Goal: Contribute content: Contribute content

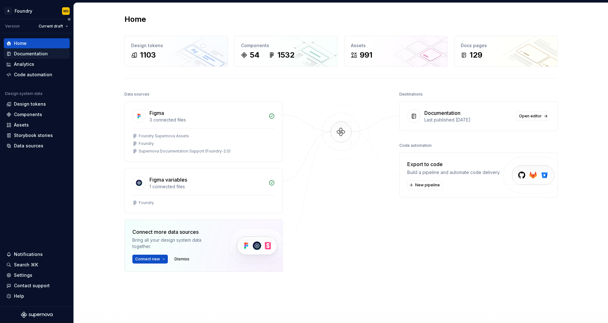
click at [37, 55] on div "Documentation" at bounding box center [31, 54] width 34 height 6
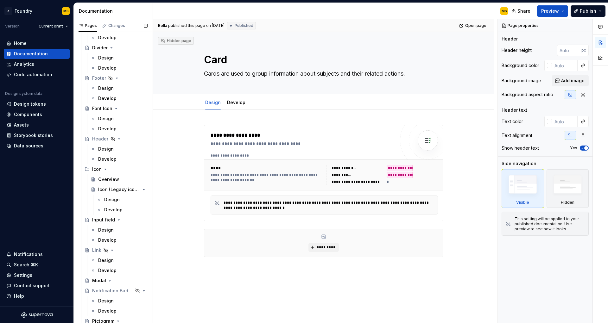
scroll to position [638, 0]
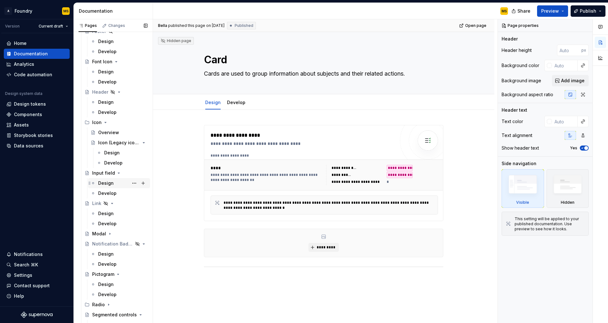
click at [109, 181] on div "Design" at bounding box center [106, 183] width 16 height 6
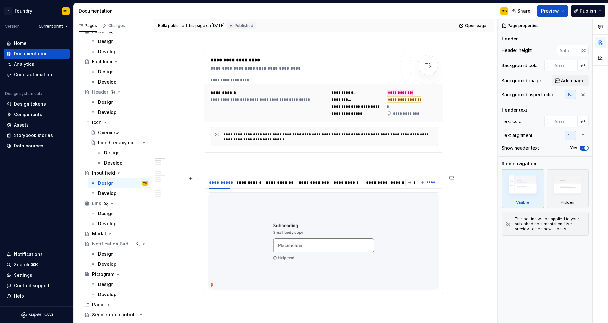
scroll to position [115, 0]
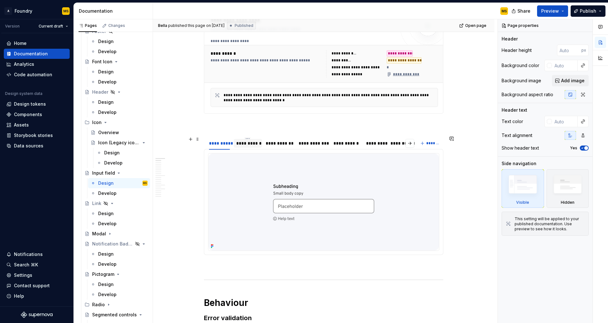
click at [251, 143] on div "**********" at bounding box center [247, 143] width 23 height 6
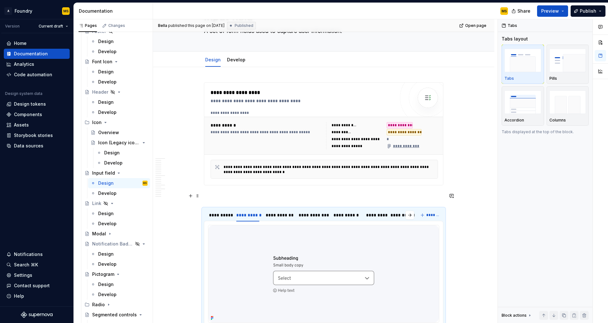
scroll to position [52, 0]
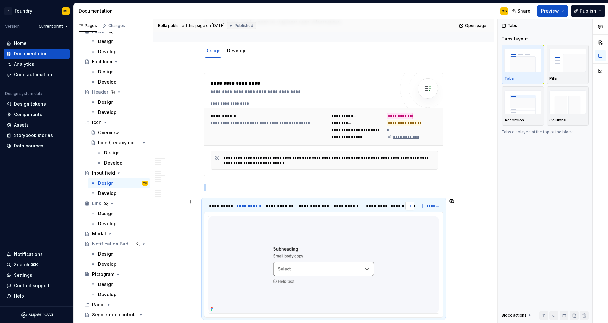
click at [409, 204] on button "button" at bounding box center [409, 206] width 9 height 9
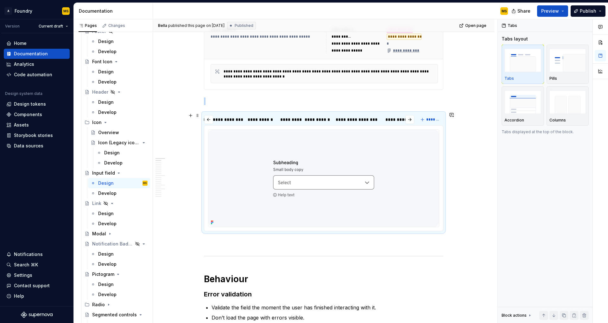
scroll to position [47, 0]
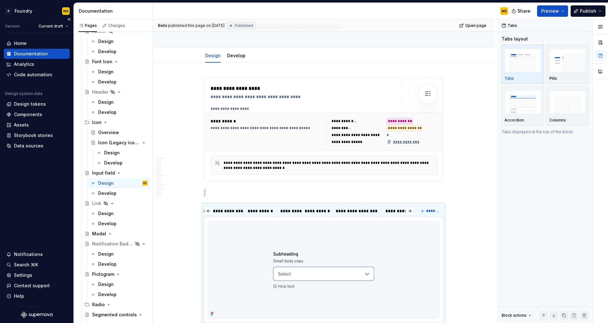
type textarea "*"
click at [37, 114] on div "Components" at bounding box center [28, 114] width 28 height 6
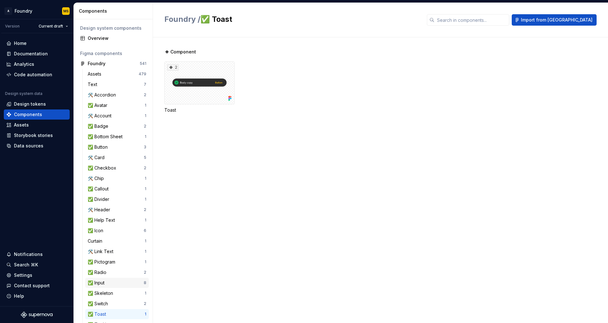
click at [114, 282] on div "✅ Input" at bounding box center [116, 283] width 56 height 6
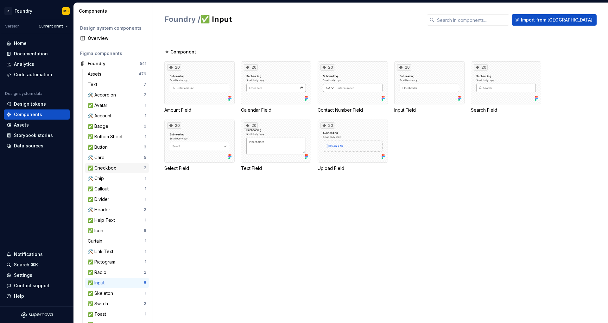
scroll to position [141, 0]
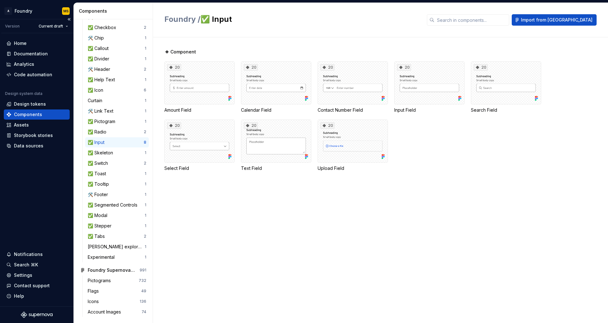
click at [41, 117] on div "Components" at bounding box center [28, 114] width 28 height 6
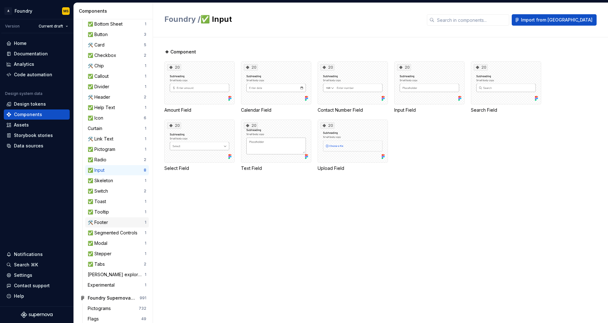
scroll to position [37, 0]
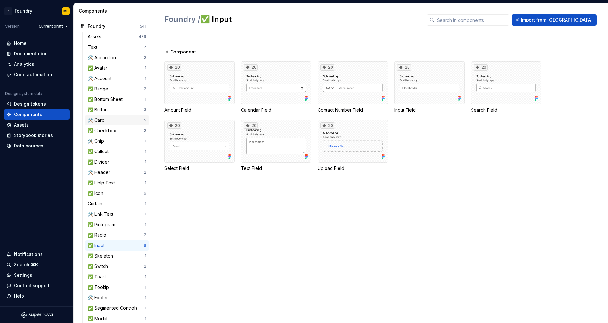
click at [108, 123] on div "🛠️ Card" at bounding box center [116, 120] width 56 height 6
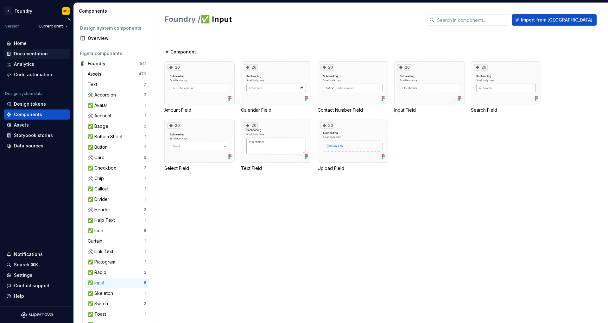
click at [41, 56] on div "Documentation" at bounding box center [31, 54] width 34 height 6
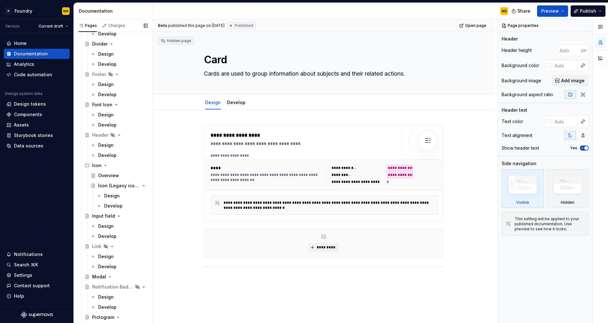
scroll to position [634, 0]
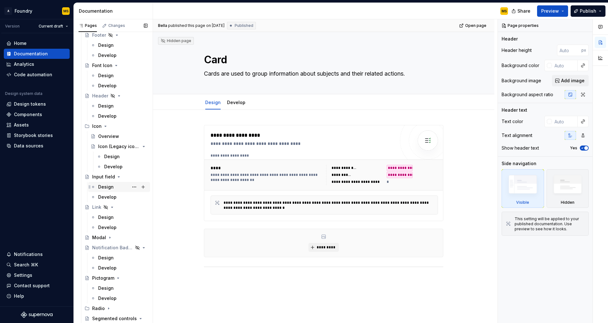
click at [113, 187] on div "Design" at bounding box center [122, 187] width 49 height 9
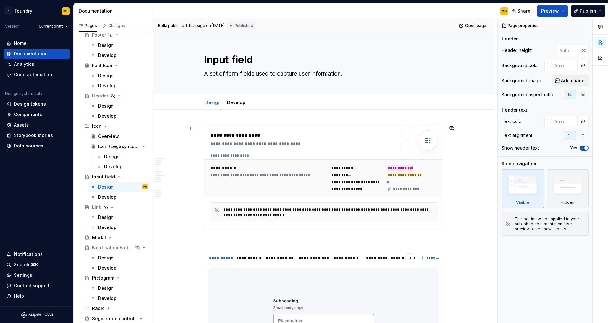
scroll to position [168, 0]
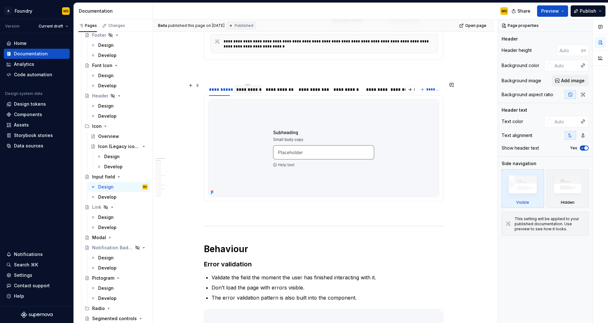
click at [249, 86] on div "**********" at bounding box center [247, 89] width 23 height 6
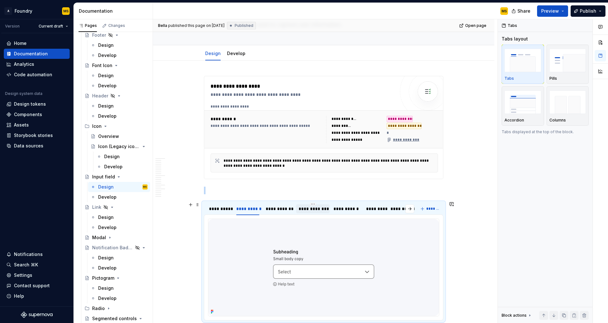
scroll to position [136, 0]
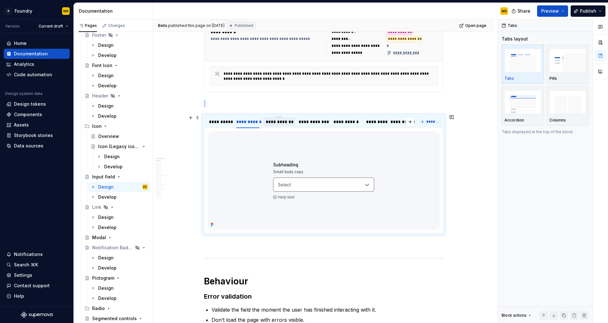
click at [276, 123] on div "**********" at bounding box center [279, 122] width 27 height 6
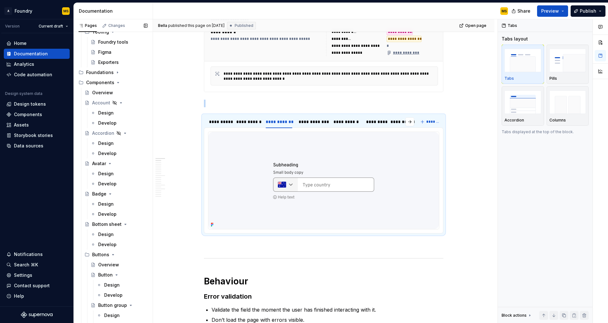
scroll to position [65, 0]
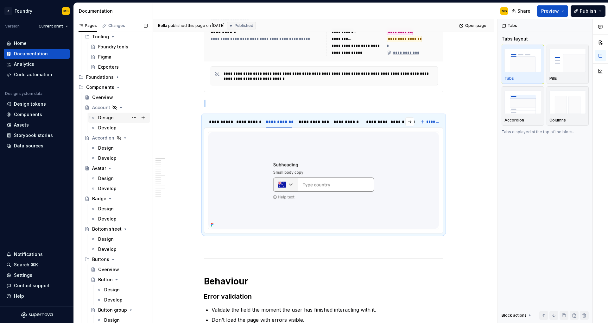
click at [110, 119] on div "Design" at bounding box center [106, 118] width 16 height 6
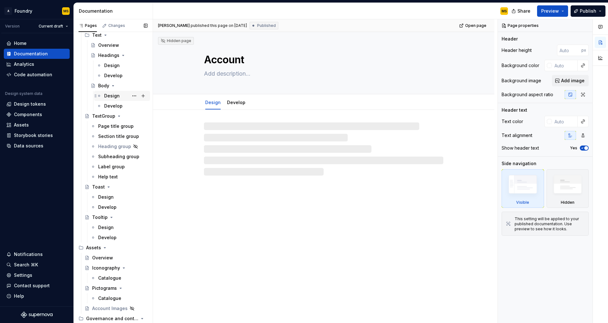
scroll to position [1200, 0]
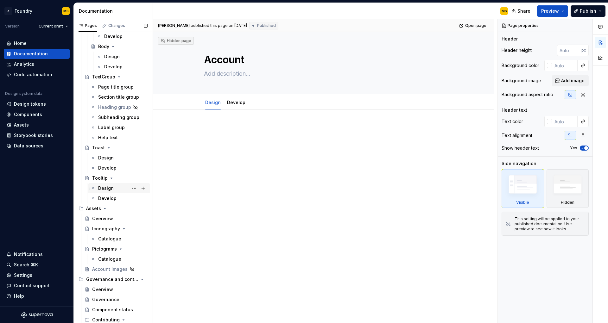
click at [112, 189] on div "Design" at bounding box center [122, 188] width 49 height 9
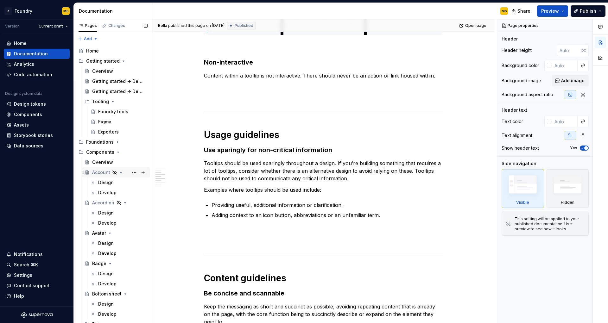
click at [120, 173] on icon "Page tree" at bounding box center [121, 172] width 2 height 1
click at [121, 173] on icon "Page tree" at bounding box center [121, 173] width 1 height 2
click at [104, 174] on div "Account" at bounding box center [101, 172] width 18 height 6
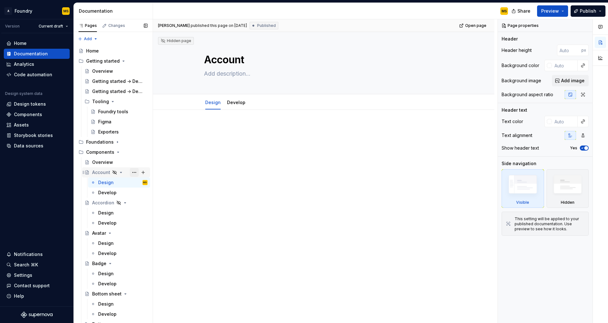
click at [131, 173] on button "Page tree" at bounding box center [134, 172] width 9 height 9
click at [119, 173] on div "Pages Changes Add Accessibility guide for tree Page tree. Navigate the tree wit…" at bounding box center [112, 172] width 79 height 307
click at [120, 173] on icon "Page tree" at bounding box center [120, 172] width 5 height 5
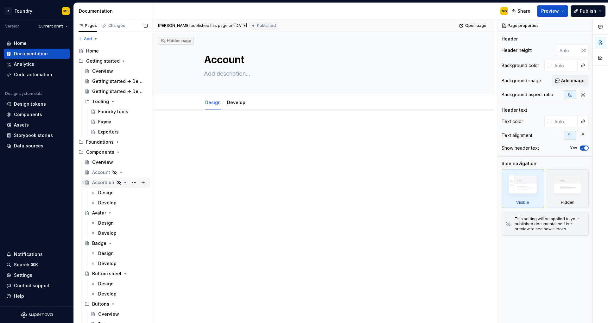
click at [123, 182] on icon "Page tree" at bounding box center [125, 182] width 5 height 5
click at [106, 185] on div "Accordion" at bounding box center [103, 183] width 22 height 6
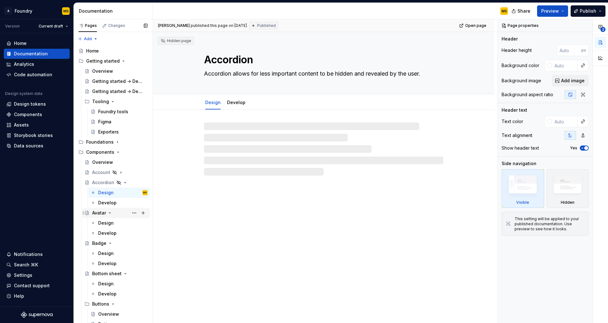
click at [110, 213] on icon "Page tree" at bounding box center [110, 213] width 2 height 1
click at [98, 222] on div "Badge" at bounding box center [99, 223] width 14 height 6
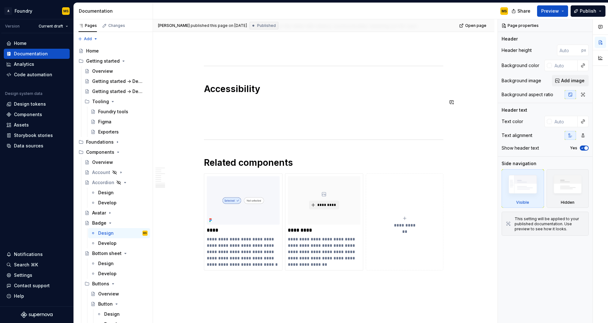
scroll to position [905, 0]
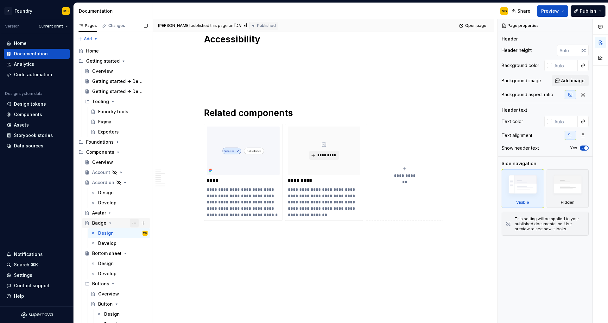
click at [130, 223] on button "Page tree" at bounding box center [134, 223] width 9 height 9
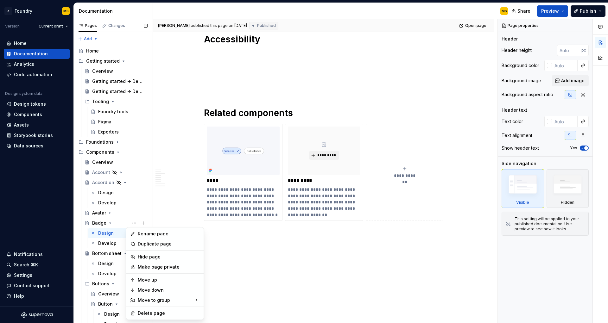
click at [128, 223] on div "Pages Changes Add Accessibility guide for tree Page tree. Navigate the tree wit…" at bounding box center [112, 172] width 79 height 307
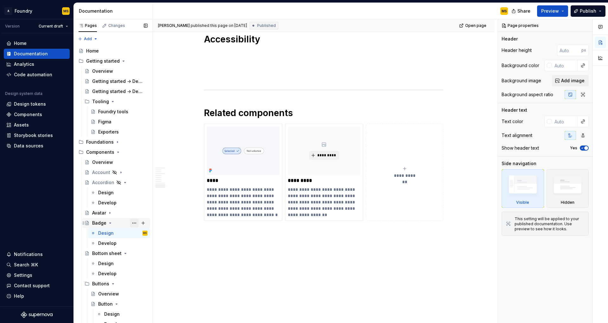
click at [130, 222] on button "Page tree" at bounding box center [134, 223] width 9 height 9
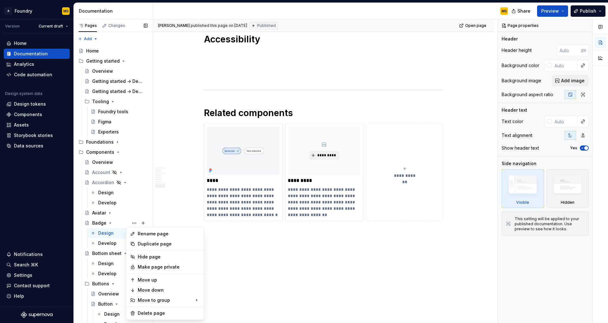
click at [110, 223] on div "Pages Changes Add Accessibility guide for tree Page tree. Navigate the tree wit…" at bounding box center [112, 172] width 79 height 307
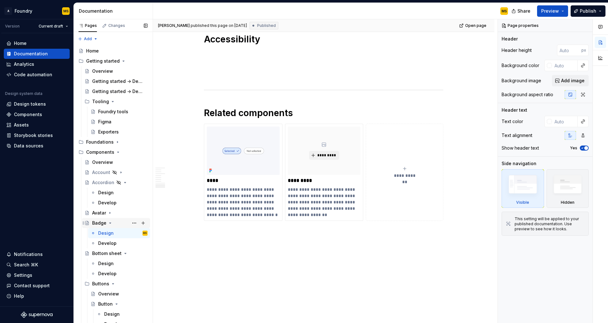
click at [110, 223] on icon "Page tree" at bounding box center [111, 223] width 2 height 1
click at [130, 225] on button "Page tree" at bounding box center [134, 223] width 9 height 9
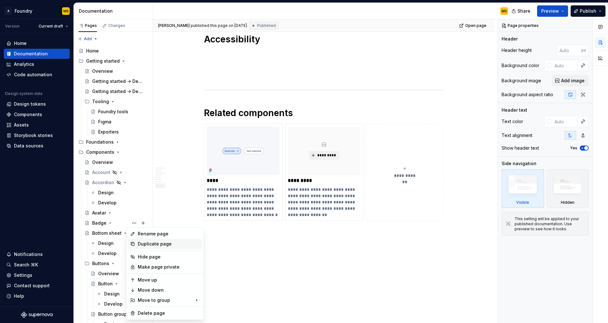
click at [139, 243] on div "Duplicate page" at bounding box center [169, 244] width 62 height 6
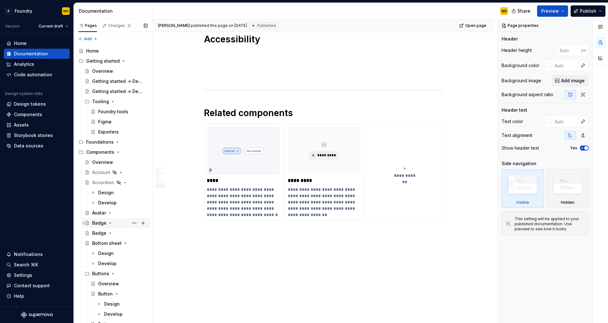
click at [99, 223] on div "Badge" at bounding box center [99, 223] width 14 height 6
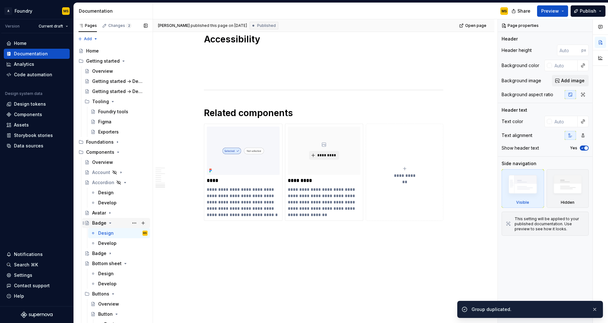
click at [98, 225] on div "Badge" at bounding box center [99, 223] width 14 height 6
click at [97, 214] on div "Avatar" at bounding box center [99, 213] width 14 height 6
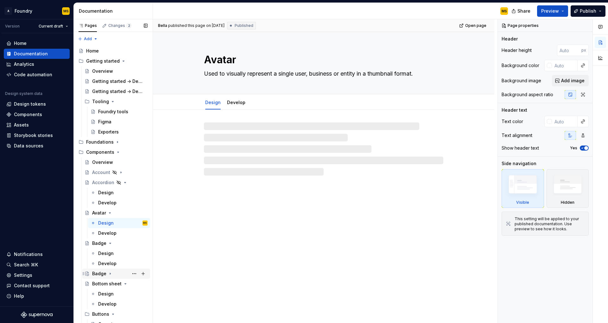
click at [97, 277] on div "Badge" at bounding box center [99, 274] width 14 height 6
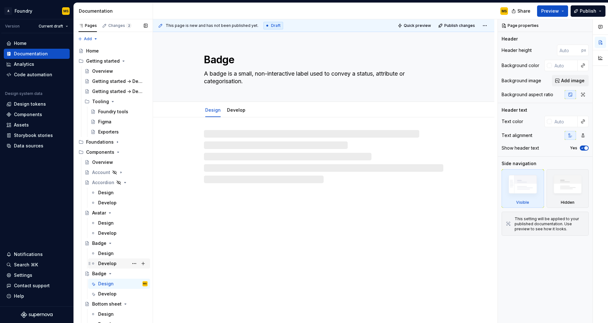
scroll to position [16, 0]
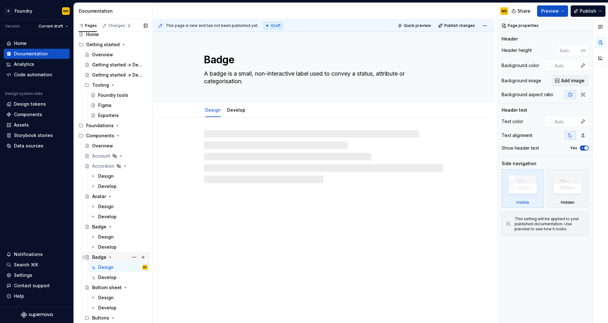
click at [98, 258] on div "Badge" at bounding box center [99, 257] width 14 height 6
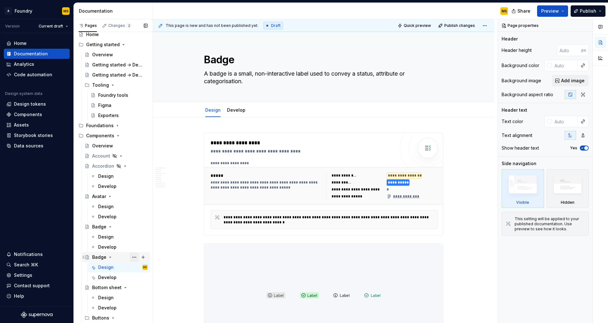
click at [131, 257] on button "Page tree" at bounding box center [134, 257] width 9 height 9
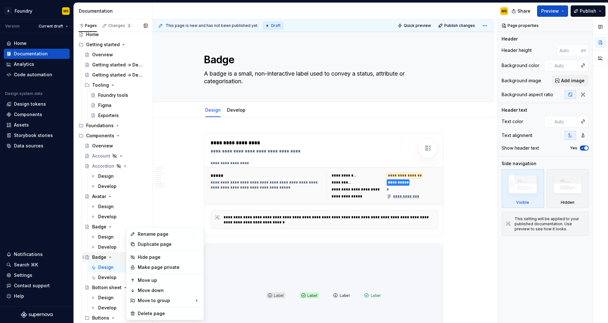
type textarea "*"
click at [149, 235] on div "Rename page" at bounding box center [169, 234] width 62 height 6
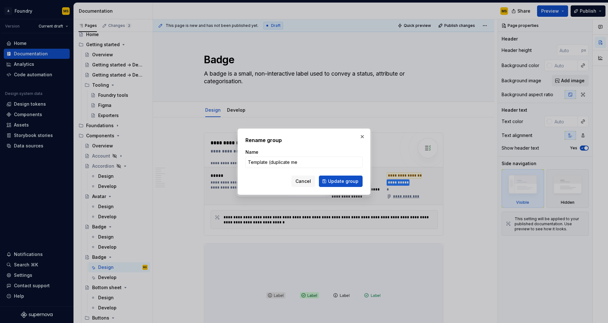
type input "Template (duplicate me)"
type textarea "*"
type input "Template (duplicate me)"
click at [355, 178] on span "Update group" at bounding box center [343, 181] width 30 height 6
type textarea "*"
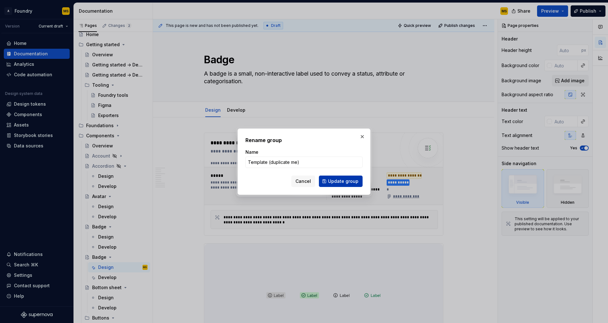
type textarea "Template (duplicate me)"
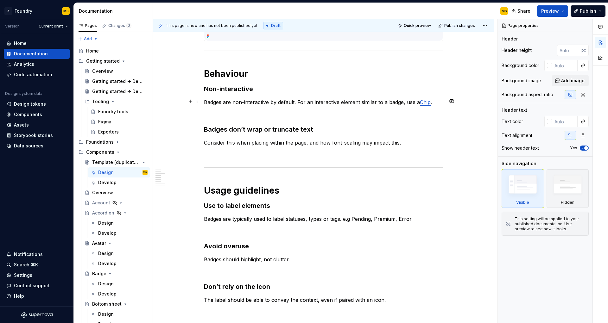
scroll to position [299, 0]
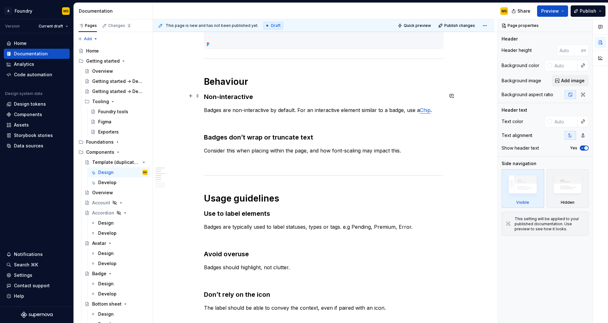
type textarea "*"
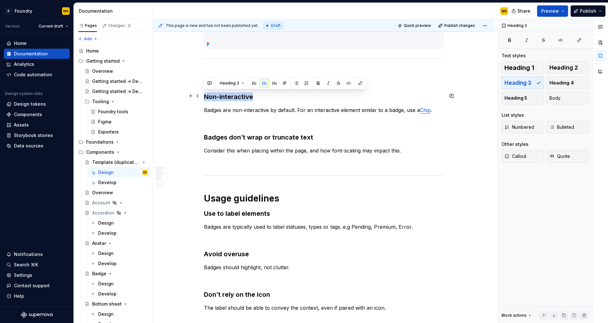
drag, startPoint x: 205, startPoint y: 94, endPoint x: 252, endPoint y: 94, distance: 47.2
click at [252, 94] on h3 "Non-interactive" at bounding box center [323, 96] width 239 height 9
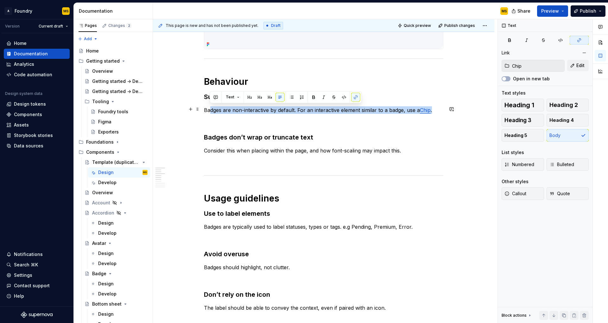
drag, startPoint x: 432, startPoint y: 109, endPoint x: 211, endPoint y: 108, distance: 221.6
click at [211, 108] on p "Badges are non-interactive by default. For an interactive element similar to a …" at bounding box center [323, 110] width 239 height 8
drag, startPoint x: 204, startPoint y: 108, endPoint x: 437, endPoint y: 109, distance: 232.4
click at [437, 109] on p "Badges are non-interactive by default. For an interactive element similar to a …" at bounding box center [323, 110] width 239 height 8
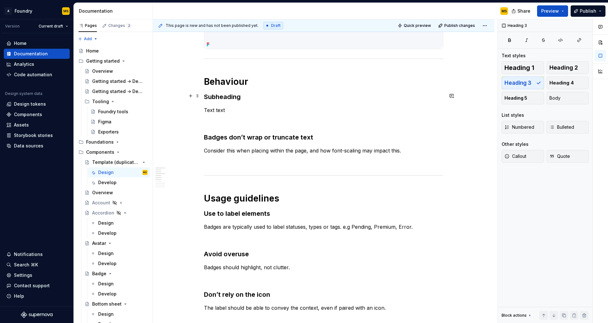
drag, startPoint x: 244, startPoint y: 96, endPoint x: 240, endPoint y: 96, distance: 4.1
click at [240, 96] on h3 "Subheading" at bounding box center [323, 96] width 239 height 9
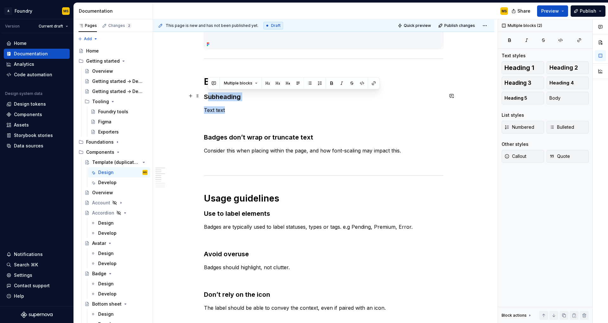
click at [226, 97] on h3 "Subheading" at bounding box center [323, 96] width 239 height 9
copy h3 "Subheading"
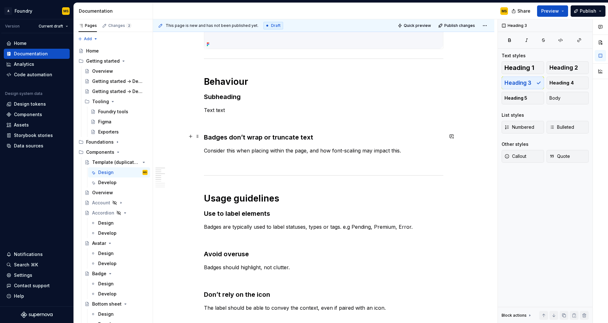
click at [260, 139] on h3 "Badges don’t wrap or truncate text" at bounding box center [323, 137] width 239 height 9
click at [211, 109] on p "Text text" at bounding box center [323, 110] width 239 height 8
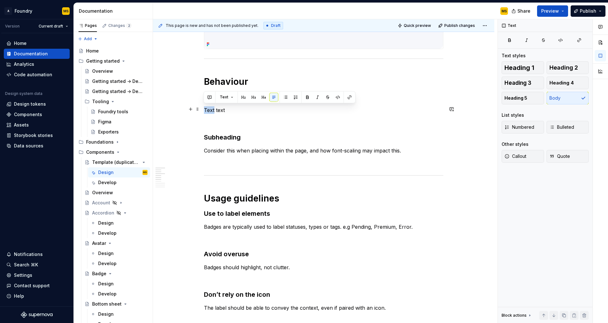
click at [211, 109] on p "Text text" at bounding box center [323, 110] width 239 height 8
click at [213, 111] on p "Text text" at bounding box center [323, 110] width 239 height 8
click at [215, 111] on p "Text text" at bounding box center [323, 110] width 239 height 8
copy p "Text text"
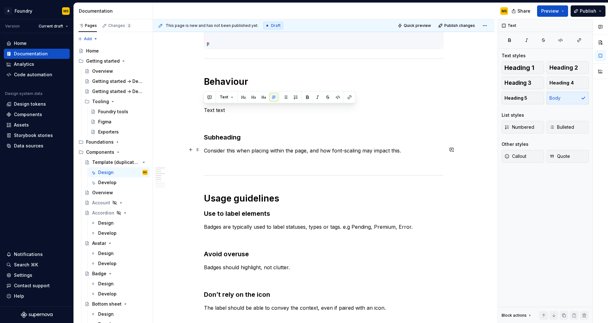
click at [237, 149] on p "Consider this when placing within the page, and how font-scaling may impact thi…" at bounding box center [323, 151] width 239 height 8
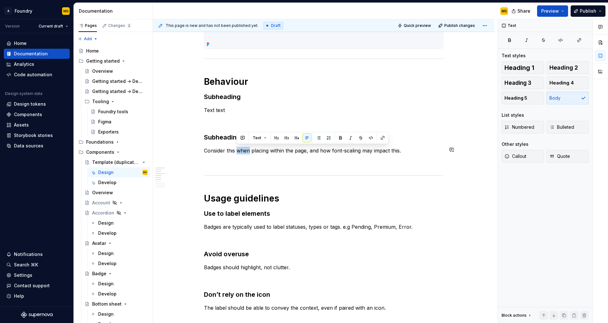
click at [237, 149] on p "Consider this when placing within the page, and how font-scaling may impact thi…" at bounding box center [323, 151] width 239 height 8
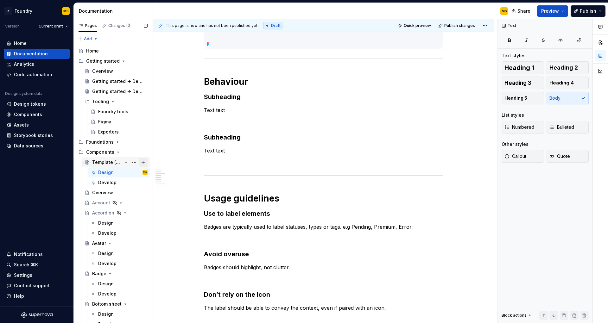
click at [139, 163] on button "Page tree" at bounding box center [143, 162] width 9 height 9
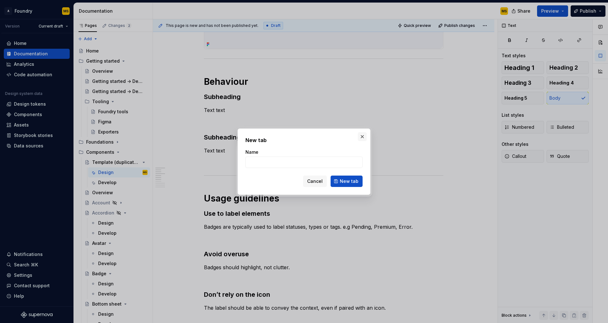
click at [363, 137] on button "button" at bounding box center [362, 136] width 9 height 9
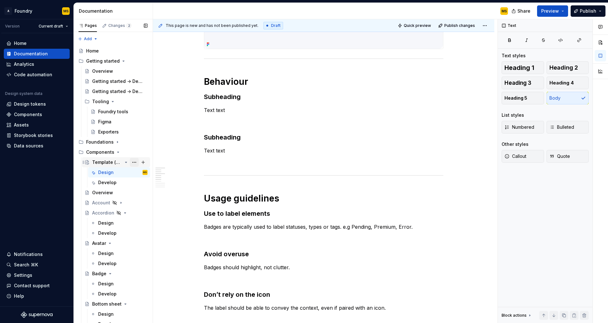
click at [130, 162] on button "Page tree" at bounding box center [134, 162] width 9 height 9
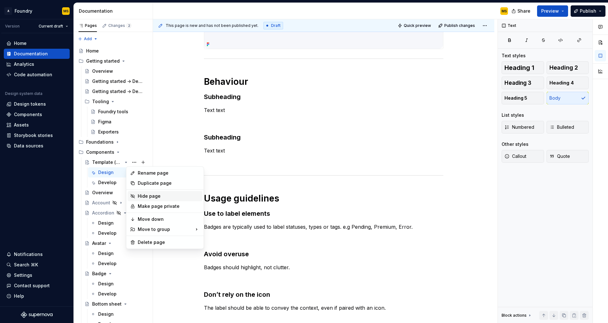
click at [141, 195] on div "Hide page" at bounding box center [169, 196] width 62 height 6
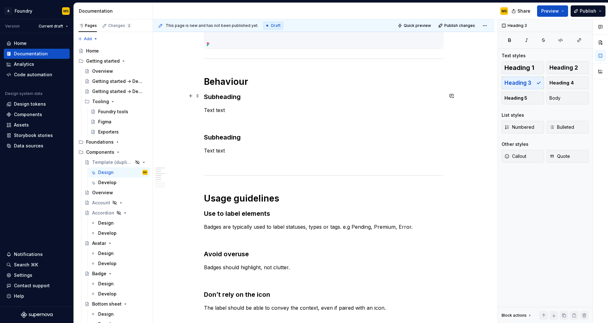
click at [223, 95] on h3 "Subheading" at bounding box center [323, 96] width 239 height 9
copy h3 "Subheading"
click at [240, 214] on h3 "Use to label elements" at bounding box center [323, 213] width 239 height 9
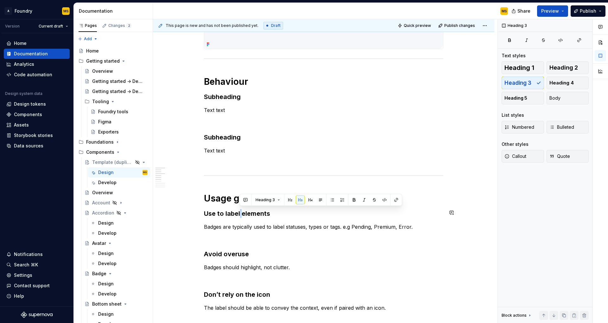
click at [240, 214] on h3 "Use to label elements" at bounding box center [323, 213] width 239 height 9
click at [236, 254] on h3 "Avoid overuse" at bounding box center [323, 254] width 239 height 9
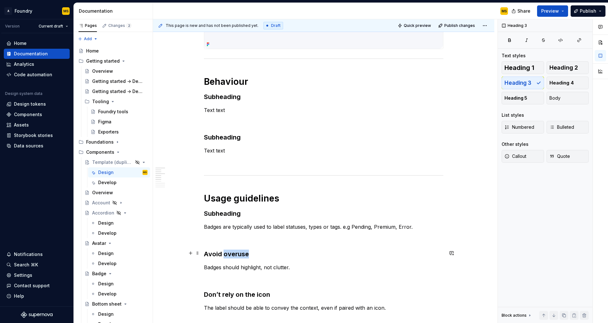
click at [236, 254] on h3 "Avoid overuse" at bounding box center [323, 254] width 239 height 9
click at [254, 294] on h3 "Don’t rely on the icon" at bounding box center [323, 294] width 239 height 9
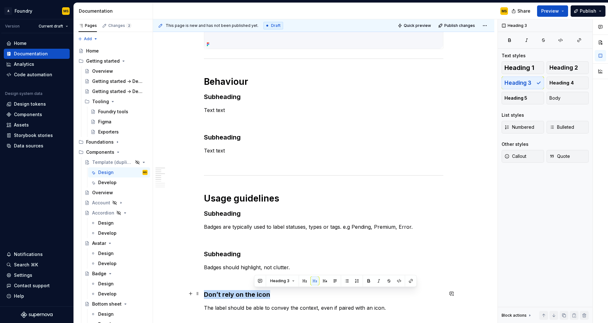
click at [254, 294] on h3 "Don’t rely on the icon" at bounding box center [323, 294] width 239 height 9
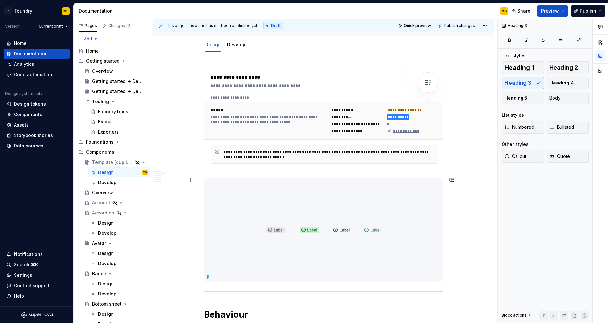
scroll to position [74, 0]
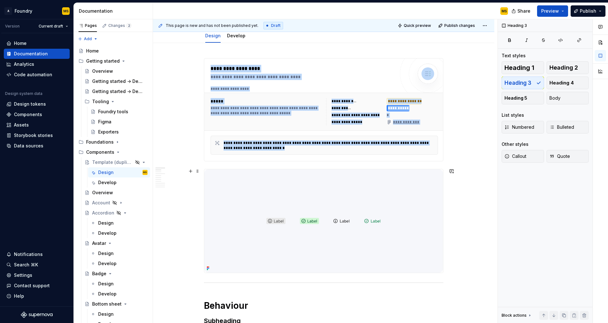
click at [327, 217] on img at bounding box center [323, 221] width 239 height 104
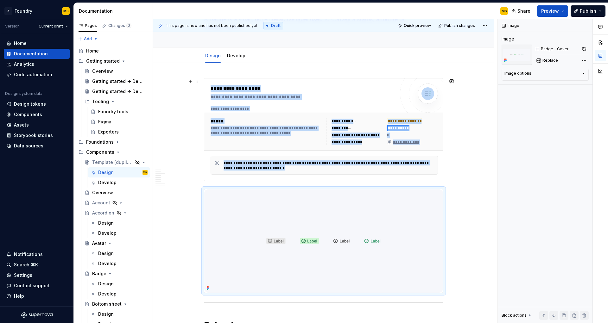
scroll to position [0, 0]
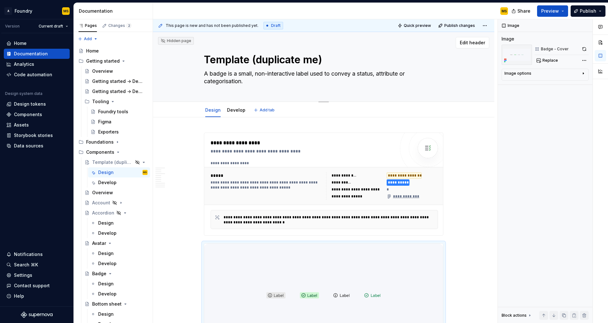
drag, startPoint x: 244, startPoint y: 82, endPoint x: 234, endPoint y: 81, distance: 9.9
click at [208, 75] on textarea "A badge is a small, non-interactive label used to convey a status, attribute or…" at bounding box center [322, 78] width 239 height 18
drag, startPoint x: 244, startPoint y: 83, endPoint x: 202, endPoint y: 75, distance: 43.2
click at [202, 75] on div "Template (duplicate me) A badge is a small, non-interactive label used to conve…" at bounding box center [323, 67] width 291 height 70
type textarea "*"
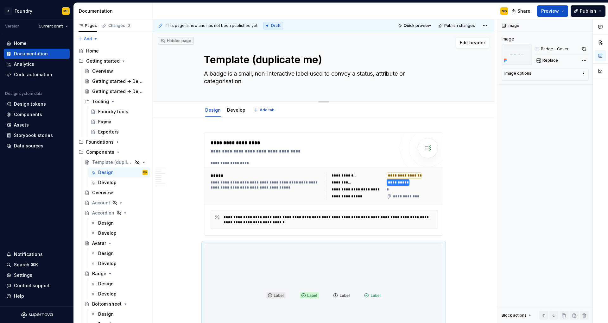
type textarea "D"
type textarea "*"
type textarea "De"
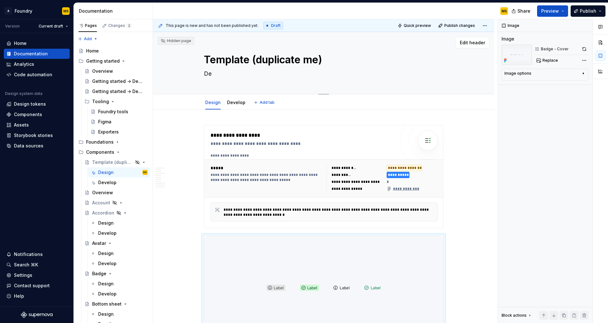
type textarea "*"
type textarea "Des"
type textarea "*"
type textarea "Desc"
type textarea "*"
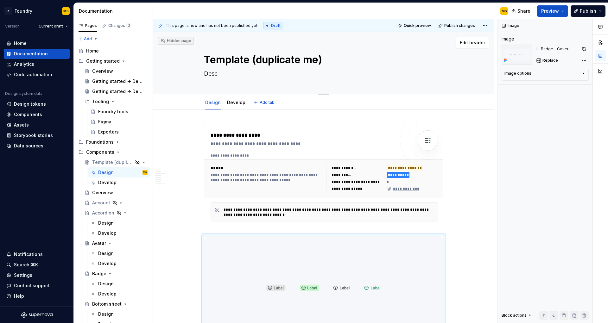
type textarea "Descr"
type textarea "*"
type textarea "Descri"
type textarea "*"
type textarea "Descrip"
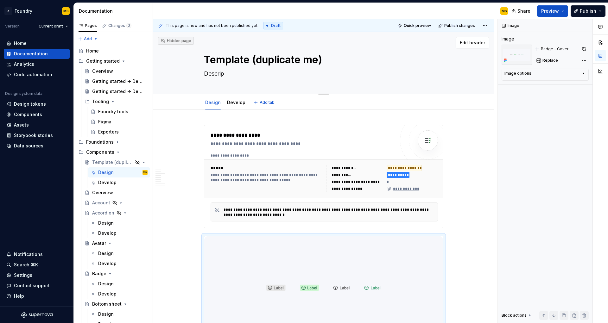
type textarea "*"
type textarea "Descript"
type textarea "*"
type textarea "Descripti"
type textarea "*"
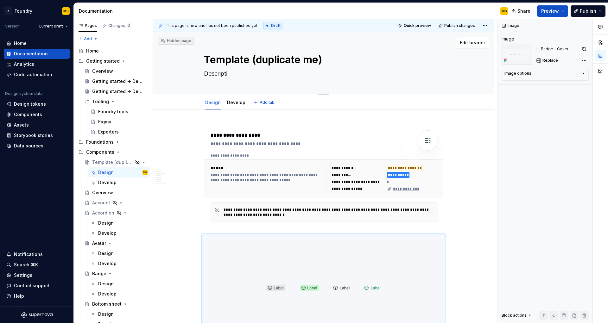
type textarea "Descriptio"
type textarea "*"
type textarea "Description"
type textarea "*"
type textarea "Description"
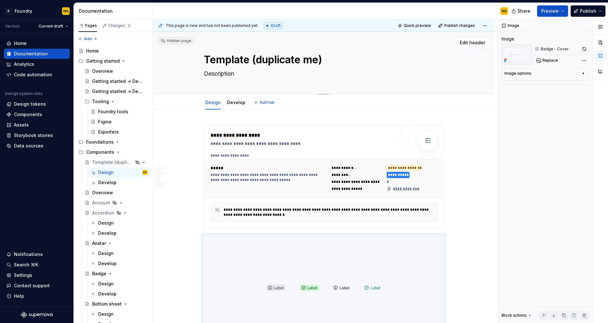
type textarea "*"
type textarea "Description a"
type textarea "*"
type textarea "Description ad"
type textarea "*"
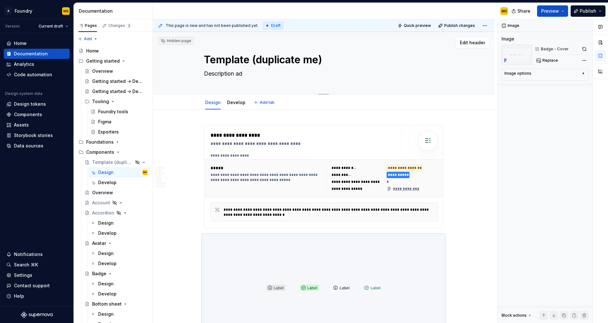
type textarea "Description add"
type textarea "*"
type textarea "Description add"
type textarea "*"
type textarea "Description add me"
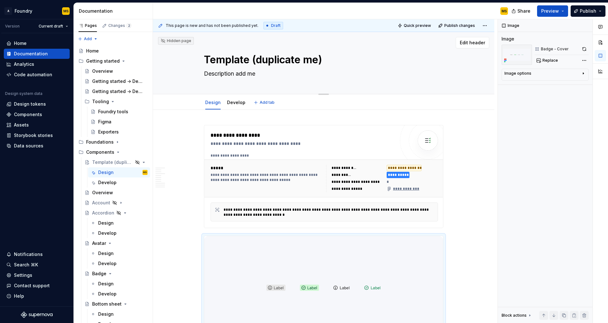
click at [212, 74] on textarea "Description add me" at bounding box center [322, 74] width 239 height 10
type textarea "*"
type textarea "A"
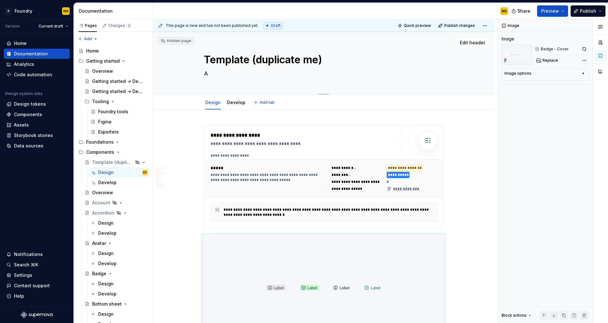
type textarea "*"
type textarea "Ad"
type textarea "*"
type textarea "Add"
type textarea "*"
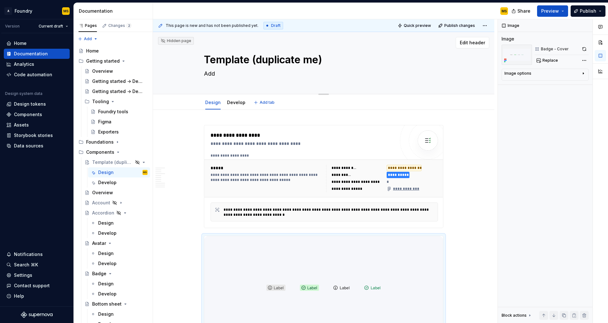
type textarea "Add"
type textarea "*"
type textarea "Add so"
type textarea "*"
type textarea "Add som"
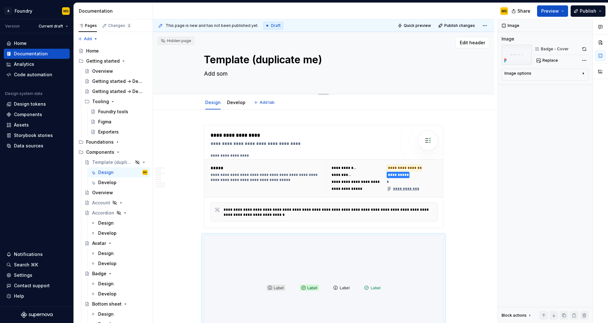
type textarea "*"
type textarea "Add some"
type textarea "*"
type textarea "Add some"
type textarea "*"
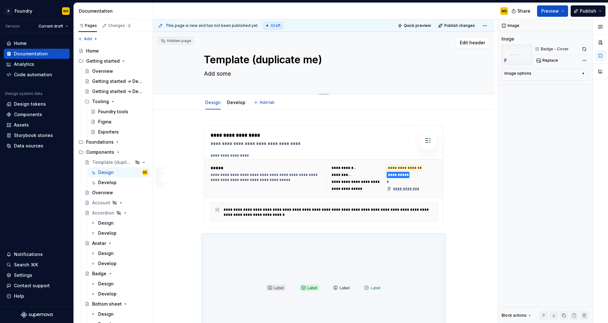
type textarea "Add some d"
type textarea "*"
type textarea "Add some de"
type textarea "*"
type textarea "Add some des"
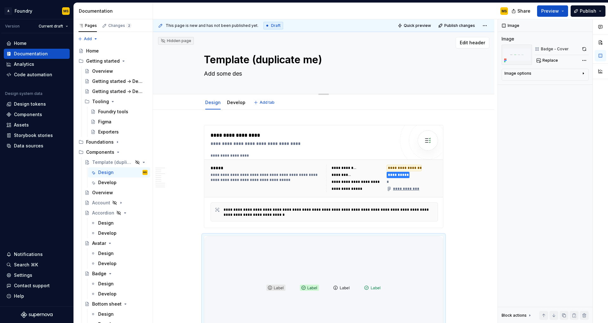
type textarea "*"
type textarea "Add some desc"
type textarea "*"
type textarea "Add some descr"
type textarea "*"
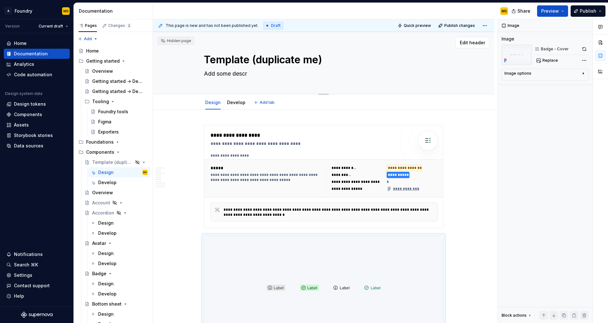
type textarea "Add some descri"
type textarea "*"
type textarea "Add some descrit"
type textarea "*"
type textarea "Add some descri"
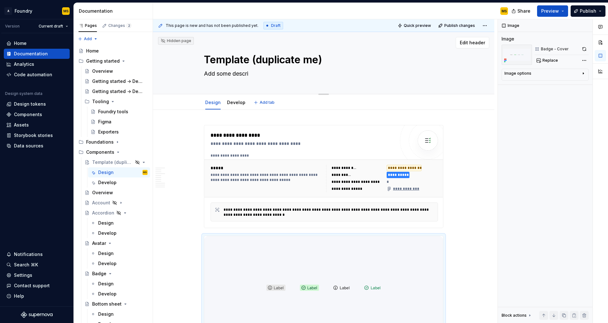
type textarea "*"
type textarea "Add some descric"
type textarea "*"
type textarea "Add some descri"
type textarea "*"
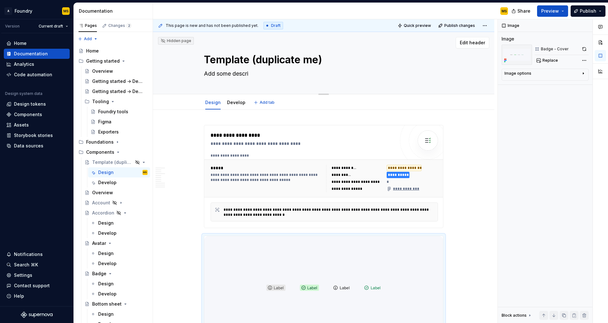
type textarea "Add some descrip"
type textarea "*"
type textarea "Add some descript"
type textarea "*"
type textarea "Add some descripti"
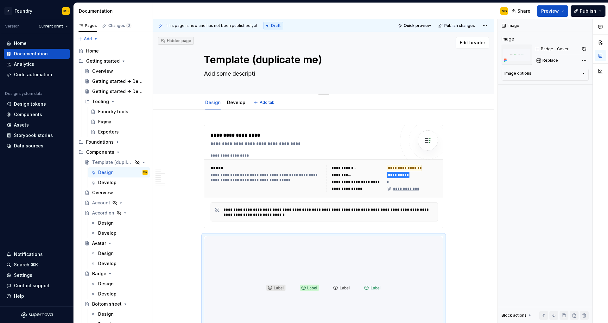
type textarea "*"
type textarea "Add some descriptio"
type textarea "*"
type textarea "Add some description"
type textarea "*"
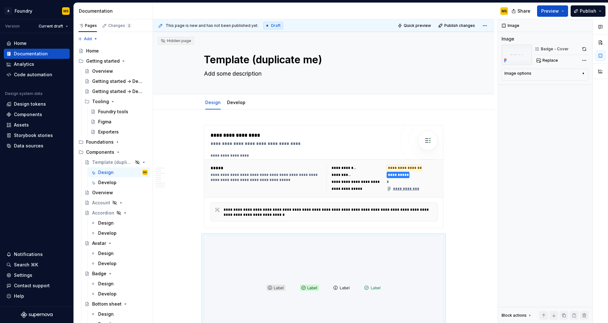
type textarea "Add some description"
type textarea "*"
type textarea "Add some description a"
type textarea "*"
type textarea "Add some description an"
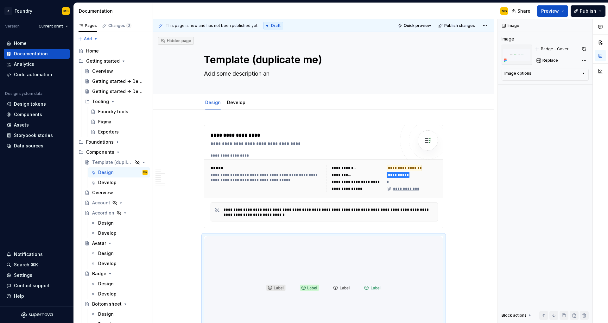
type textarea "*"
type textarea "Add some description and"
type textarea "*"
type textarea "Add some description and"
type textarea "*"
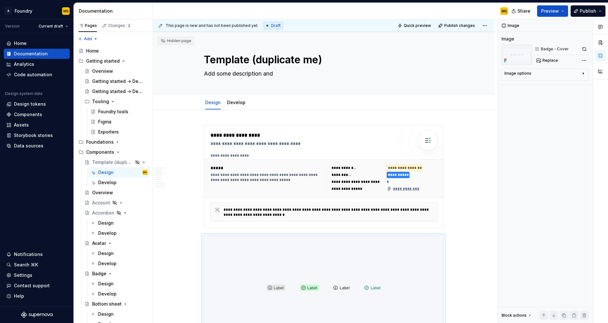
type textarea "Add some description and c"
type textarea "*"
type textarea "Add some description and ch"
type textarea "*"
type textarea "Add some description and chan"
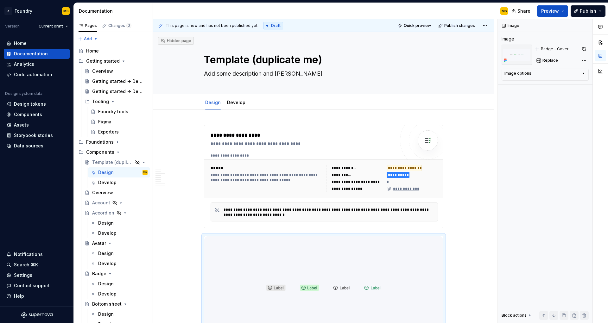
type textarea "*"
type textarea "Add some description and change"
type textarea "*"
type textarea "Add some description and change"
type textarea "*"
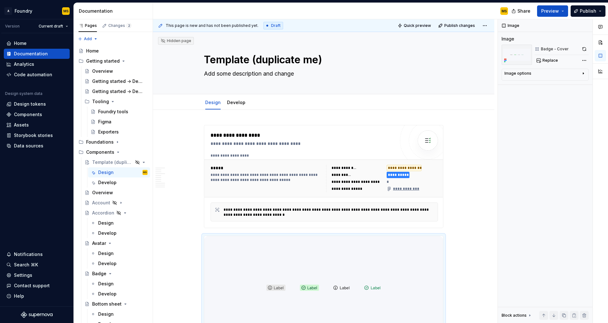
type textarea "Add some description and change t"
type textarea "*"
type textarea "Add some description and change th"
type textarea "*"
type textarea "Add some description and change the"
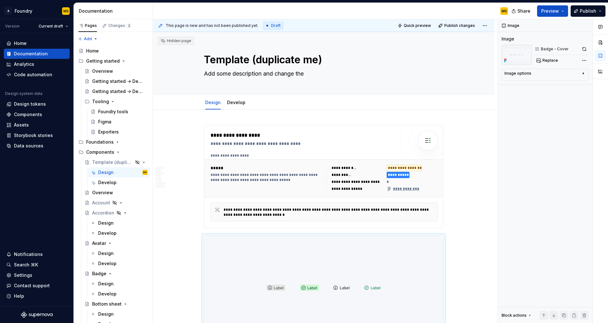
type textarea "*"
type textarea "Add some description and change the"
type textarea "*"
type textarea "Add some description and change the c"
type textarea "*"
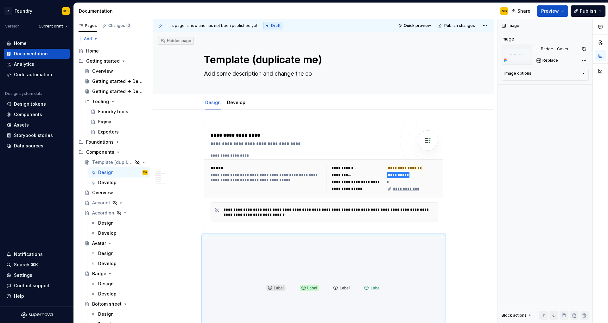
type textarea "Add some description and change the com"
type textarea "*"
type textarea "Add some description and change the comp"
type textarea "*"
type textarea "Add some description and change the compo"
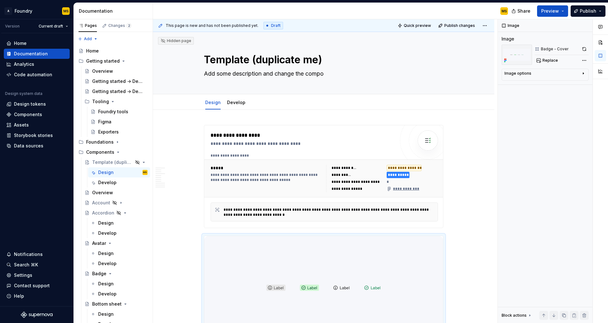
type textarea "*"
type textarea "Add some description and change the compon"
type textarea "*"
type textarea "Add some description and change the compone"
type textarea "*"
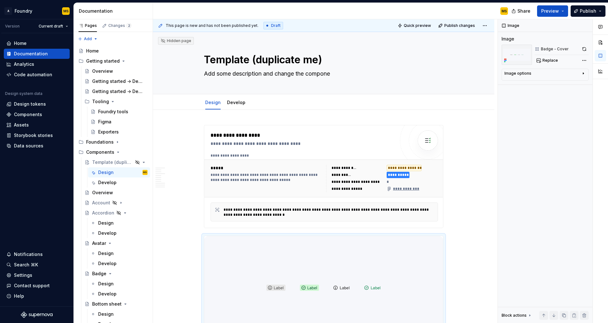
type textarea "Add some description and change the componen"
type textarea "*"
type textarea "Add some description and change the component"
type textarea "*"
type textarea "Add some description and change the component"
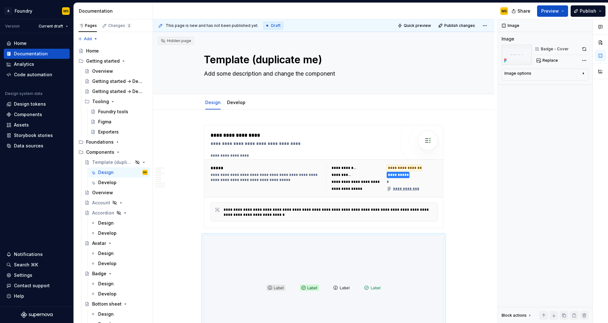
type textarea "*"
type textarea "Add some description and change the component b"
type textarea "*"
type textarea "Add some description and change the component bel"
type textarea "*"
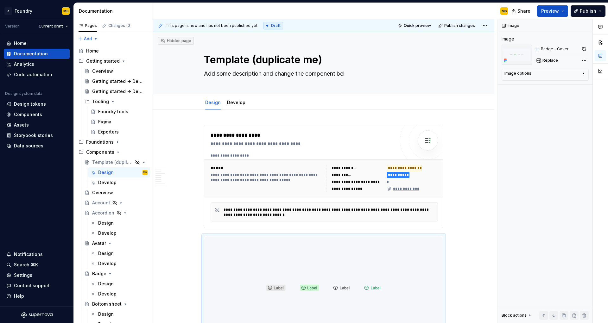
type textarea "Add some description and change the component belo"
type textarea "*"
type textarea "Add some description and change the component below"
type textarea "*"
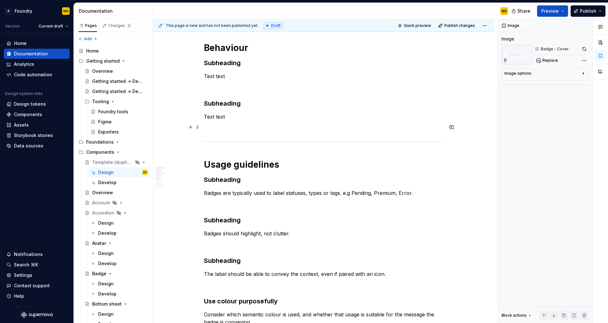
scroll to position [364, 0]
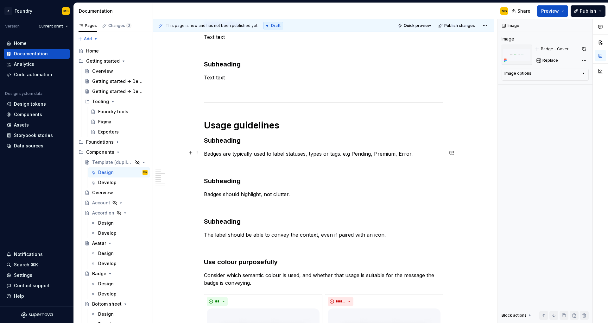
type textarea "Add some description and change the component below"
click at [244, 154] on p "Badges are typically used to label statuses, types or tags. e.g Pending, Premiu…" at bounding box center [323, 154] width 239 height 8
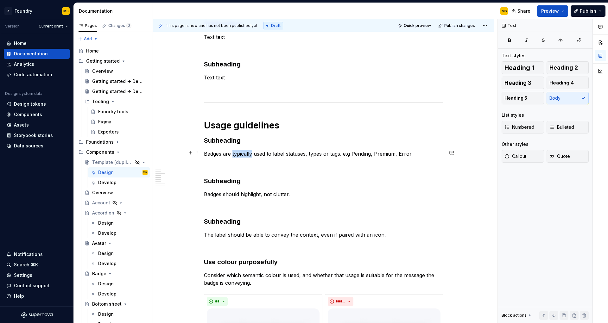
click at [244, 154] on p "Badges are typically used to label statuses, types or tags. e.g Pending, Premiu…" at bounding box center [323, 154] width 239 height 8
click at [227, 181] on h3 "Subheading" at bounding box center [323, 181] width 239 height 9
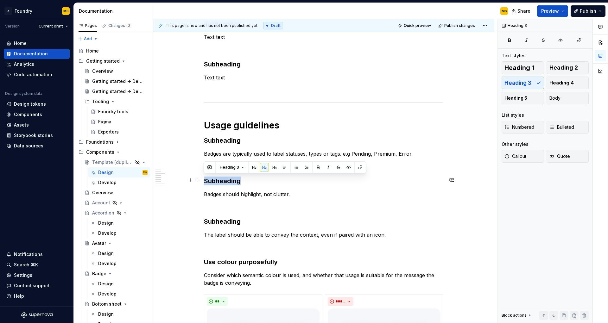
click at [227, 181] on h3 "Subheading" at bounding box center [323, 181] width 239 height 9
copy h3 "Subheading"
click at [233, 260] on h3 "Use colour purposefully" at bounding box center [323, 262] width 239 height 9
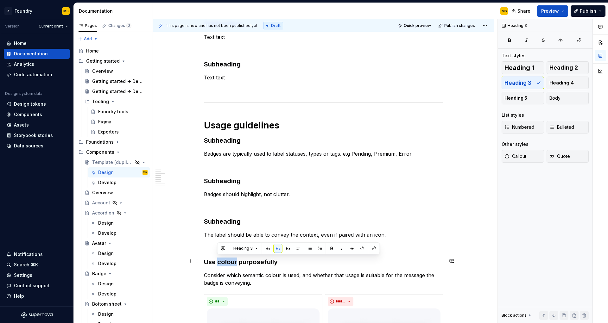
click at [233, 260] on h3 "Use colour purposefully" at bounding box center [323, 262] width 239 height 9
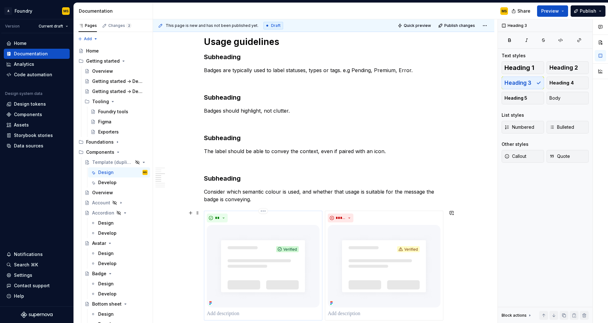
scroll to position [473, 0]
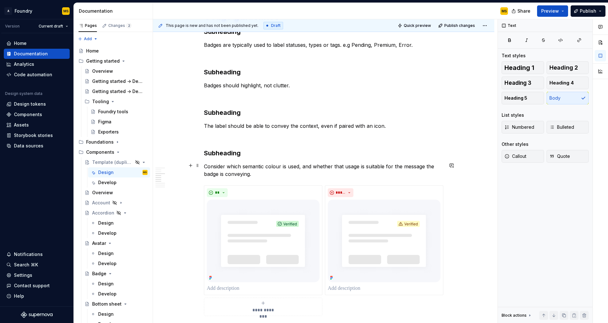
click at [236, 172] on p "Consider which semantic colour is used, and whether that usage is suitable for …" at bounding box center [323, 170] width 239 height 15
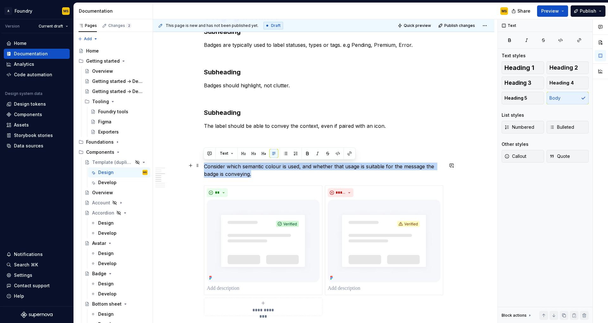
click at [236, 172] on p "Consider which semantic colour is used, and whether that usage is suitable for …" at bounding box center [323, 170] width 239 height 15
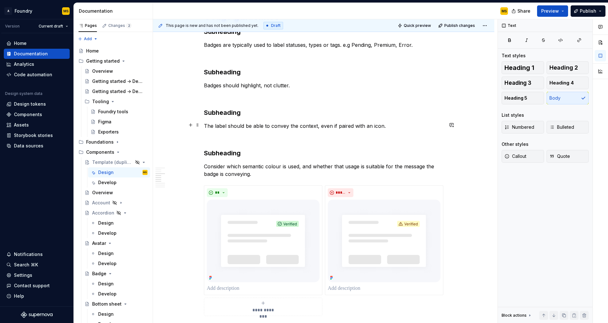
click at [245, 128] on p "The label should be able to convey the context, even if paired with an icon." at bounding box center [323, 126] width 239 height 8
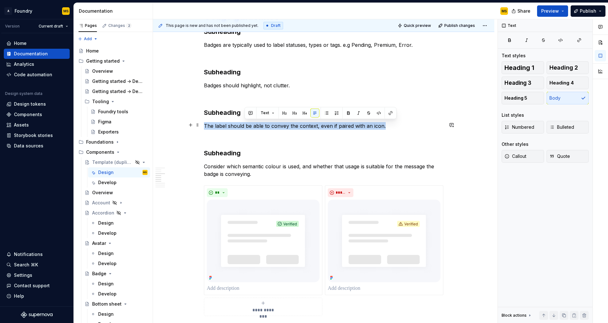
click at [245, 128] on p "The label should be able to convey the context, even if paired with an icon." at bounding box center [323, 126] width 239 height 8
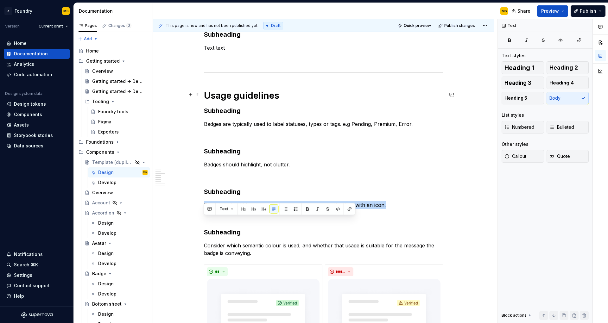
scroll to position [377, 0]
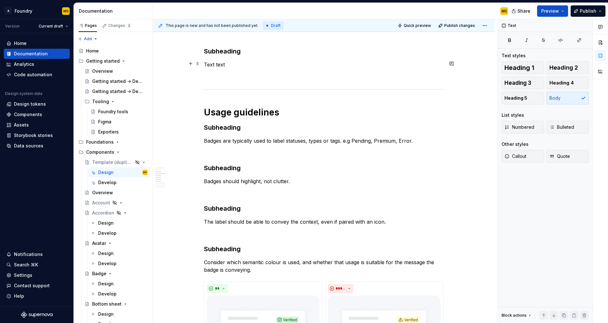
click at [216, 63] on p "Text text" at bounding box center [323, 65] width 239 height 8
copy p "Text text"
click at [241, 141] on p "Badges are typically used to label statuses, types or tags. e.g Pending, Premiu…" at bounding box center [323, 141] width 239 height 8
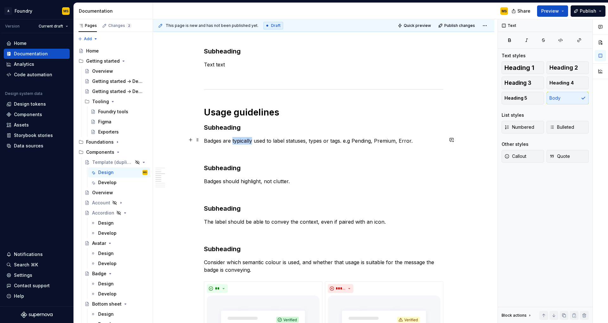
click at [241, 141] on p "Badges are typically used to label statuses, types or tags. e.g Pending, Premiu…" at bounding box center [323, 141] width 239 height 8
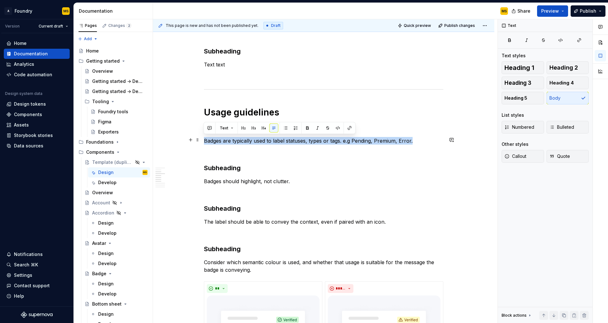
click at [241, 141] on p "Badges are typically used to label statuses, types or tags. e.g Pending, Premiu…" at bounding box center [323, 141] width 239 height 8
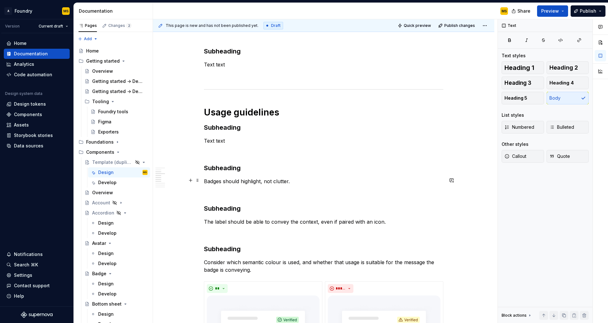
click at [241, 182] on p "Badges should highlight, not clutter." at bounding box center [323, 182] width 239 height 8
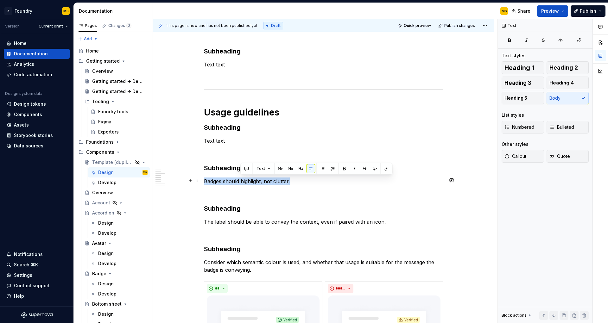
click at [241, 182] on p "Badges should highlight, not clutter." at bounding box center [323, 182] width 239 height 8
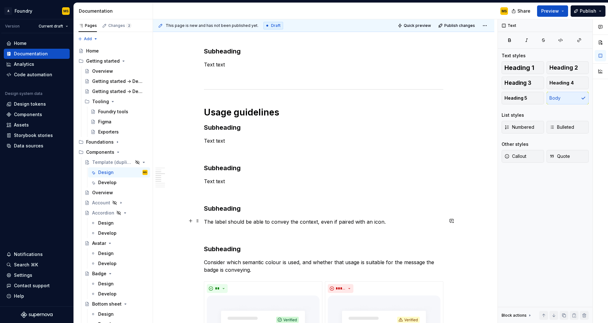
click at [229, 219] on p "The label should be able to convey the context, even if paired with an icon." at bounding box center [323, 222] width 239 height 8
click at [232, 262] on p "Consider which semantic colour is used, and whether that usage is suitable for …" at bounding box center [323, 266] width 239 height 15
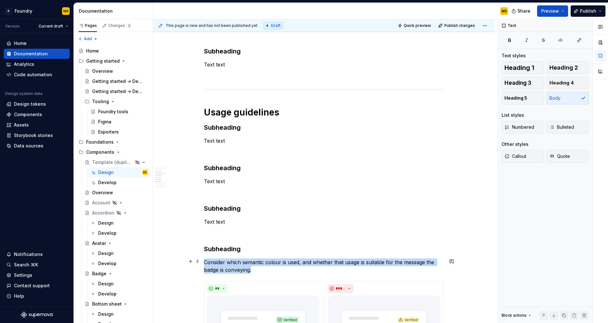
click at [232, 262] on p "Consider which semantic colour is used, and whether that usage is suitable for …" at bounding box center [323, 266] width 239 height 15
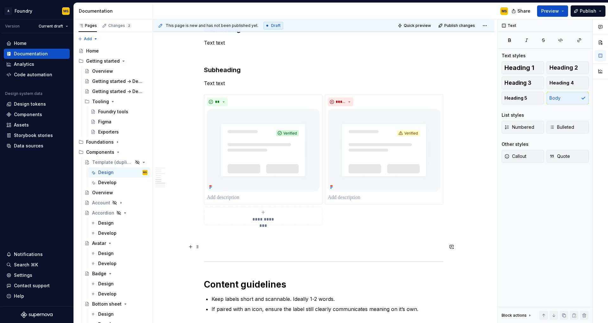
scroll to position [669, 0]
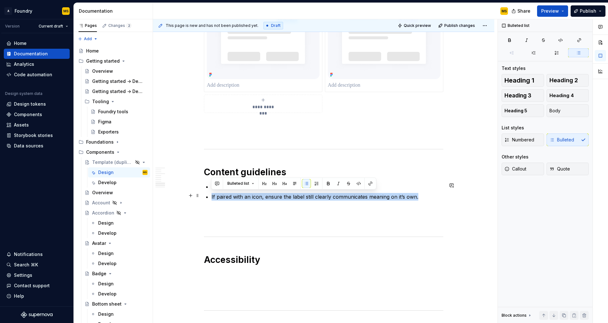
drag, startPoint x: 411, startPoint y: 197, endPoint x: 212, endPoint y: 198, distance: 199.2
click at [212, 198] on p "If paired with an icon, ensure the label still clearly communicates meaning on …" at bounding box center [328, 197] width 232 height 8
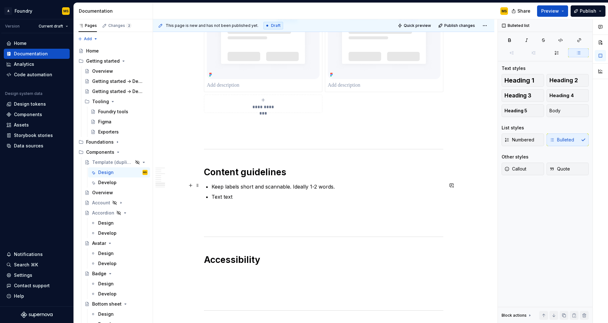
click at [238, 186] on p "Keep labels short and scannable. Ideally 1-2 words." at bounding box center [328, 187] width 232 height 8
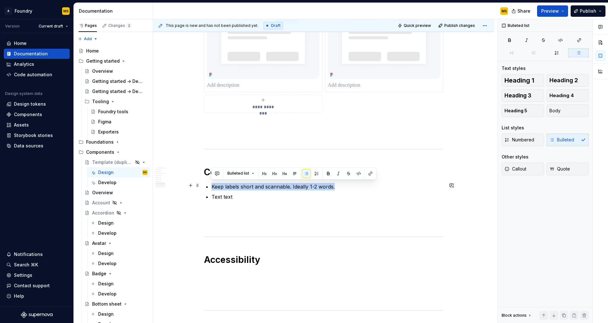
click at [238, 186] on p "Keep labels short and scannable. Ideally 1-2 words." at bounding box center [328, 187] width 232 height 8
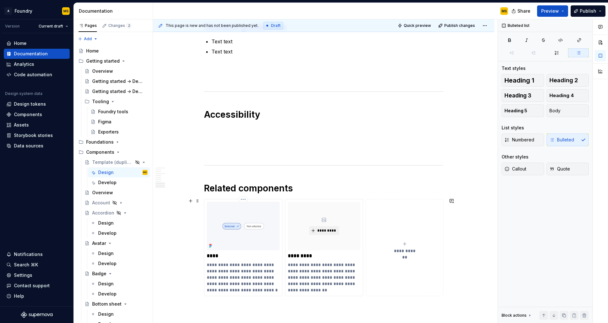
scroll to position [843, 0]
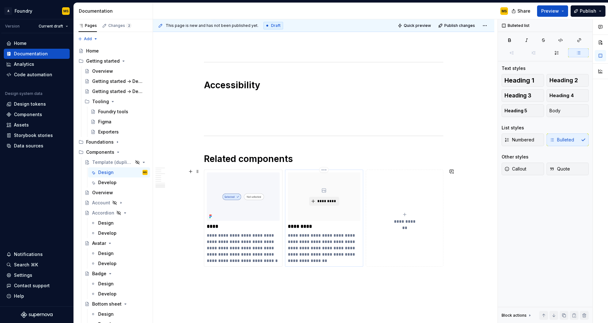
click at [324, 212] on div "*********" at bounding box center [324, 197] width 73 height 48
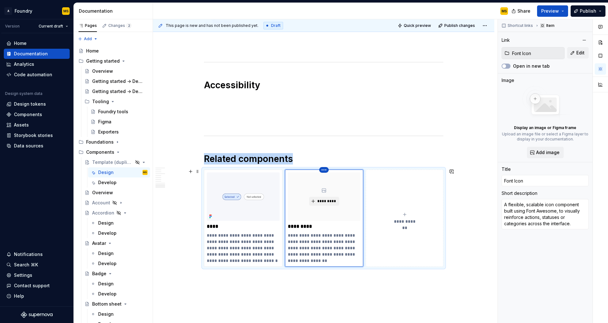
click at [323, 168] on html "A Foundry MS Version Current draft Home Documentation Analytics Code automation…" at bounding box center [304, 161] width 608 height 323
click at [330, 178] on div "Delete item" at bounding box center [350, 178] width 41 height 6
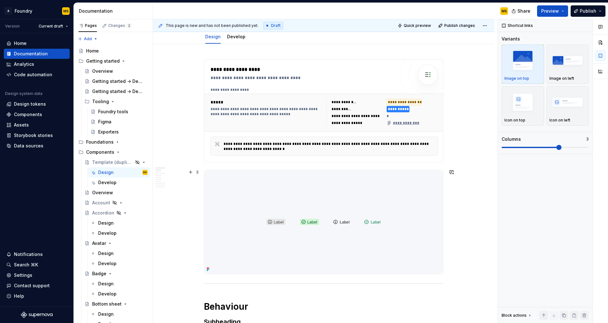
scroll to position [0, 0]
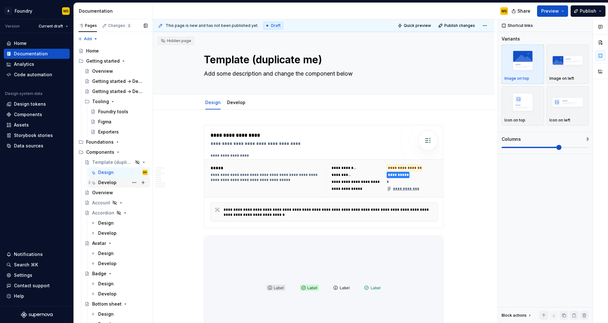
click at [112, 184] on div "Develop" at bounding box center [107, 183] width 18 height 6
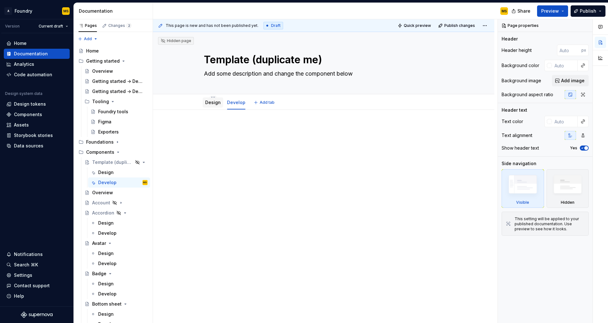
click at [210, 105] on div "Design" at bounding box center [213, 102] width 16 height 6
click at [108, 162] on div "Template (duplicate me)" at bounding box center [103, 162] width 23 height 6
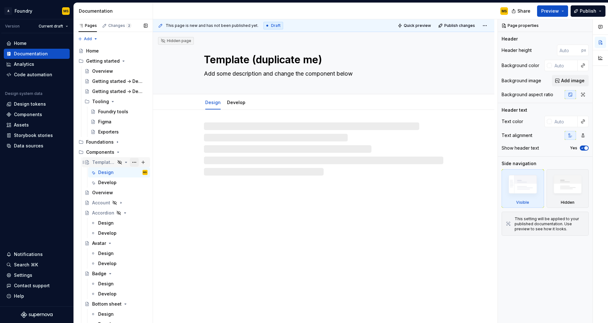
click at [130, 164] on button "Page tree" at bounding box center [134, 162] width 9 height 9
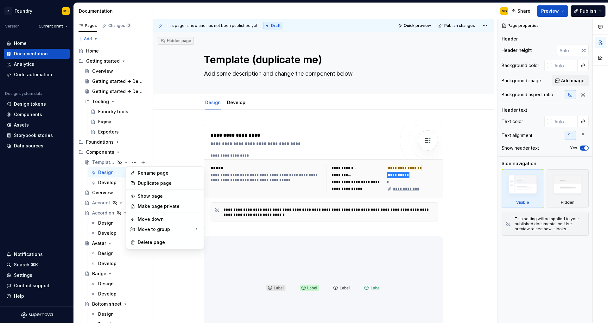
click at [180, 142] on html "A Foundry MS Version Current draft Home Documentation Analytics Code automation…" at bounding box center [304, 161] width 608 height 323
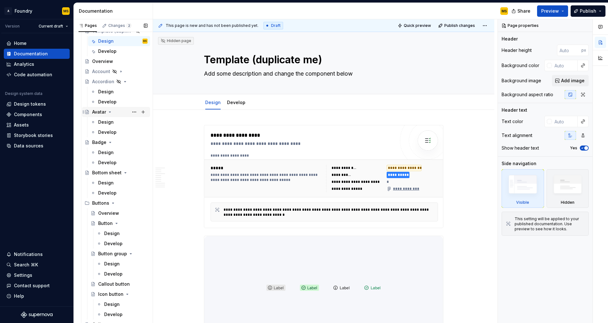
scroll to position [148, 0]
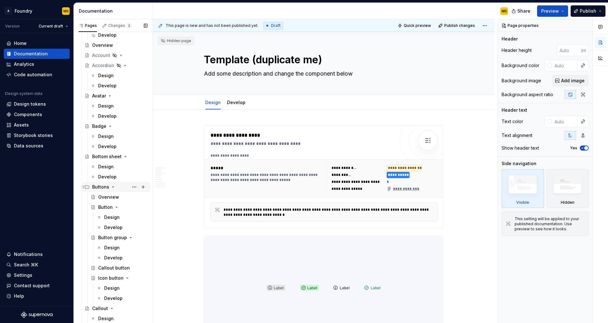
click at [112, 187] on icon "Page tree" at bounding box center [113, 187] width 2 height 1
click at [111, 197] on icon "Page tree" at bounding box center [111, 197] width 5 height 5
click at [113, 208] on icon "Page tree" at bounding box center [113, 207] width 5 height 5
click at [116, 219] on icon "Page tree" at bounding box center [117, 217] width 5 height 5
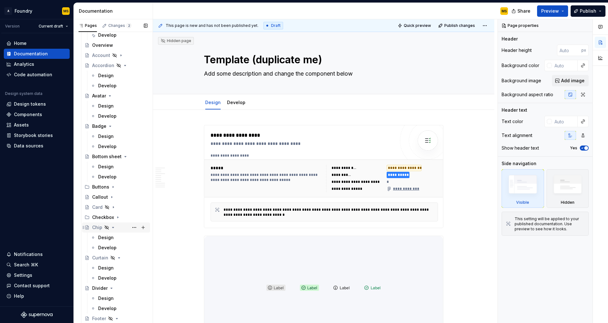
click at [113, 229] on icon "Page tree" at bounding box center [113, 227] width 5 height 5
click at [117, 237] on icon "Page tree" at bounding box center [119, 237] width 5 height 5
click at [111, 248] on icon "Page tree" at bounding box center [111, 247] width 5 height 5
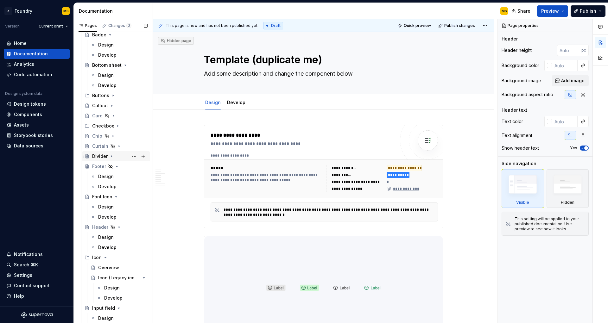
scroll to position [278, 0]
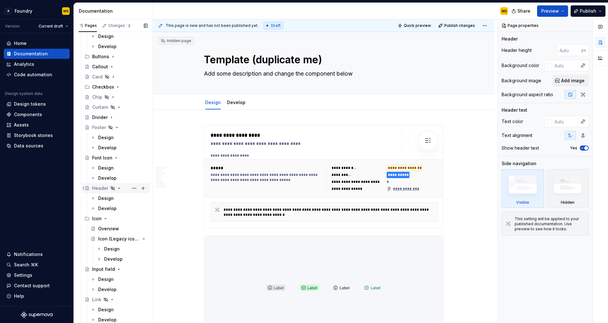
click at [117, 189] on icon "Page tree" at bounding box center [119, 188] width 5 height 5
click at [104, 199] on icon "Page tree" at bounding box center [105, 198] width 5 height 5
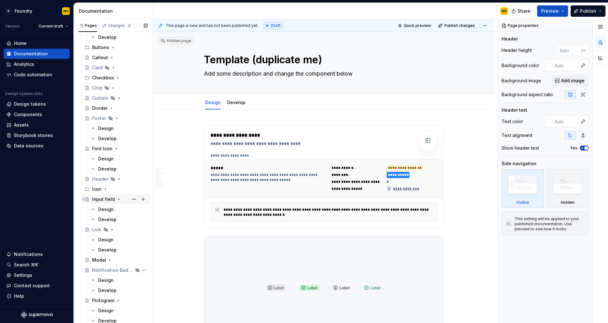
click at [117, 200] on icon "Page tree" at bounding box center [118, 199] width 5 height 5
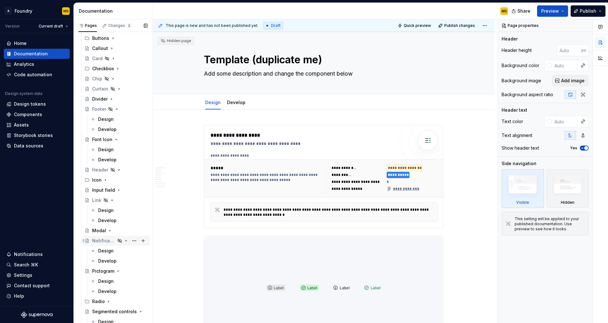
click at [102, 241] on div "Notification Badge" at bounding box center [103, 241] width 23 height 6
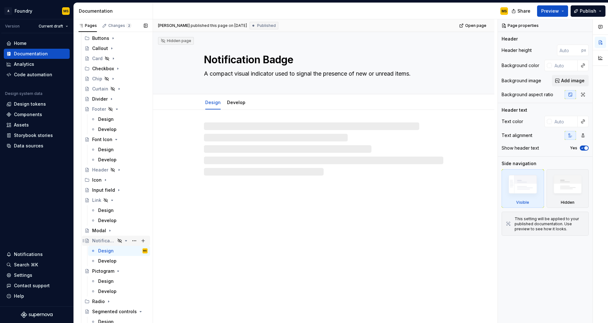
click at [124, 240] on icon "Page tree" at bounding box center [125, 240] width 5 height 5
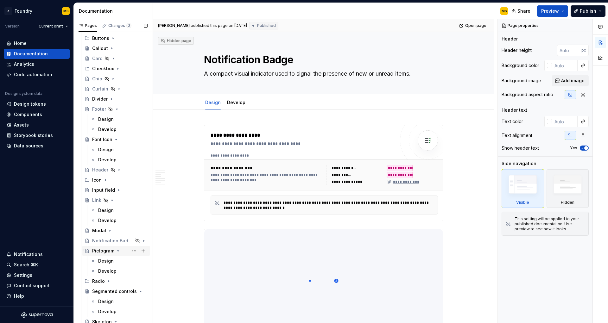
click at [117, 252] on icon "Page tree" at bounding box center [118, 251] width 5 height 5
click at [123, 270] on icon "Page tree" at bounding box center [125, 271] width 5 height 5
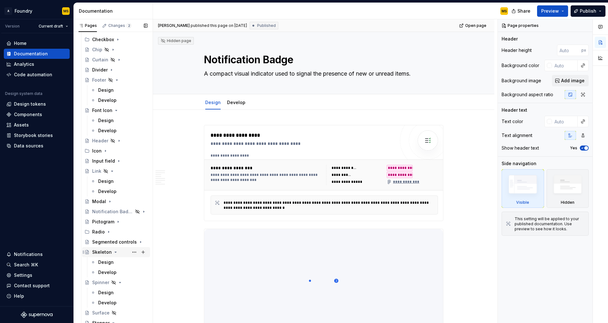
click at [114, 253] on icon "Page tree" at bounding box center [115, 252] width 5 height 5
click at [118, 264] on icon "Page tree" at bounding box center [119, 262] width 5 height 5
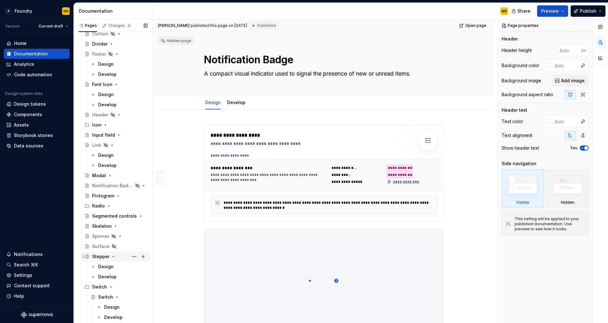
click at [112, 257] on icon "Page tree" at bounding box center [113, 256] width 5 height 5
click at [110, 267] on icon "Page tree" at bounding box center [111, 267] width 2 height 1
click at [107, 277] on icon "Page tree" at bounding box center [106, 277] width 5 height 5
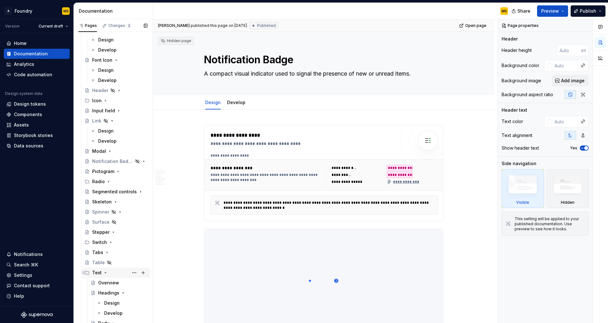
click at [105, 273] on icon "Page tree" at bounding box center [106, 273] width 2 height 1
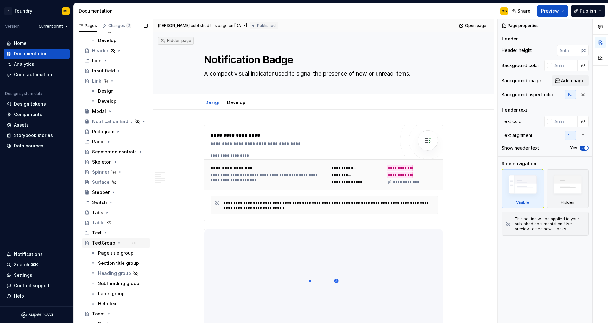
click at [118, 244] on icon "Page tree" at bounding box center [119, 243] width 5 height 5
click at [106, 254] on icon "Page tree" at bounding box center [108, 253] width 5 height 5
click at [109, 262] on icon "Page tree" at bounding box center [111, 263] width 5 height 5
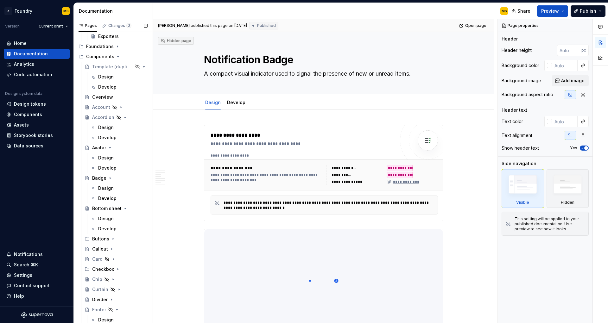
scroll to position [0, 0]
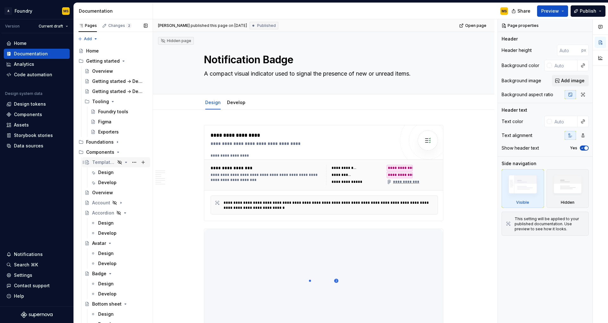
click at [109, 164] on div "Template (duplicate me)" at bounding box center [103, 162] width 23 height 6
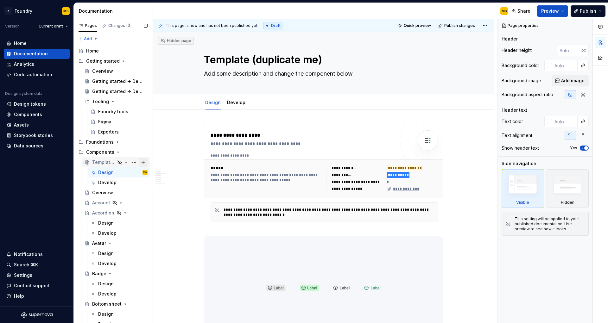
click at [140, 162] on button "Page tree" at bounding box center [143, 162] width 9 height 9
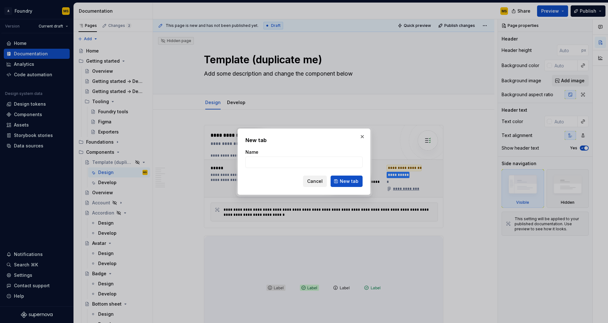
click at [322, 181] on span "Cancel" at bounding box center [315, 181] width 16 height 6
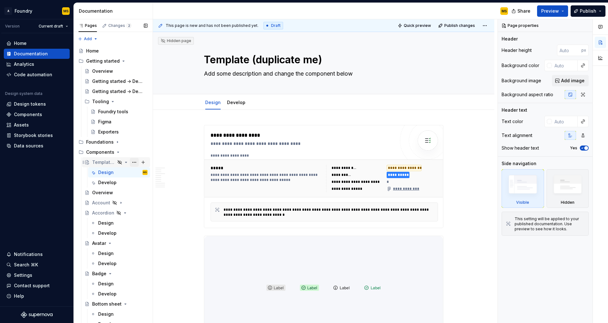
click at [130, 163] on button "Page tree" at bounding box center [134, 162] width 9 height 9
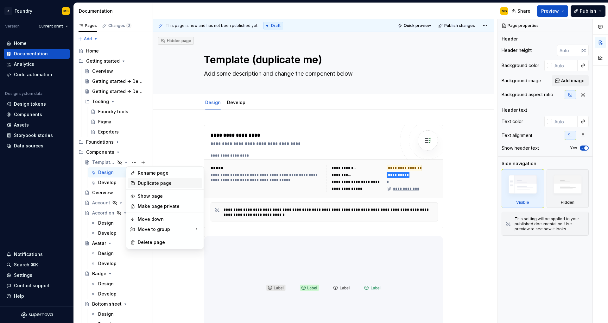
click at [142, 183] on div "Duplicate page" at bounding box center [169, 183] width 62 height 6
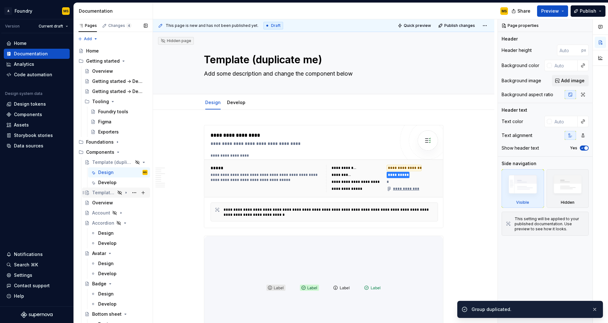
click at [101, 193] on div "Template (duplicate me)" at bounding box center [103, 193] width 23 height 6
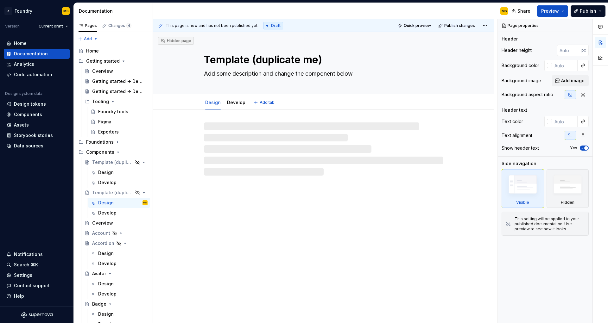
click at [281, 59] on textarea "Template (duplicate me)" at bounding box center [322, 59] width 239 height 15
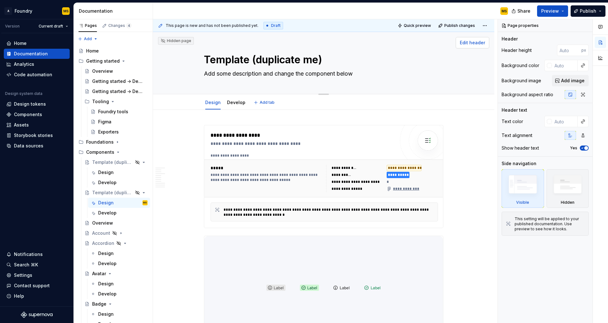
click at [475, 45] on span "Edit header" at bounding box center [472, 43] width 25 height 6
click at [261, 60] on textarea "Template (duplicate me)" at bounding box center [322, 59] width 239 height 15
type textarea "*"
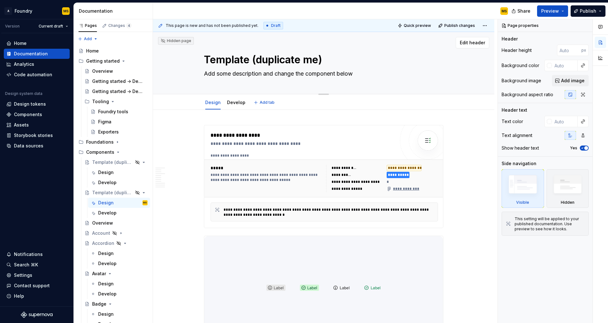
type textarea "N"
type textarea "*"
type textarea "Nu"
type textarea "*"
type textarea "Nud"
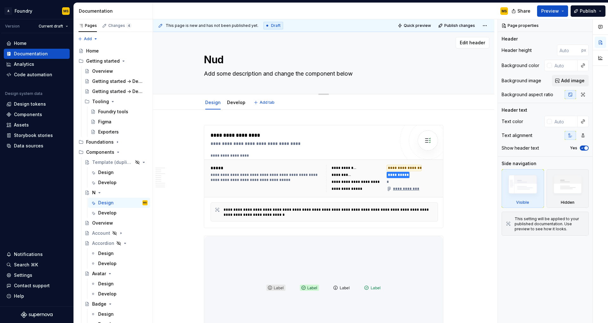
type textarea "*"
type textarea "Nudg"
type textarea "*"
type textarea "Nudge"
type textarea "*"
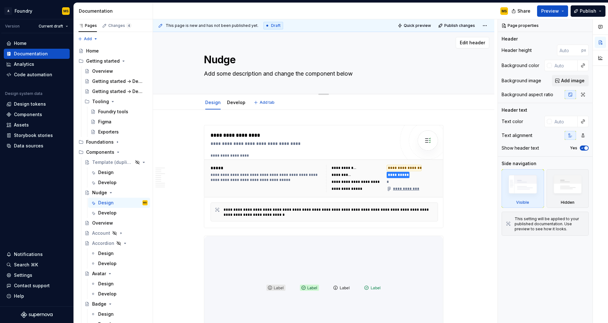
type textarea "Nudges"
type textarea "*"
type textarea "Nudges"
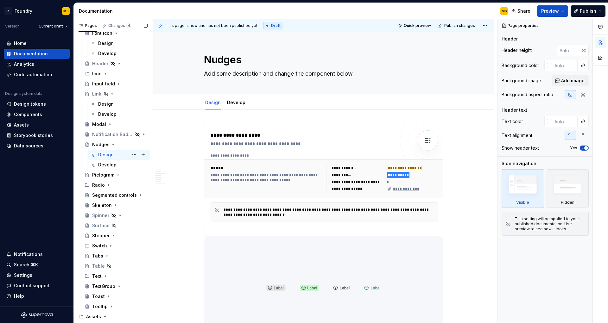
scroll to position [372, 0]
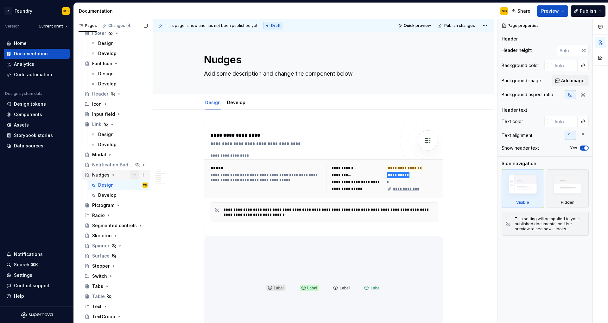
click at [130, 175] on button "Page tree" at bounding box center [134, 175] width 9 height 9
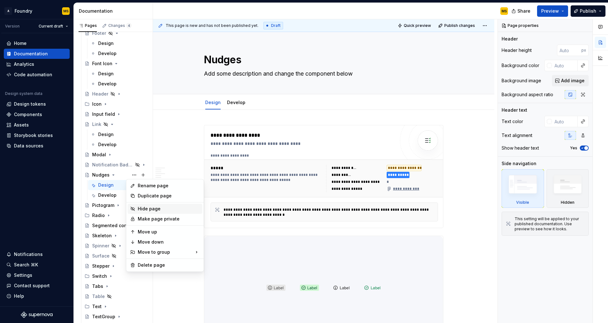
click at [150, 210] on div "Hide page" at bounding box center [169, 209] width 62 height 6
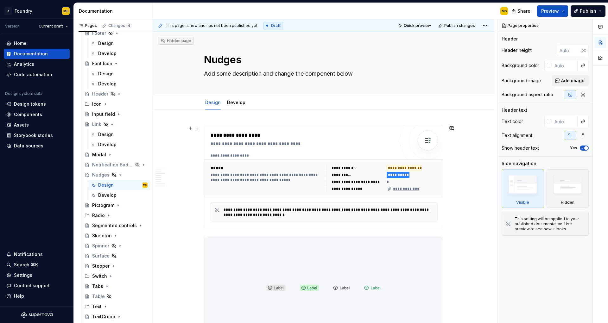
click at [419, 177] on div "**********" at bounding box center [412, 175] width 51 height 6
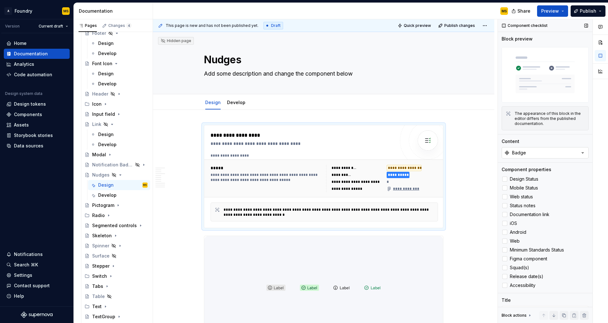
click at [579, 150] on icon "button" at bounding box center [582, 153] width 6 height 6
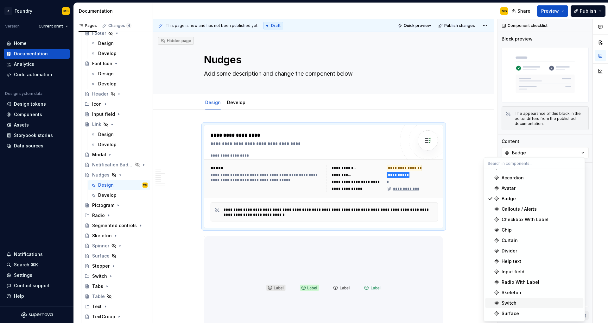
scroll to position [0, 0]
type textarea "*"
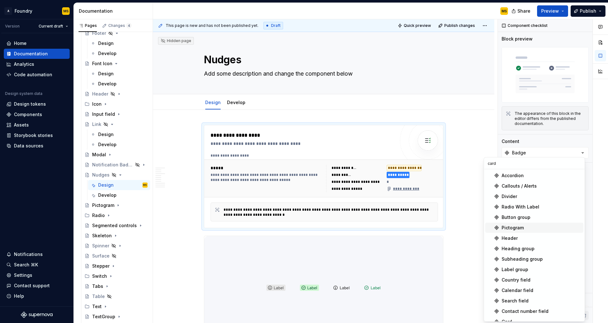
scroll to position [7, 0]
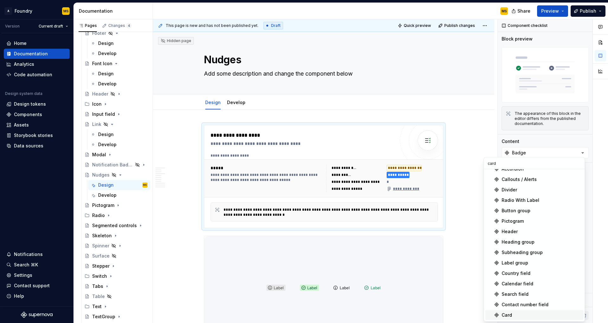
type input "card"
click at [519, 313] on div "Card" at bounding box center [541, 315] width 79 height 6
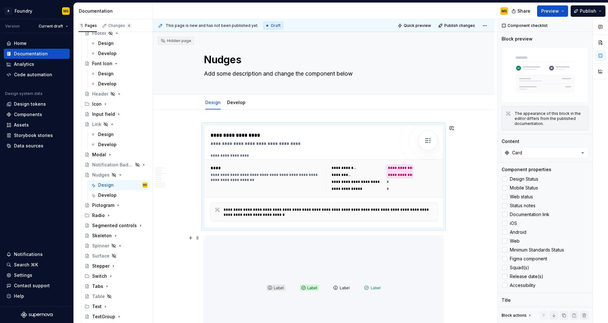
scroll to position [81, 0]
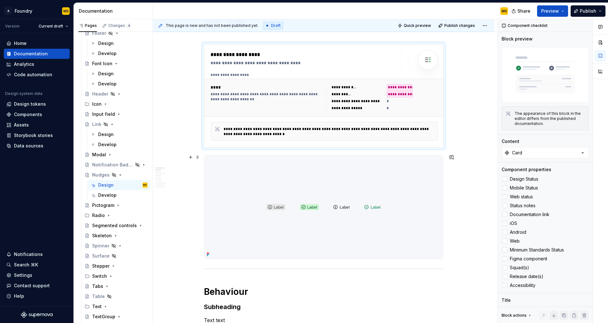
click at [380, 211] on img at bounding box center [323, 207] width 239 height 104
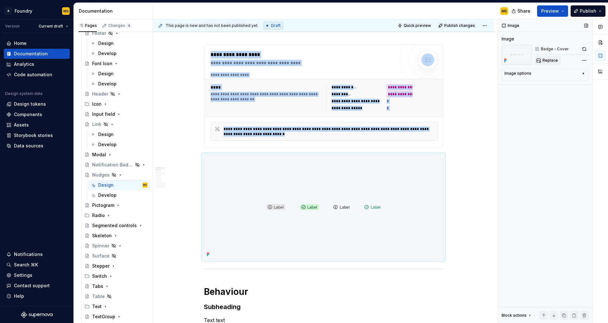
click at [554, 61] on span "Replace" at bounding box center [550, 60] width 16 height 5
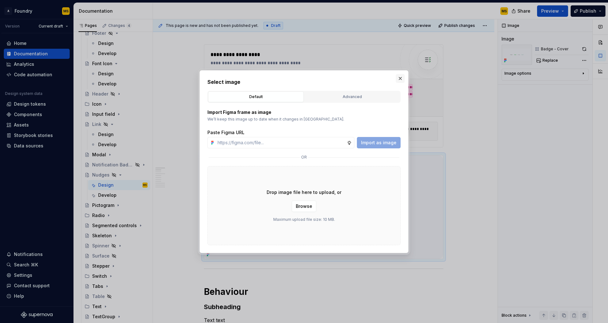
click at [400, 80] on button "button" at bounding box center [400, 78] width 9 height 9
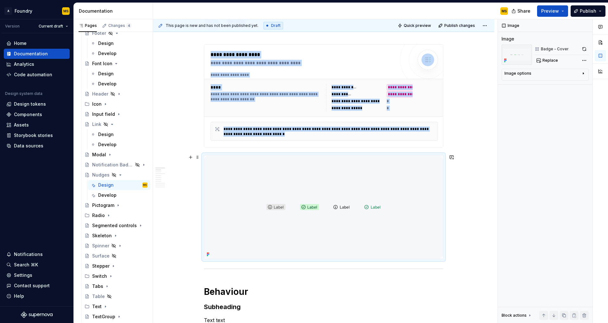
click at [391, 202] on img at bounding box center [323, 207] width 239 height 104
click at [398, 195] on img at bounding box center [323, 207] width 239 height 104
click at [583, 61] on div "Comments Open comments No comments yet Select ‘Comment’ from the block context …" at bounding box center [553, 171] width 110 height 304
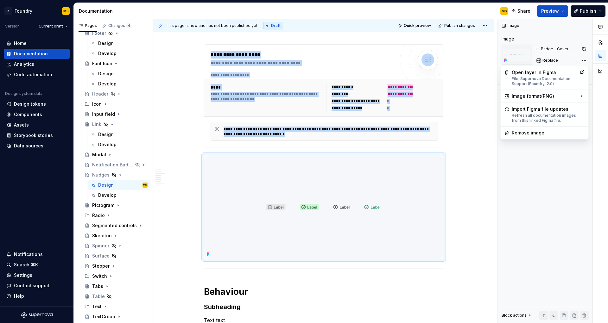
click at [306, 288] on html "A Foundry MS Version Current draft Home Documentation Analytics Code automation…" at bounding box center [304, 161] width 608 height 323
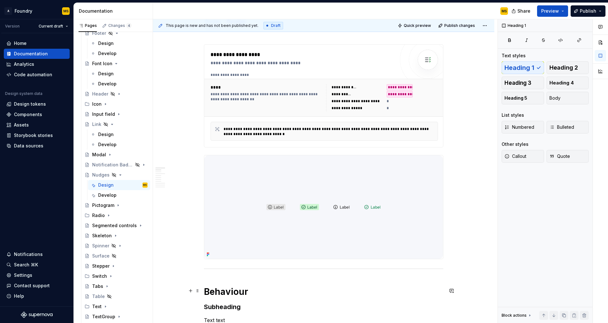
click at [299, 292] on h1 "Behaviour" at bounding box center [323, 291] width 239 height 11
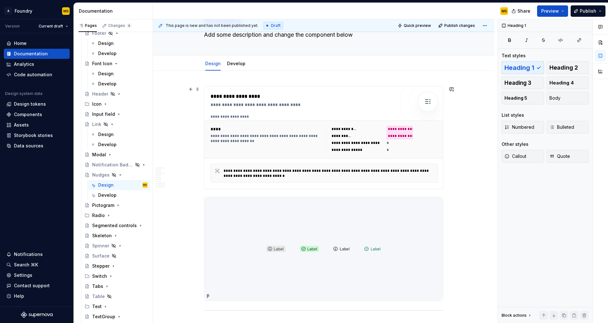
scroll to position [0, 0]
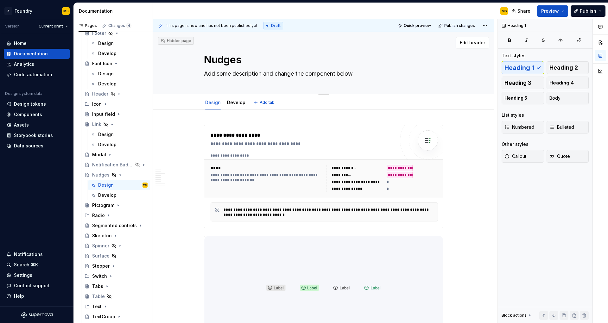
click at [324, 74] on textarea "Add some description and change the component below" at bounding box center [322, 74] width 239 height 10
paste textarea "nudge is a subtle, contextual prompt used to guide user attention or encourage …"
type textarea "*"
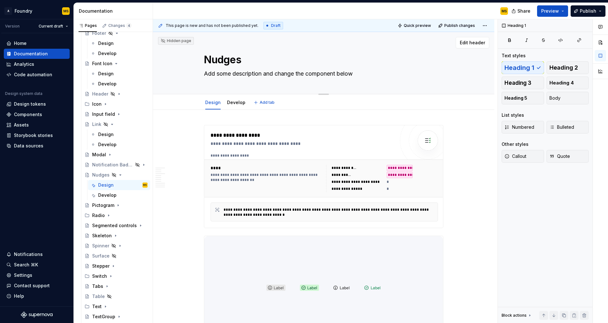
type textarea "A nudge is a subtle, contextual prompt used to guide user attention or encourag…"
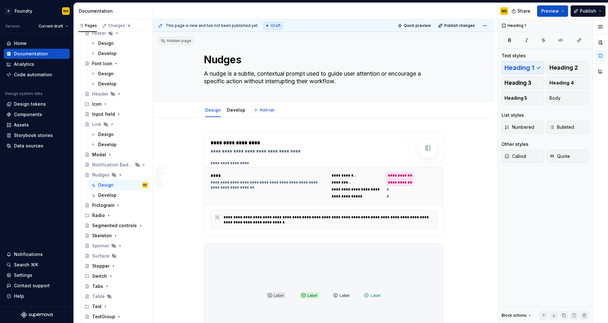
type textarea "*"
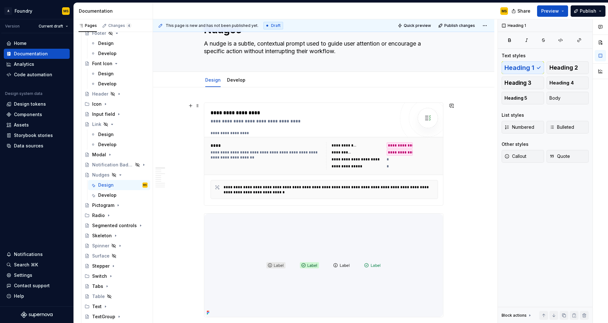
scroll to position [100, 0]
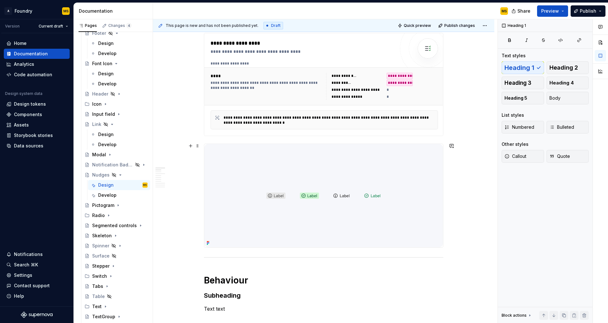
type textarea "A nudge is a subtle, contextual prompt used to guide user attention or encourag…"
click at [345, 172] on img at bounding box center [323, 196] width 239 height 104
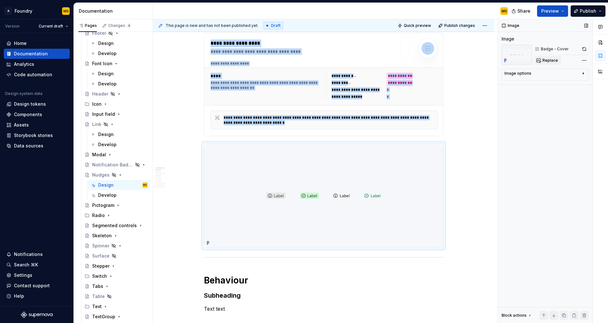
click at [548, 59] on span "Replace" at bounding box center [550, 60] width 16 height 5
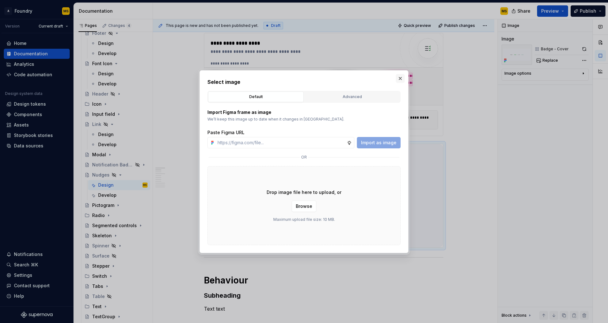
click at [400, 79] on button "button" at bounding box center [400, 78] width 9 height 9
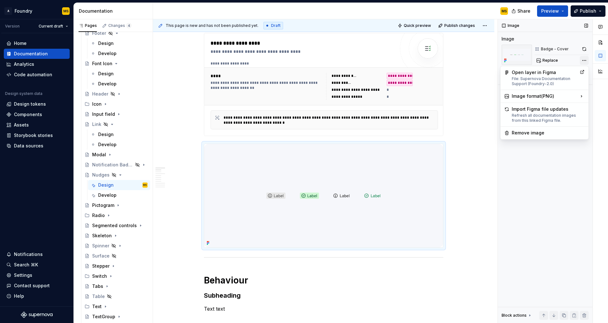
click at [585, 60] on div "Comments Open comments No comments yet Select ‘Comment’ from the block context …" at bounding box center [553, 171] width 110 height 304
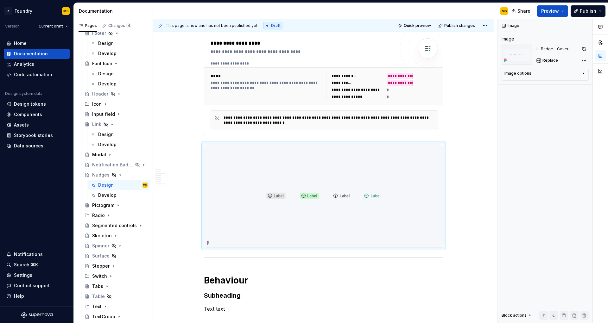
click at [556, 51] on div "Comments Open comments No comments yet Select ‘Comment’ from the block context …" at bounding box center [553, 171] width 110 height 304
click at [537, 48] on icon at bounding box center [536, 49] width 5 height 5
click at [526, 59] on img at bounding box center [517, 55] width 30 height 20
click at [527, 74] on div "Image options" at bounding box center [517, 73] width 27 height 5
click at [541, 61] on button "Replace" at bounding box center [547, 60] width 26 height 9
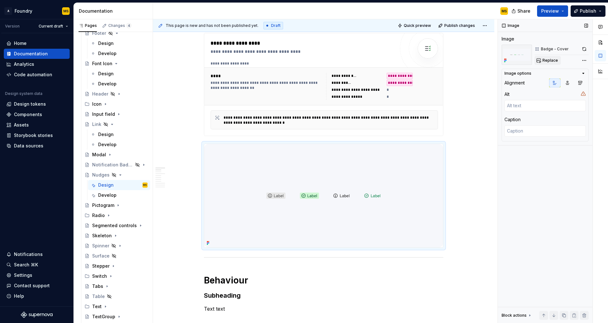
type textarea "*"
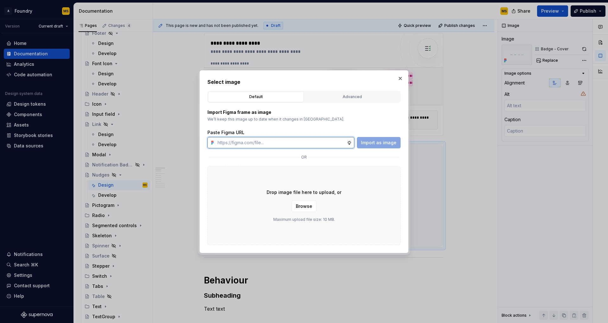
paste input "https://www.figma.com/design/xTMSaXlNTNaDe49D78NKHE/Supernova-Documentation-Sup…"
type input "https://www.figma.com/design/xTMSaXlNTNaDe49D78NKHE/Supernova-Documentation-Sup…"
click at [378, 144] on span "Import as image" at bounding box center [378, 143] width 35 height 6
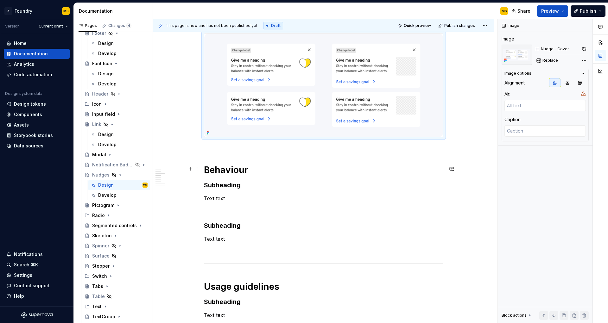
scroll to position [219, 0]
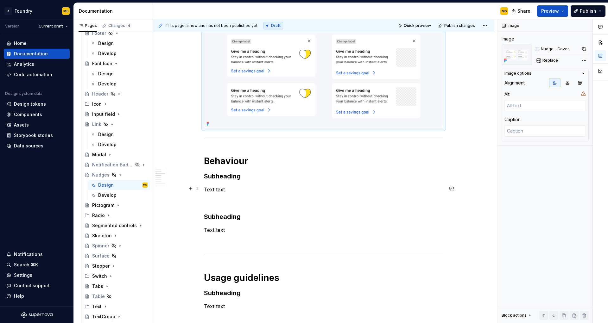
type textarea "*"
click at [218, 189] on p "Text text" at bounding box center [323, 190] width 239 height 8
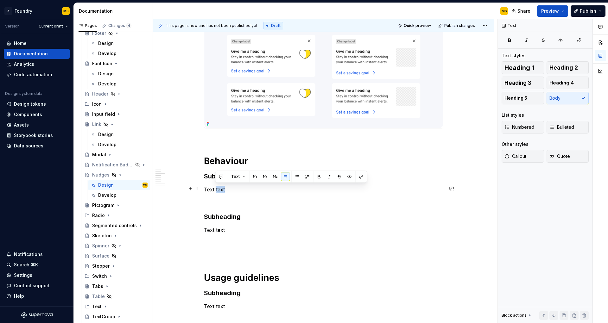
click at [218, 189] on p "Text text" at bounding box center [323, 190] width 239 height 8
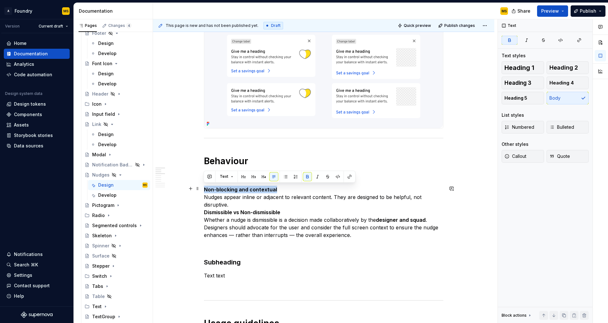
drag, startPoint x: 276, startPoint y: 187, endPoint x: 205, endPoint y: 190, distance: 71.6
click at [205, 190] on p "Non-blocking and contextual Nudges appear inline or adjacent to relevant conten…" at bounding box center [323, 212] width 239 height 53
copy strong "Non-blocking and contextual"
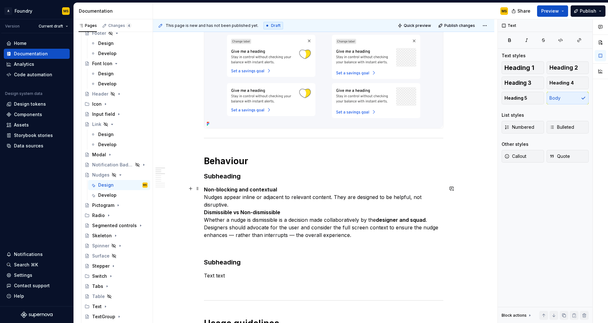
click at [226, 200] on p "Non-blocking and contextual Nudges appear inline or adjacent to relevant conten…" at bounding box center [323, 212] width 239 height 53
click at [223, 178] on h3 "Subheading" at bounding box center [323, 176] width 239 height 9
click at [223, 177] on h3 "Subheading" at bounding box center [323, 176] width 239 height 9
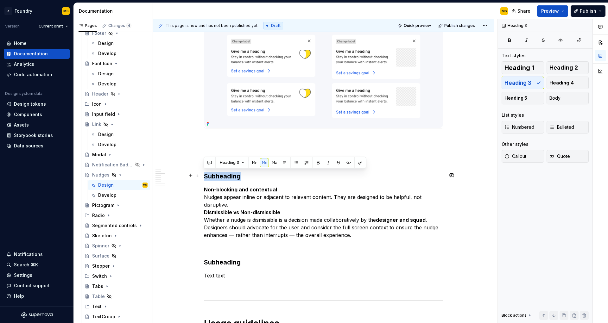
click at [223, 177] on h3 "Subheading" at bounding box center [323, 176] width 239 height 9
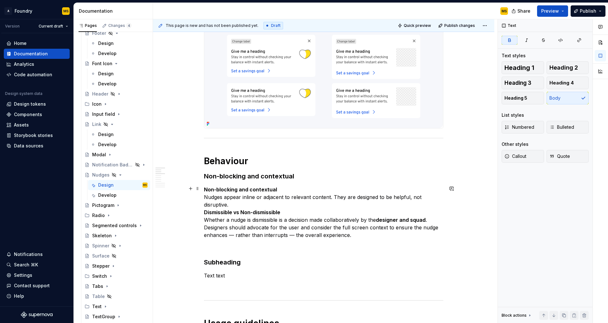
click at [243, 190] on strong "Non-blocking and contextual" at bounding box center [240, 189] width 73 height 6
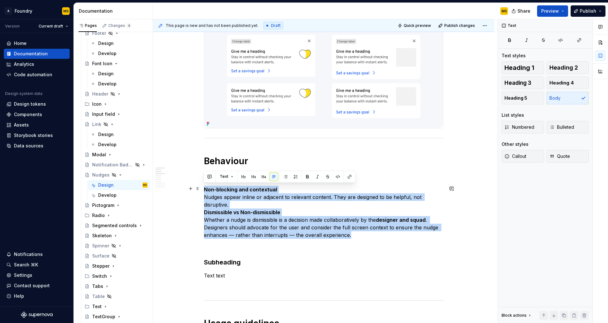
click at [243, 190] on strong "Non-blocking and contextual" at bounding box center [240, 189] width 73 height 6
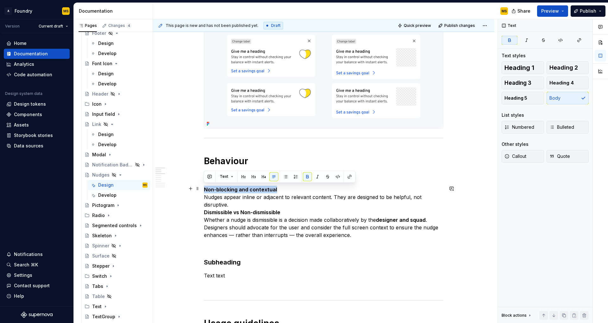
drag, startPoint x: 279, startPoint y: 187, endPoint x: 200, endPoint y: 188, distance: 78.8
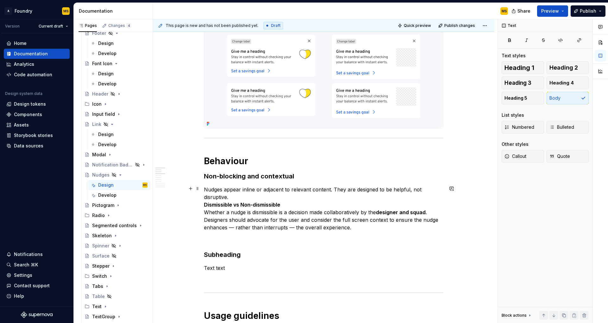
click at [274, 197] on p "Nudges appear inline or adjacent to relevant content. They are designed to be h…" at bounding box center [323, 209] width 239 height 46
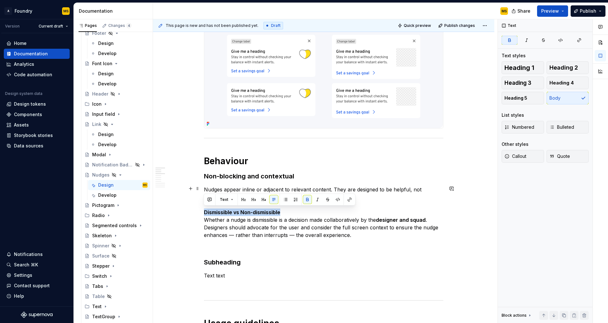
drag, startPoint x: 280, startPoint y: 212, endPoint x: 203, endPoint y: 209, distance: 77.6
copy strong "Dismissible vs Non-dismissible"
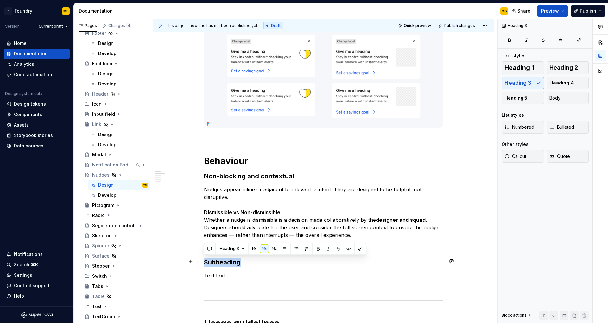
drag, startPoint x: 226, startPoint y: 260, endPoint x: 203, endPoint y: 262, distance: 22.8
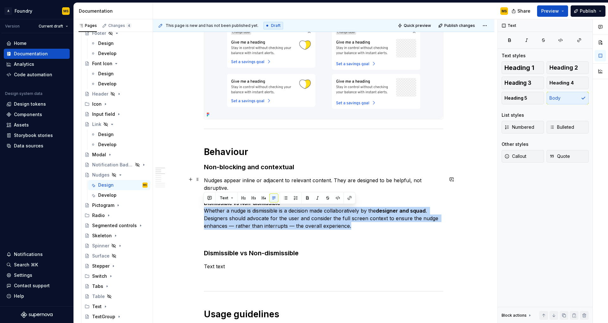
drag, startPoint x: 255, startPoint y: 218, endPoint x: 202, endPoint y: 212, distance: 52.9
copy p "Whether a nudge is dismissible is a decision made collaboratively by the design…"
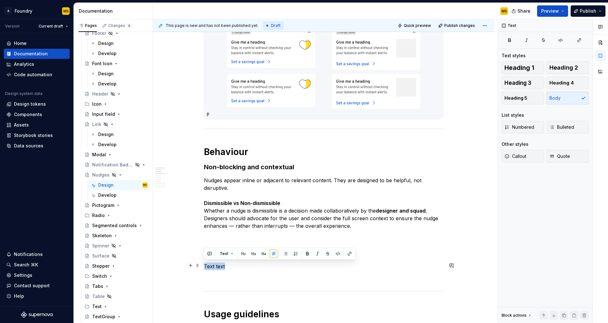
drag, startPoint x: 218, startPoint y: 265, endPoint x: 202, endPoint y: 264, distance: 16.8
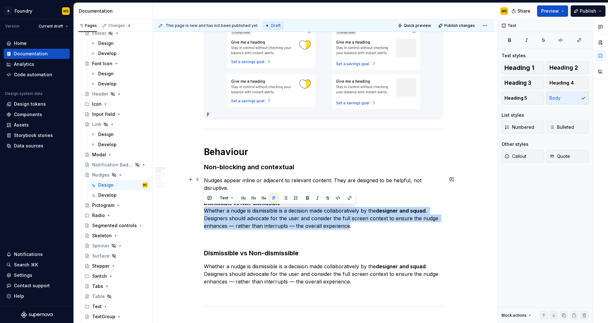
drag, startPoint x: 274, startPoint y: 217, endPoint x: 200, endPoint y: 212, distance: 73.3
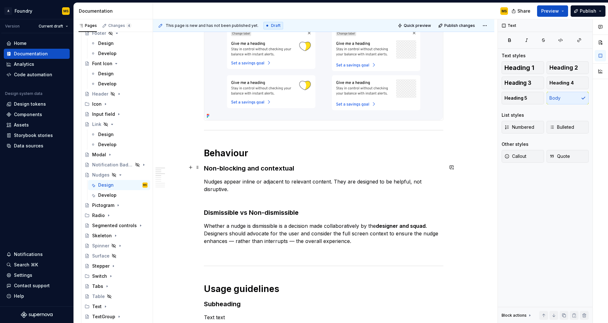
scroll to position [266, 0]
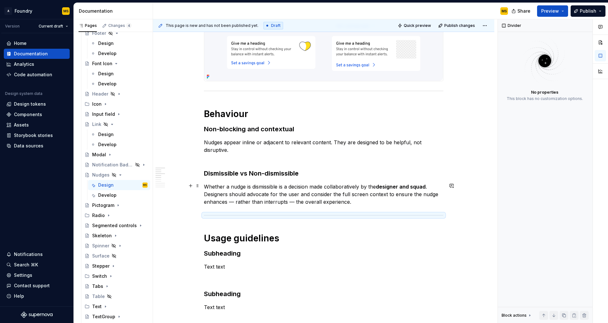
click at [321, 188] on p "Whether a nudge is dismissible is a decision made collaboratively by the design…" at bounding box center [323, 194] width 239 height 23
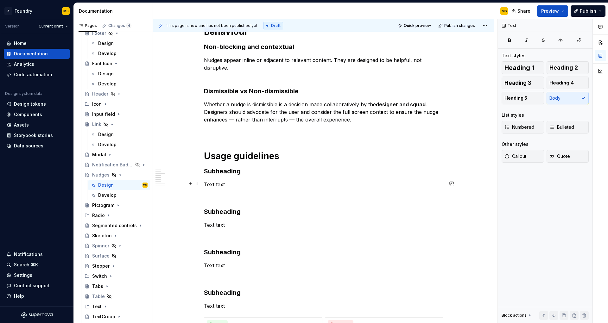
scroll to position [358, 0]
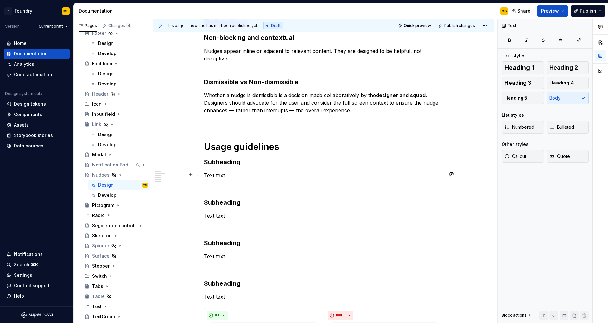
click at [238, 173] on p "Text text" at bounding box center [323, 176] width 239 height 8
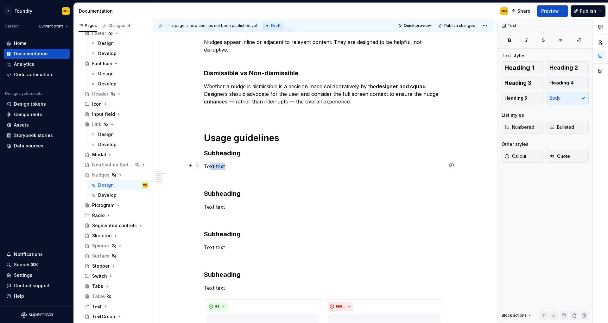
drag, startPoint x: 229, startPoint y: 166, endPoint x: 194, endPoint y: 162, distance: 34.7
click at [204, 162] on div "**********" at bounding box center [323, 266] width 239 height 1001
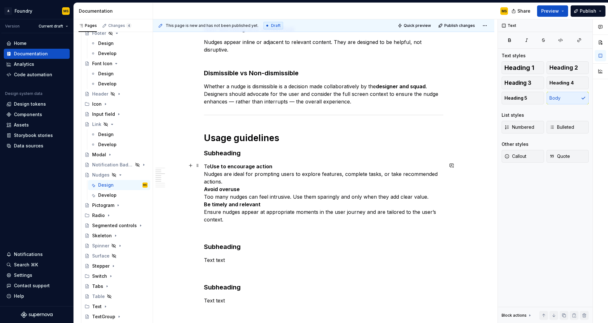
click at [208, 166] on p "Te Use to encourage action Nudges are ideal for prompting users to explore feat…" at bounding box center [323, 193] width 239 height 61
click at [250, 164] on strong "Use to encourage action" at bounding box center [241, 166] width 62 height 6
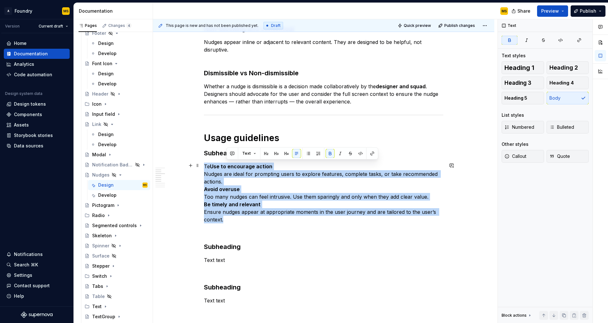
click at [250, 164] on strong "Use to encourage action" at bounding box center [241, 166] width 62 height 6
click at [258, 164] on strong "Use to encourage action" at bounding box center [241, 166] width 62 height 6
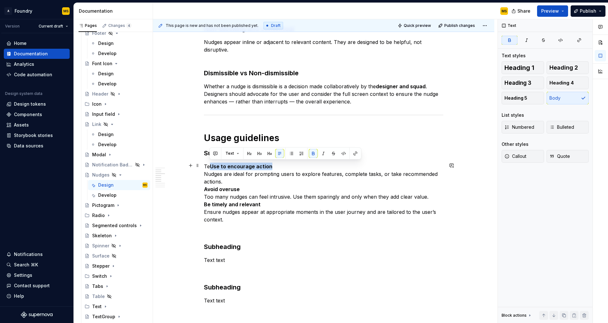
drag, startPoint x: 268, startPoint y: 165, endPoint x: 215, endPoint y: 162, distance: 52.6
click at [211, 166] on strong "Use to encourage action" at bounding box center [241, 166] width 62 height 6
copy strong "Use to encourage action"
click at [206, 150] on h3 "Subheading" at bounding box center [323, 153] width 239 height 9
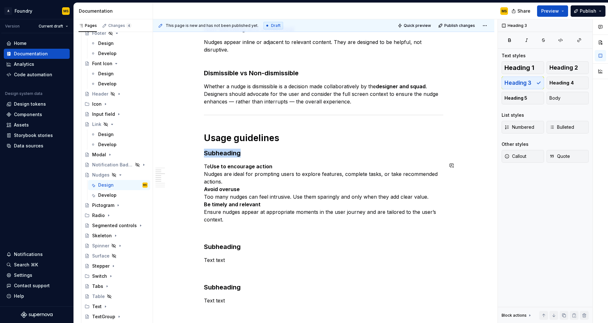
click at [206, 150] on h3 "Subheading" at bounding box center [323, 153] width 239 height 9
click at [210, 165] on strong "Use to encourage action" at bounding box center [241, 166] width 62 height 6
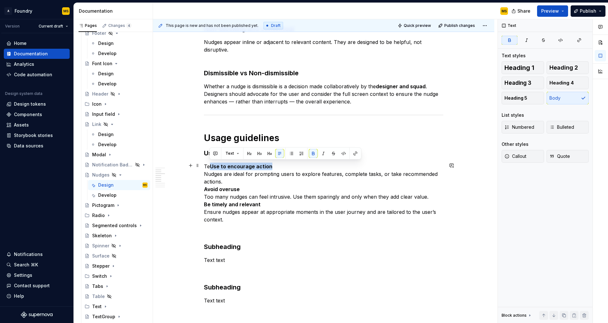
drag, startPoint x: 267, startPoint y: 166, endPoint x: 210, endPoint y: 165, distance: 57.0
click at [210, 165] on strong "Use to encourage action" at bounding box center [241, 166] width 62 height 6
drag, startPoint x: 247, startPoint y: 164, endPoint x: 206, endPoint y: 166, distance: 40.5
click at [206, 166] on p "Te Use to encourage action Nudges are ideal for prompting users to explore feat…" at bounding box center [323, 193] width 239 height 61
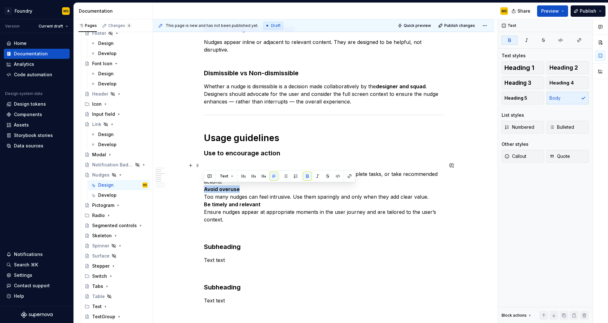
drag, startPoint x: 227, startPoint y: 187, endPoint x: 203, endPoint y: 188, distance: 24.1
copy strong "Avoid overuse"
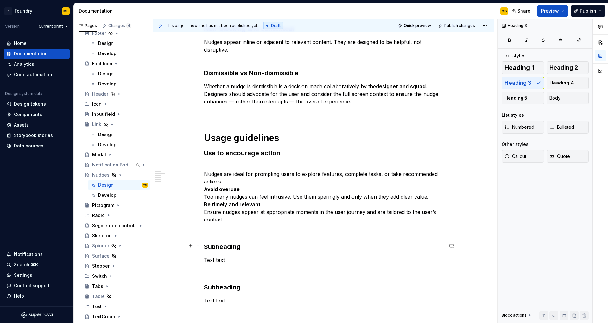
click at [232, 243] on h3 "Subheading" at bounding box center [323, 247] width 239 height 9
click at [262, 195] on p "Nudges are ideal for prompting users to explore features, complete tasks, or ta…" at bounding box center [323, 193] width 239 height 61
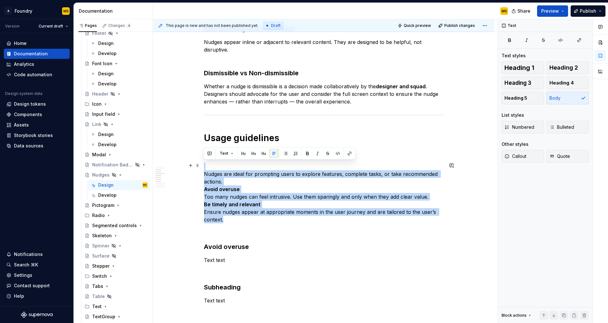
click at [262, 195] on p "Nudges are ideal for prompting users to explore features, complete tasks, or ta…" at bounding box center [323, 193] width 239 height 61
click at [264, 199] on p "Nudges are ideal for prompting users to explore features, complete tasks, or ta…" at bounding box center [323, 193] width 239 height 61
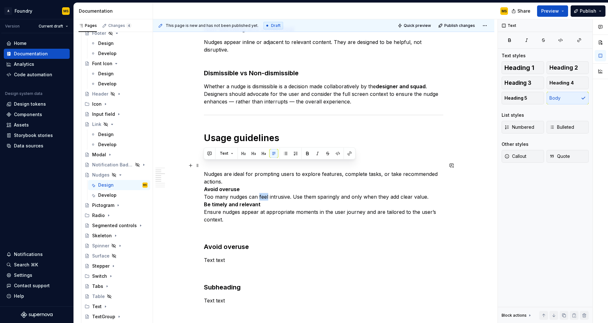
click at [264, 199] on p "Nudges are ideal for prompting users to explore features, complete tasks, or ta…" at bounding box center [323, 193] width 239 height 61
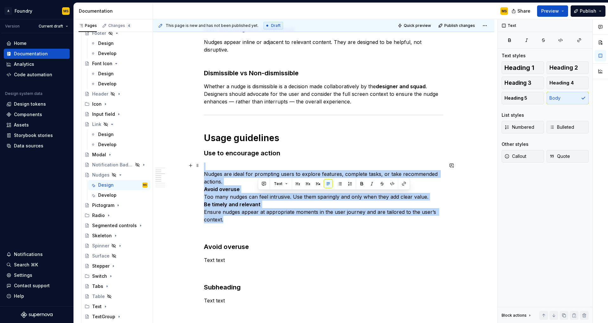
click at [265, 198] on p "Nudges are ideal for prompting users to explore features, complete tasks, or ta…" at bounding box center [323, 193] width 239 height 61
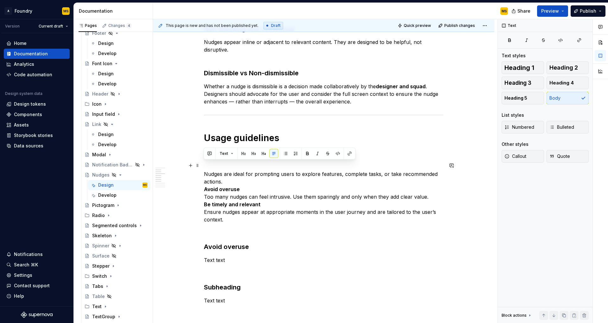
click at [270, 197] on p "Nudges are ideal for prompting users to explore features, complete tasks, or ta…" at bounding box center [323, 193] width 239 height 61
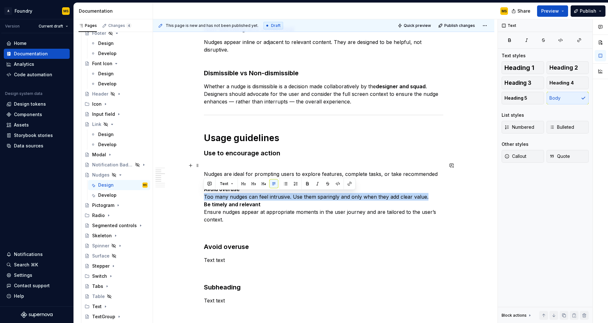
drag, startPoint x: 204, startPoint y: 195, endPoint x: 425, endPoint y: 196, distance: 221.3
click at [425, 196] on p "Nudges are ideal for prompting users to explore features, complete tasks, or ta…" at bounding box center [323, 193] width 239 height 61
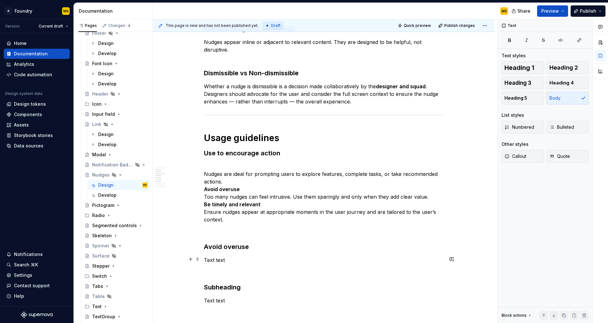
click at [217, 260] on p "Text text" at bounding box center [323, 260] width 239 height 8
click at [215, 259] on p "Text text" at bounding box center [323, 260] width 239 height 8
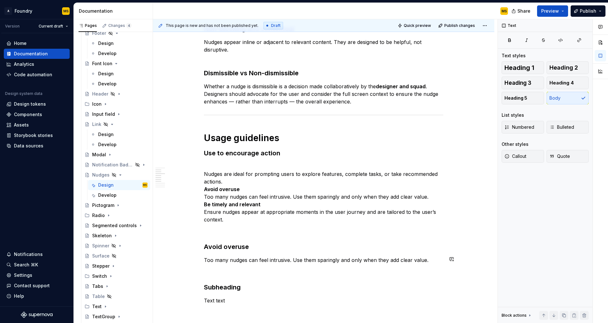
scroll to position [376, 0]
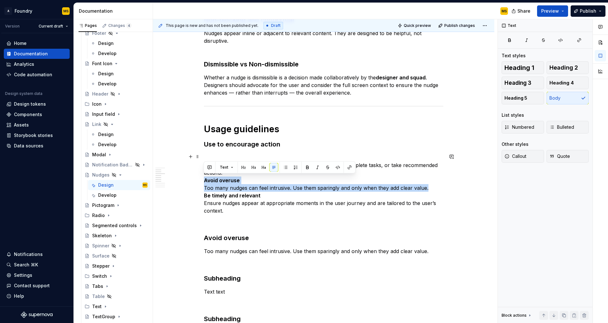
drag, startPoint x: 426, startPoint y: 186, endPoint x: 197, endPoint y: 177, distance: 229.1
click at [197, 177] on div "**********" at bounding box center [323, 325] width 341 height 1166
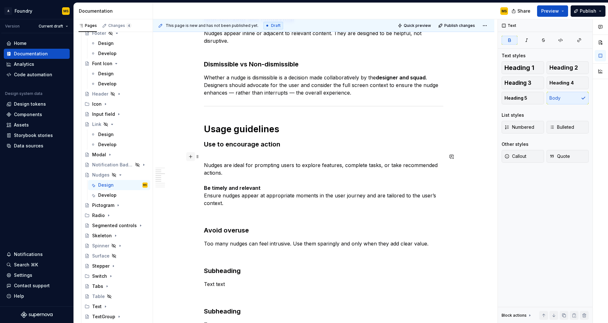
click at [191, 156] on button "button" at bounding box center [190, 156] width 9 height 9
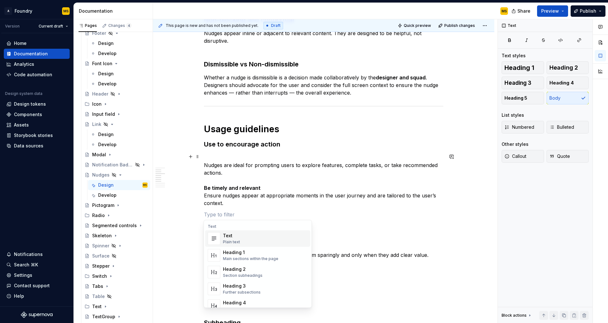
click at [242, 239] on div "Text Plain text" at bounding box center [265, 238] width 85 height 13
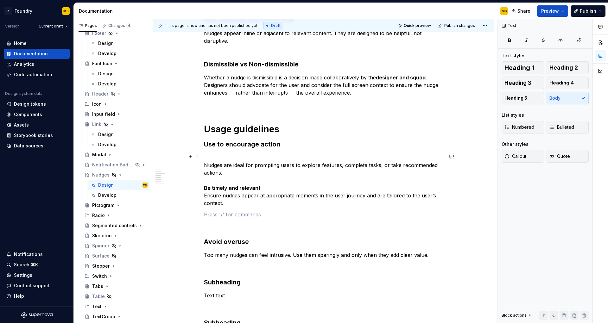
click at [218, 160] on p "Nudges are ideal for prompting users to explore features, complete tasks, or ta…" at bounding box center [323, 180] width 239 height 53
click at [214, 158] on p "Nudges are ideal for prompting users to explore features, complete tasks, or ta…" at bounding box center [323, 180] width 239 height 53
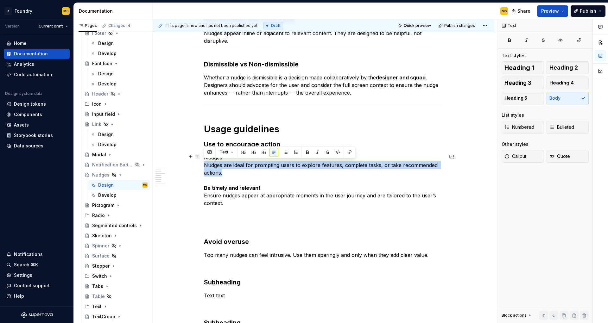
drag, startPoint x: 222, startPoint y: 172, endPoint x: 202, endPoint y: 165, distance: 20.4
click at [202, 165] on div "**********" at bounding box center [323, 327] width 341 height 1170
click at [231, 161] on p "Nudges Nudges are ideal for prompting users to explore features, complete tasks…" at bounding box center [323, 180] width 239 height 53
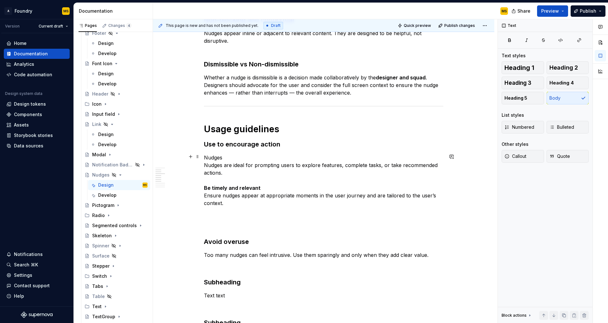
click at [229, 157] on p "Nudges Nudges are ideal for prompting users to explore features, complete tasks…" at bounding box center [323, 180] width 239 height 53
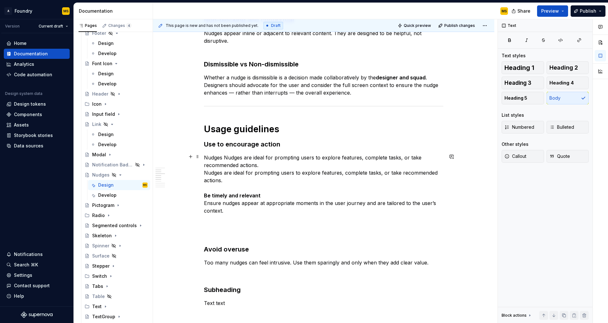
click at [235, 156] on p "Nudges Nudges are ideal for prompting users to explore features, complete tasks…" at bounding box center [323, 184] width 239 height 61
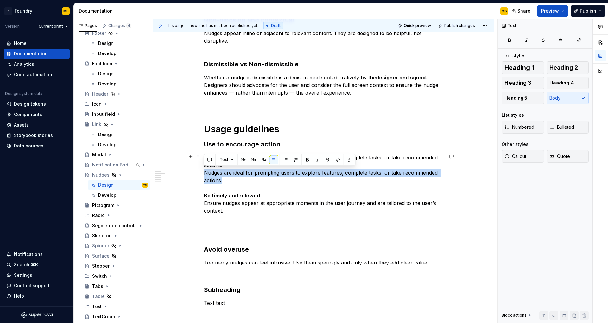
drag, startPoint x: 228, startPoint y: 181, endPoint x: 203, endPoint y: 174, distance: 26.0
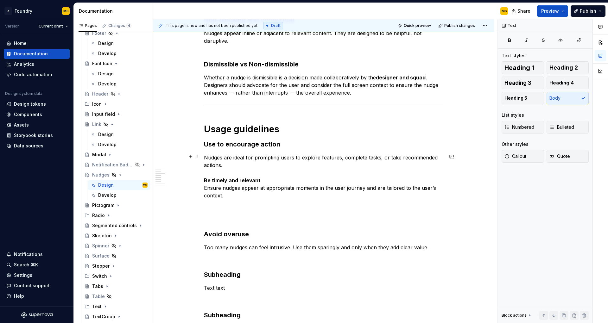
scroll to position [385, 0]
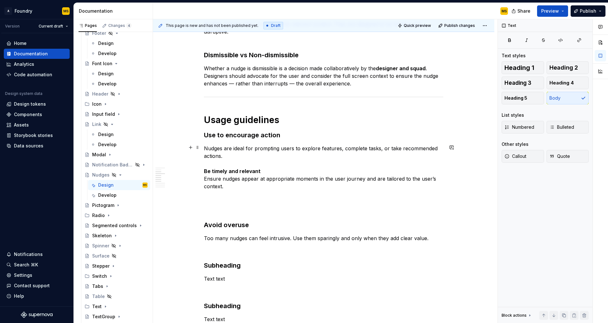
click at [234, 171] on strong "Be timely and relevant" at bounding box center [232, 171] width 57 height 6
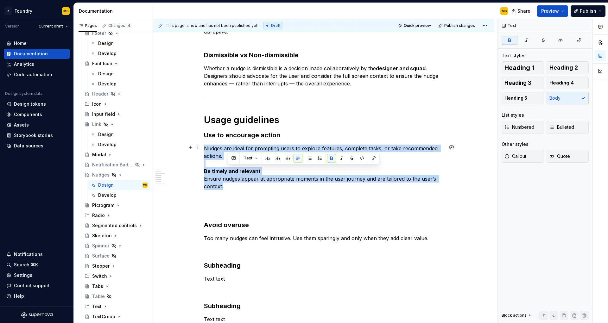
click at [234, 171] on strong "Be timely and relevant" at bounding box center [232, 171] width 57 height 6
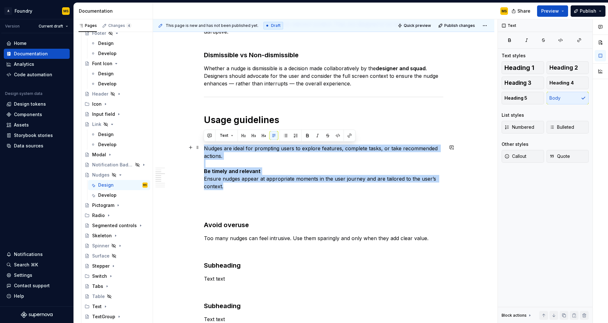
click at [250, 171] on strong "Be timely and relevant" at bounding box center [232, 171] width 57 height 6
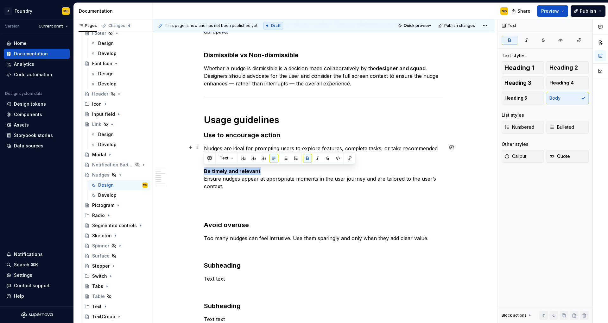
drag, startPoint x: 257, startPoint y: 170, endPoint x: 203, endPoint y: 169, distance: 54.8
click at [203, 169] on div "**********" at bounding box center [323, 314] width 341 height 1162
click at [229, 221] on strong "Avoid overuse" at bounding box center [226, 225] width 45 height 8
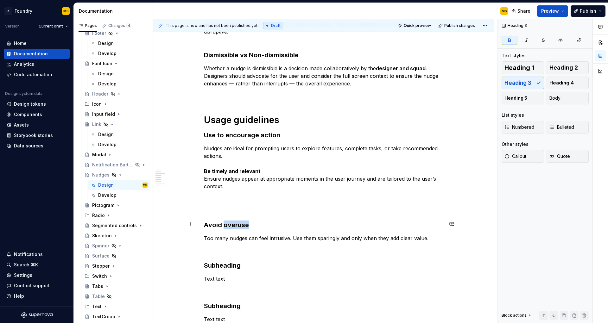
click at [229, 221] on strong "Avoid overuse" at bounding box center [226, 225] width 45 height 8
click at [223, 263] on h3 "Subheading" at bounding box center [323, 265] width 239 height 9
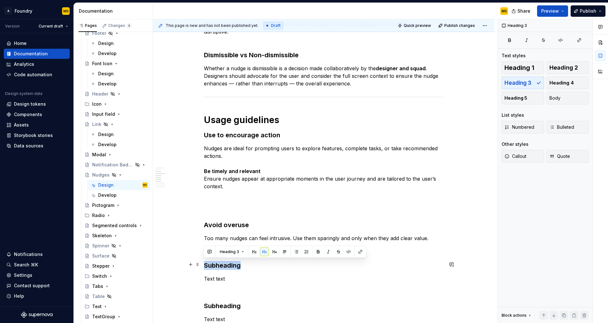
click at [223, 263] on h3 "Subheading" at bounding box center [323, 265] width 239 height 9
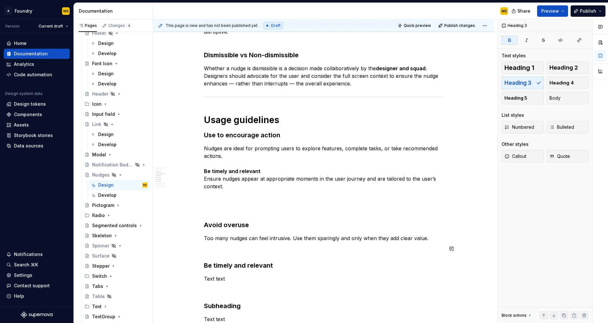
scroll to position [414, 0]
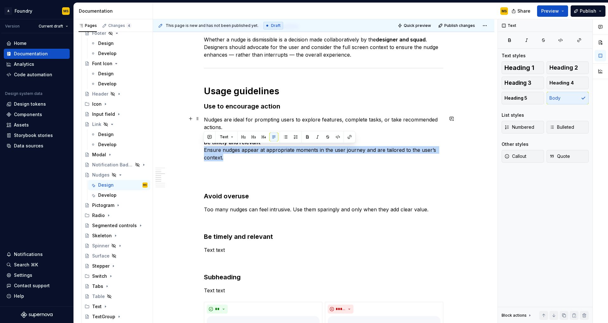
drag, startPoint x: 223, startPoint y: 158, endPoint x: 204, endPoint y: 151, distance: 20.5
click at [204, 151] on p "Nudges are ideal for prompting users to explore features, complete tasks, or ta…" at bounding box center [323, 139] width 239 height 46
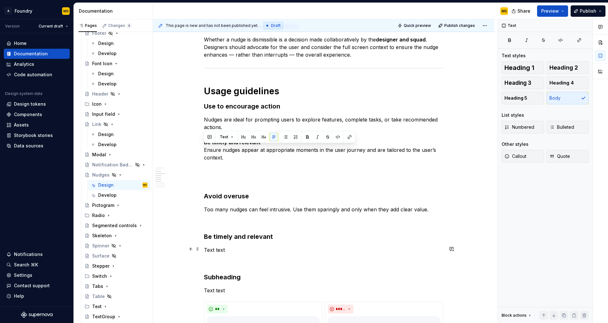
click at [218, 250] on p "Text text" at bounding box center [323, 250] width 239 height 8
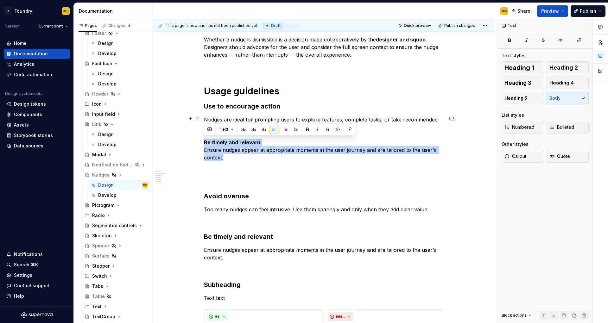
drag, startPoint x: 229, startPoint y: 157, endPoint x: 203, endPoint y: 143, distance: 29.2
click at [203, 143] on div "**********" at bounding box center [323, 289] width 341 height 1170
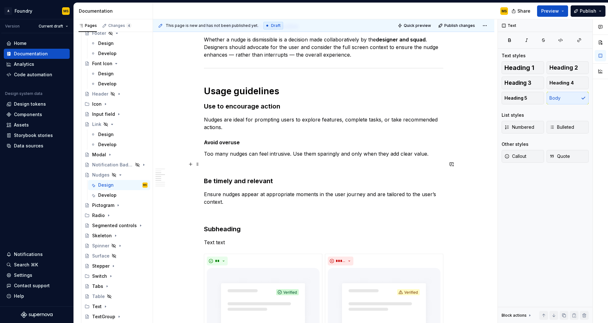
click at [216, 167] on p at bounding box center [323, 165] width 239 height 8
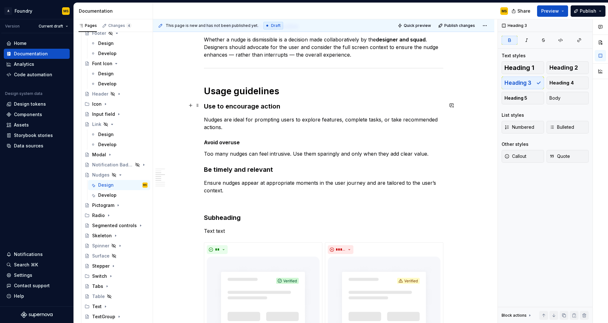
click at [235, 103] on strong "Use to encourage action" at bounding box center [242, 107] width 76 height 8
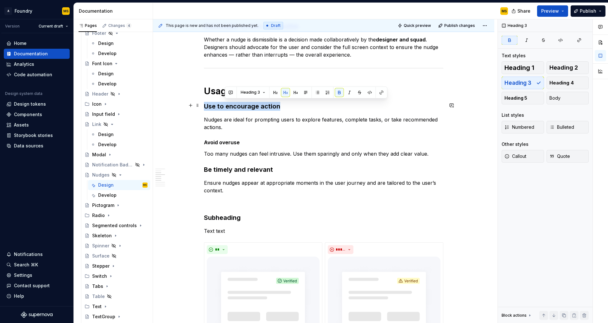
click at [235, 103] on strong "Use to encourage action" at bounding box center [242, 107] width 76 height 8
click at [223, 141] on strong "Avoid overuse" at bounding box center [222, 142] width 36 height 6
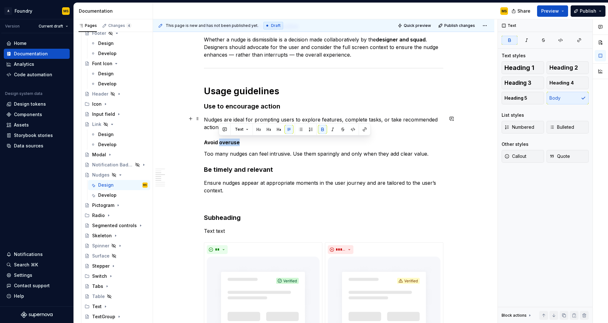
click at [223, 141] on strong "Avoid overuse" at bounding box center [222, 142] width 36 height 6
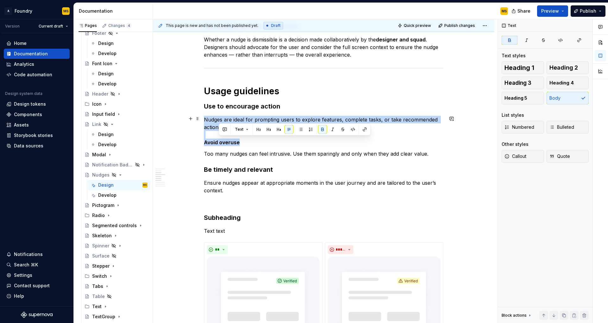
click at [223, 141] on strong "Avoid overuse" at bounding box center [222, 142] width 36 height 6
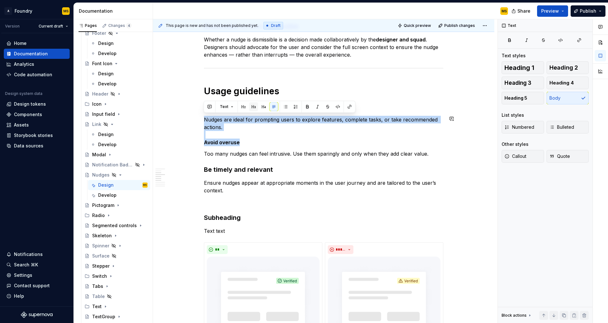
click at [252, 106] on button "button" at bounding box center [253, 106] width 9 height 9
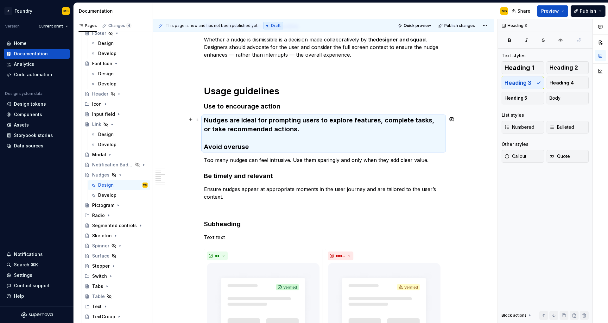
click at [259, 146] on h3 "Nudges are ideal for prompting users to explore features, complete tasks, or ta…" at bounding box center [323, 133] width 239 height 35
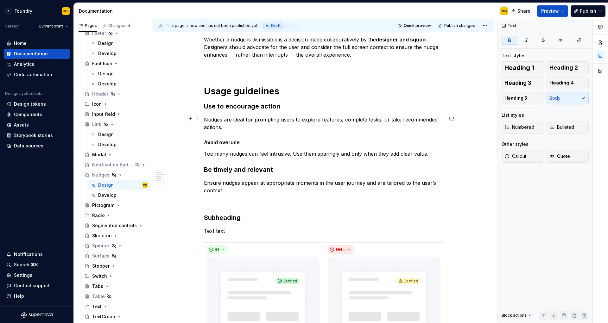
click at [240, 142] on p "Nudges are ideal for prompting users to explore features, complete tasks, or ta…" at bounding box center [323, 131] width 239 height 30
drag, startPoint x: 196, startPoint y: 140, endPoint x: 192, endPoint y: 140, distance: 4.1
click at [190, 140] on div "**********" at bounding box center [323, 255] width 341 height 1103
click at [251, 129] on button "button" at bounding box center [253, 129] width 9 height 9
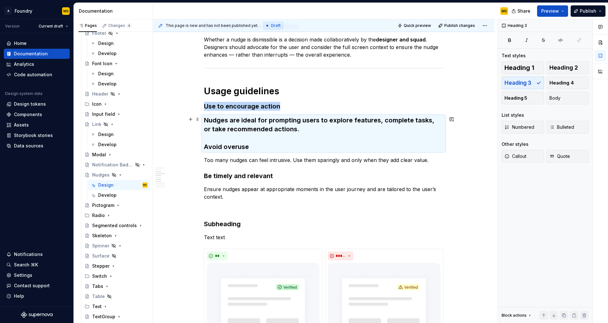
click at [249, 141] on h3 "Nudges are ideal for prompting users to explore features, complete tasks, or ta…" at bounding box center [323, 133] width 239 height 35
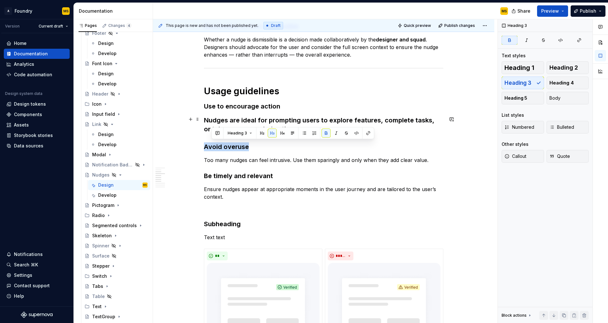
drag, startPoint x: 220, startPoint y: 144, endPoint x: 205, endPoint y: 143, distance: 15.8
click at [205, 143] on h3 "Nudges are ideal for prompting users to explore features, complete tasks, or ta…" at bounding box center [323, 133] width 239 height 35
click at [244, 116] on h3 "Nudges are ideal for prompting users to explore features, complete tasks, or ta…" at bounding box center [323, 133] width 239 height 35
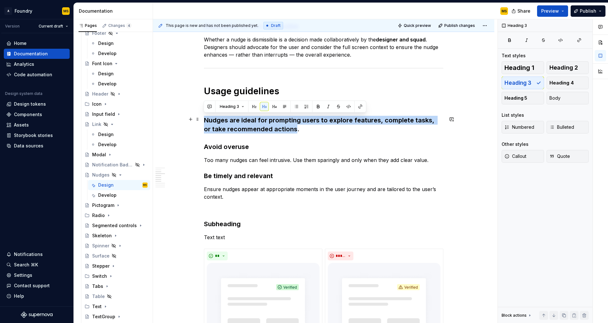
drag, startPoint x: 288, startPoint y: 130, endPoint x: 200, endPoint y: 121, distance: 88.5
click at [200, 121] on div "**********" at bounding box center [323, 258] width 341 height 1109
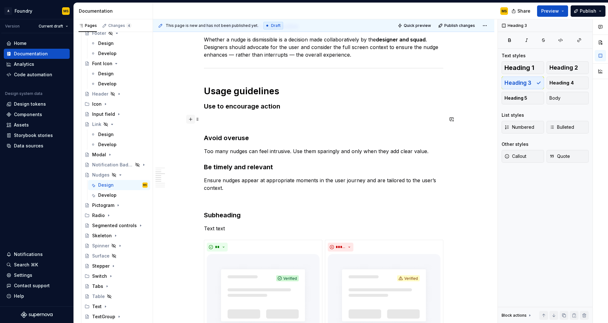
click at [193, 119] on button "button" at bounding box center [190, 119] width 9 height 9
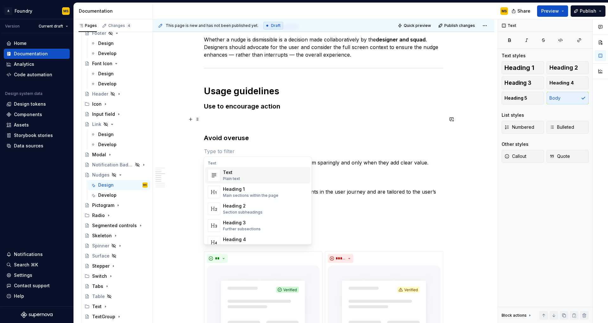
click at [236, 173] on div "Text" at bounding box center [231, 172] width 17 height 6
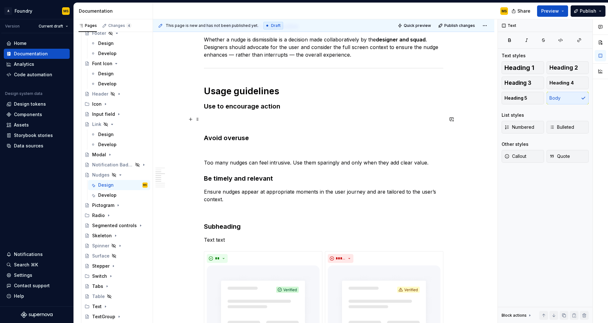
click at [230, 123] on h3 "Avoid overuse" at bounding box center [323, 129] width 239 height 27
click at [231, 120] on h3 "Avoid overuse" at bounding box center [323, 129] width 239 height 27
click at [218, 116] on h3 "Avoid overuse" at bounding box center [323, 129] width 239 height 27
click at [196, 120] on span at bounding box center [197, 119] width 5 height 9
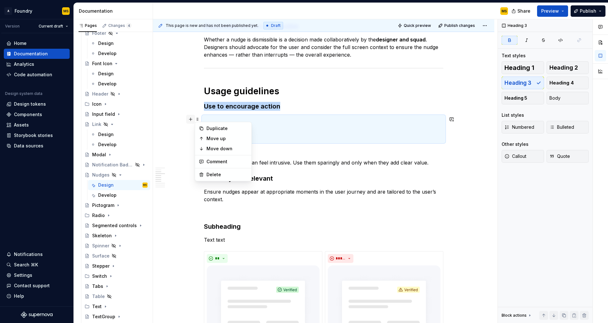
click at [190, 120] on button "button" at bounding box center [190, 119] width 9 height 9
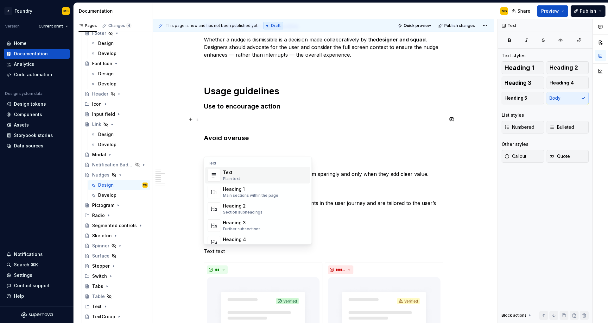
click at [227, 178] on div "Plain text" at bounding box center [231, 178] width 17 height 5
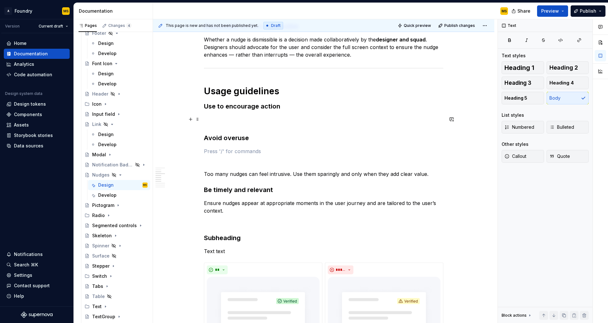
click at [223, 119] on h3 "Avoid overuse" at bounding box center [323, 129] width 239 height 27
click at [215, 111] on div "**********" at bounding box center [323, 220] width 239 height 1003
click at [190, 121] on button "button" at bounding box center [190, 119] width 9 height 9
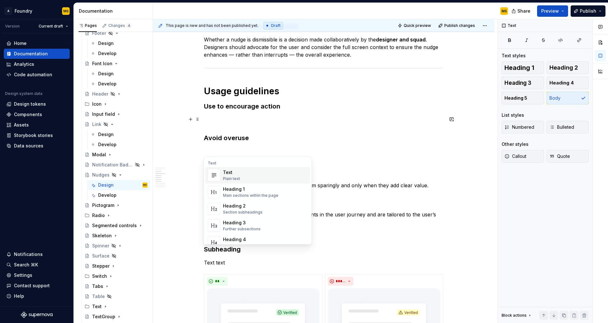
click at [238, 176] on div "Plain text" at bounding box center [231, 178] width 17 height 5
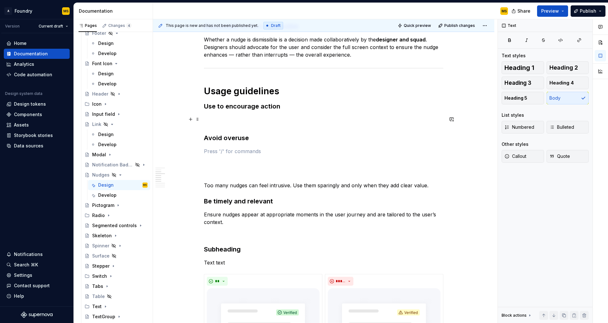
click at [208, 116] on h3 "Avoid overuse" at bounding box center [323, 129] width 239 height 27
click at [190, 119] on button "button" at bounding box center [190, 119] width 9 height 9
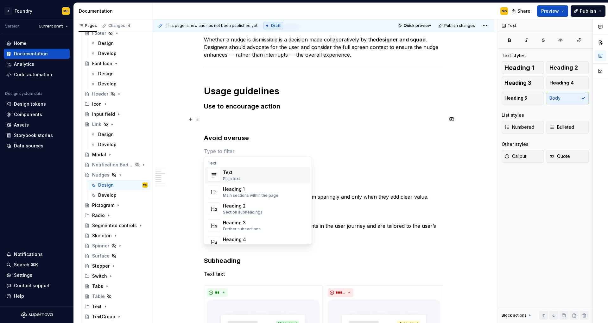
click at [227, 122] on h3 "Avoid overuse" at bounding box center [323, 129] width 239 height 27
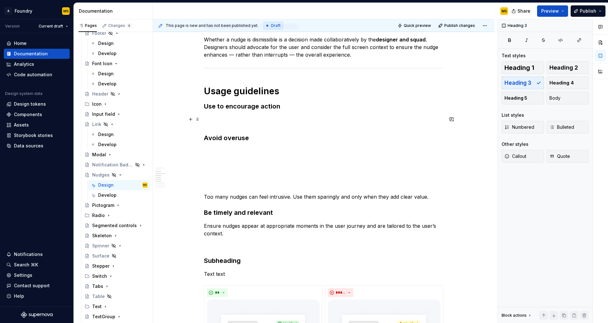
click at [221, 121] on h3 "Avoid overuse" at bounding box center [323, 129] width 239 height 27
click at [195, 120] on span at bounding box center [197, 119] width 5 height 9
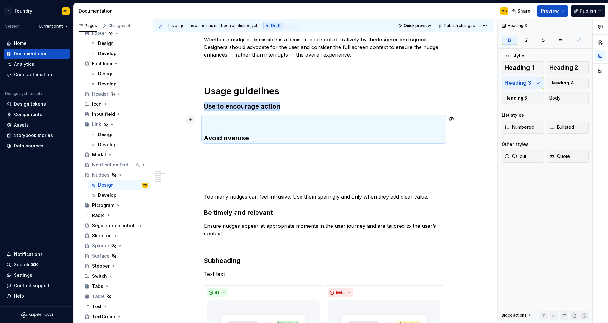
click at [190, 120] on button "button" at bounding box center [190, 119] width 9 height 9
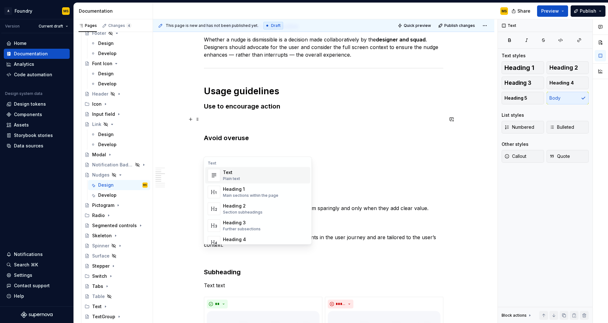
click at [226, 175] on div "Text Plain text" at bounding box center [231, 175] width 17 height 12
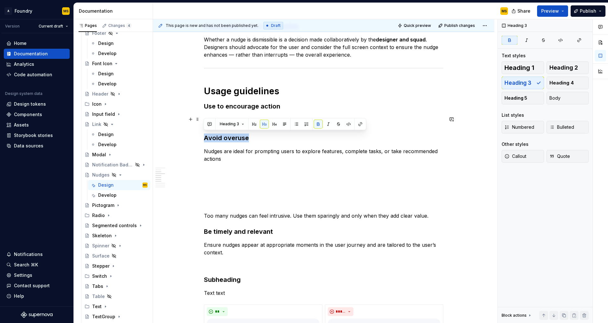
drag, startPoint x: 249, startPoint y: 138, endPoint x: 201, endPoint y: 137, distance: 48.5
click at [201, 137] on div "**********" at bounding box center [323, 286] width 341 height 1165
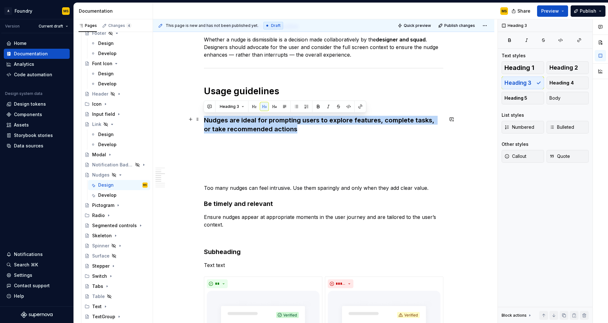
drag, startPoint x: 288, startPoint y: 129, endPoint x: 203, endPoint y: 118, distance: 86.2
click at [203, 118] on div "**********" at bounding box center [323, 272] width 341 height 1137
click at [243, 105] on button "Heading 3" at bounding box center [232, 106] width 30 height 9
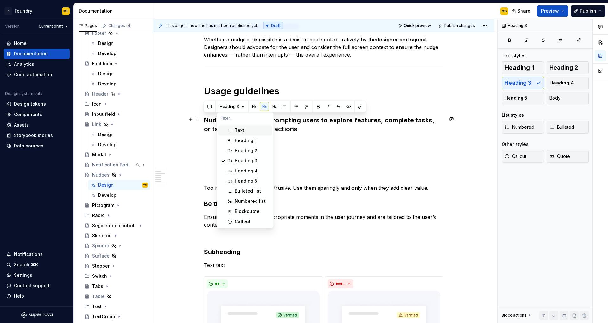
click at [246, 128] on div "Text" at bounding box center [252, 130] width 35 height 6
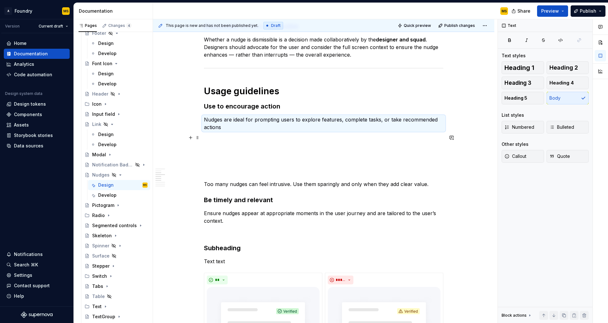
click at [236, 140] on p at bounding box center [323, 139] width 239 height 8
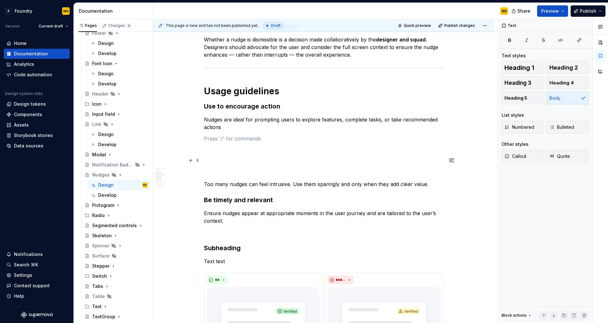
click at [224, 161] on p at bounding box center [323, 162] width 239 height 8
click at [225, 174] on p at bounding box center [323, 173] width 239 height 8
click at [218, 139] on p at bounding box center [323, 139] width 239 height 8
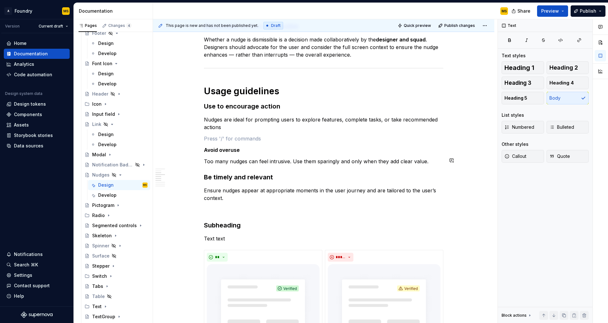
click at [234, 170] on div "**********" at bounding box center [323, 214] width 239 height 990
click at [232, 143] on div "**********" at bounding box center [323, 214] width 239 height 990
click at [232, 137] on p at bounding box center [323, 139] width 239 height 8
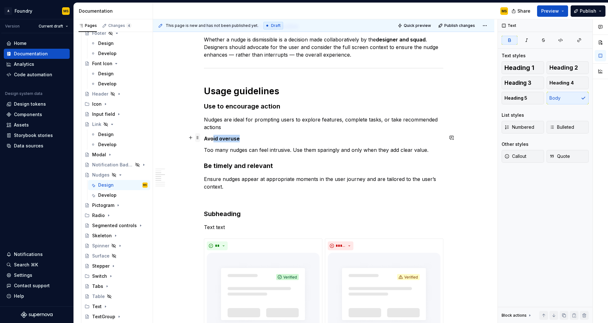
drag, startPoint x: 238, startPoint y: 137, endPoint x: 198, endPoint y: 138, distance: 40.5
click at [204, 138] on div "**********" at bounding box center [323, 212] width 239 height 987
click at [231, 137] on strong "Avoid overuse" at bounding box center [222, 139] width 36 height 6
drag, startPoint x: 239, startPoint y: 138, endPoint x: 204, endPoint y: 138, distance: 35.5
click at [204, 138] on p "Avoid overuse" at bounding box center [323, 139] width 239 height 8
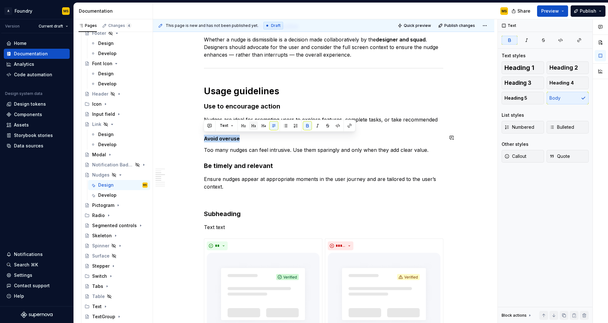
click at [252, 125] on button "button" at bounding box center [253, 125] width 9 height 9
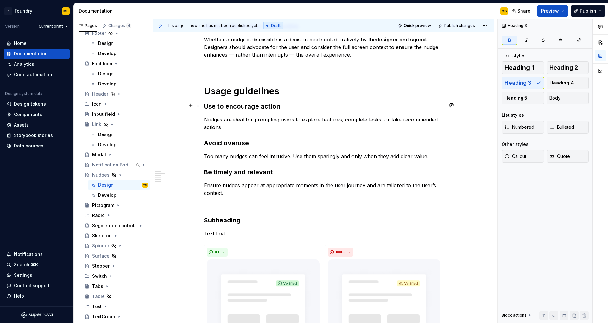
click at [247, 105] on strong "Use to encourage action" at bounding box center [242, 107] width 76 height 8
click at [230, 140] on strong "Avoid overuse" at bounding box center [226, 143] width 45 height 8
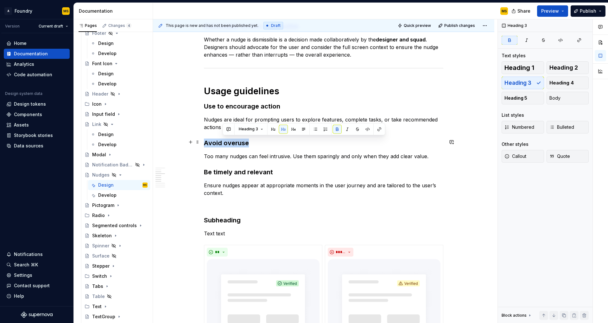
click at [230, 140] on strong "Avoid overuse" at bounding box center [226, 143] width 45 height 8
click at [234, 174] on strong "Be timely and relevant" at bounding box center [238, 172] width 69 height 8
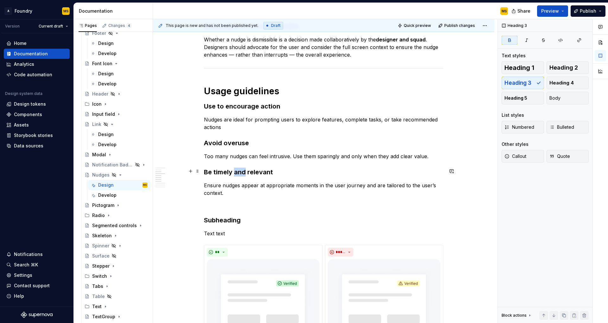
click at [234, 174] on strong "Be timely and relevant" at bounding box center [238, 172] width 69 height 8
click at [295, 133] on div "**********" at bounding box center [323, 211] width 239 height 985
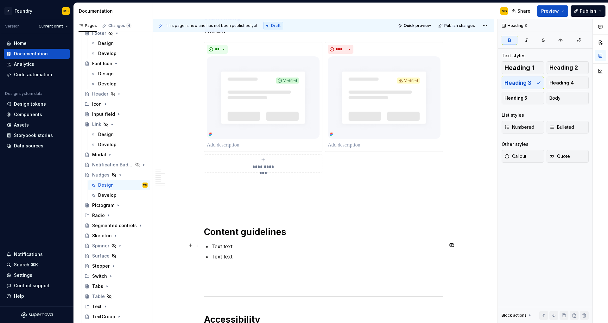
scroll to position [656, 0]
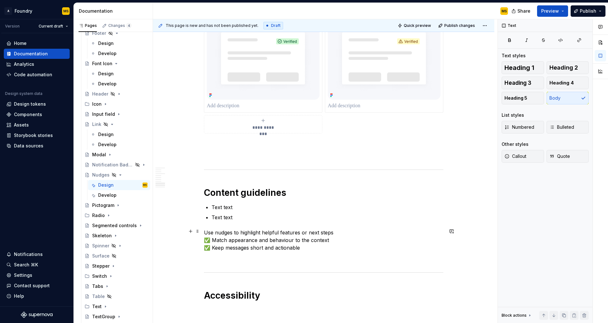
click at [203, 231] on div "**********" at bounding box center [323, 22] width 341 height 1121
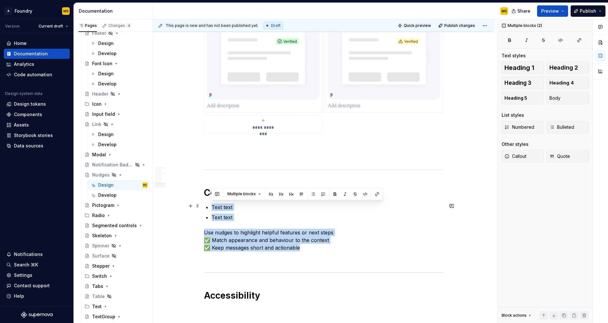
drag, startPoint x: 301, startPoint y: 246, endPoint x: 205, endPoint y: 206, distance: 103.6
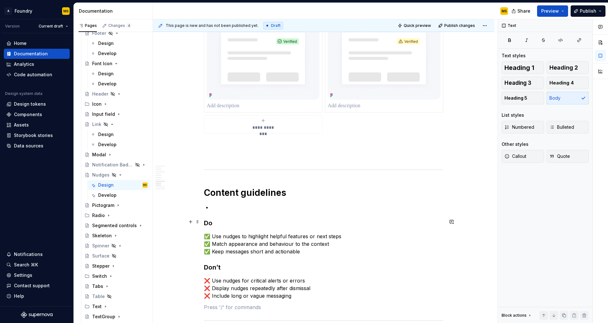
scroll to position [665, 0]
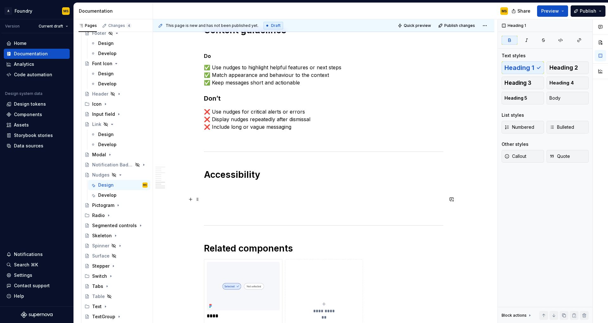
scroll to position [857, 0]
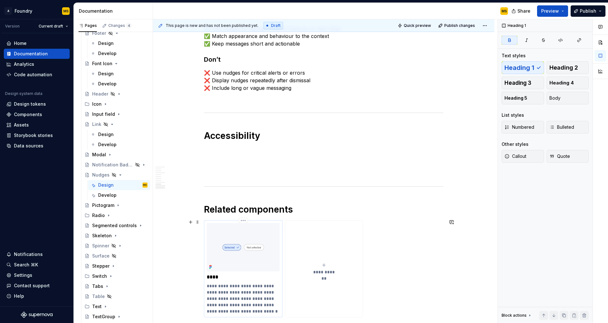
click at [258, 241] on img at bounding box center [243, 247] width 73 height 48
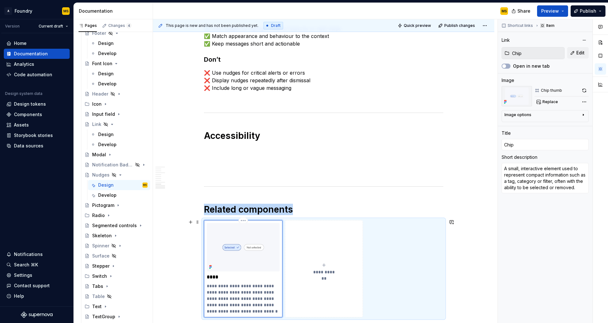
scroll to position [886, 0]
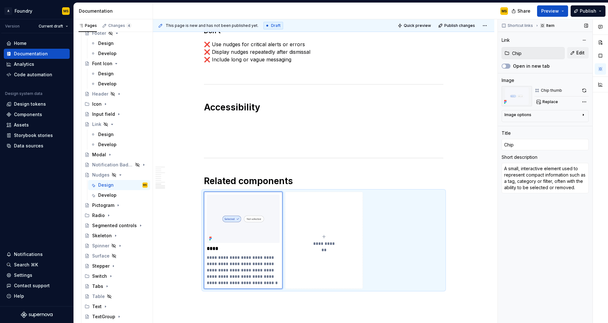
click at [512, 54] on input "Chip" at bounding box center [536, 52] width 55 height 11
click at [578, 54] on span "Edit" at bounding box center [580, 53] width 8 height 6
type textarea "*"
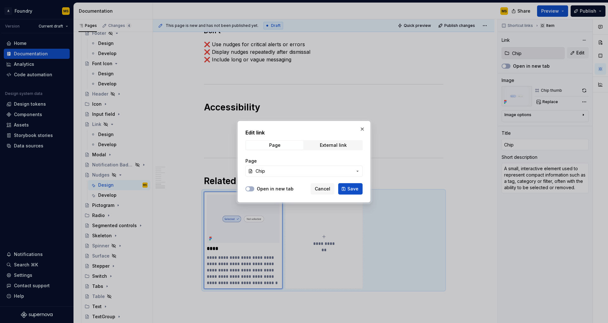
click at [300, 169] on span "Chip" at bounding box center [304, 171] width 97 height 6
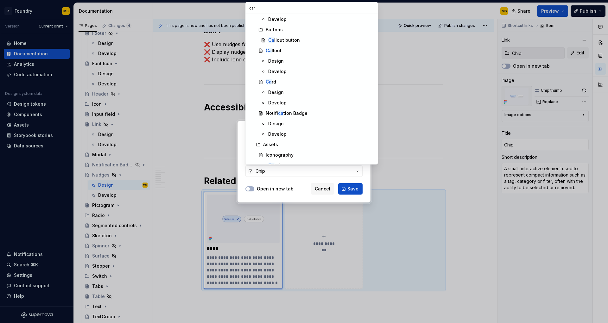
scroll to position [0, 0]
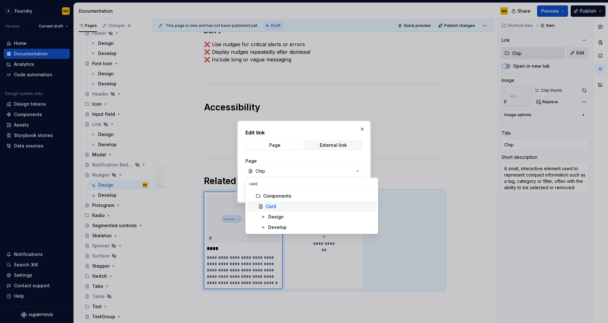
type input "card"
click at [294, 209] on div "Card" at bounding box center [320, 207] width 108 height 6
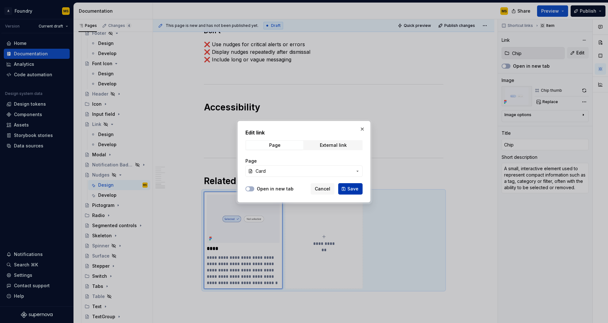
click at [348, 189] on button "Save" at bounding box center [350, 188] width 24 height 11
type textarea "*"
type input "Card"
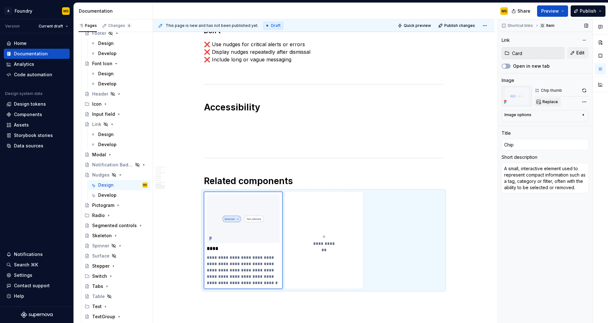
click at [539, 102] on button "Replace" at bounding box center [547, 102] width 26 height 9
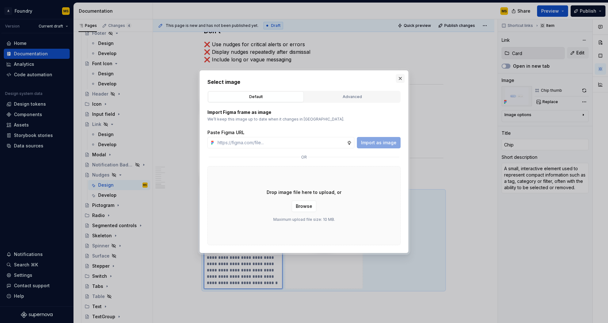
click at [401, 79] on button "button" at bounding box center [400, 78] width 9 height 9
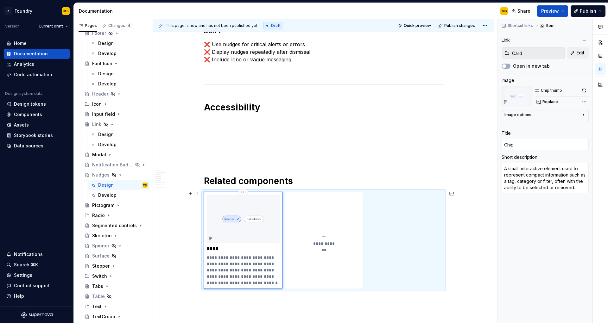
click at [224, 270] on p "**********" at bounding box center [243, 271] width 73 height 32
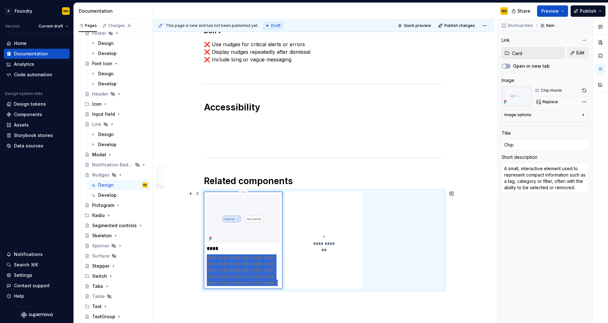
click at [224, 270] on p "**********" at bounding box center [243, 271] width 73 height 32
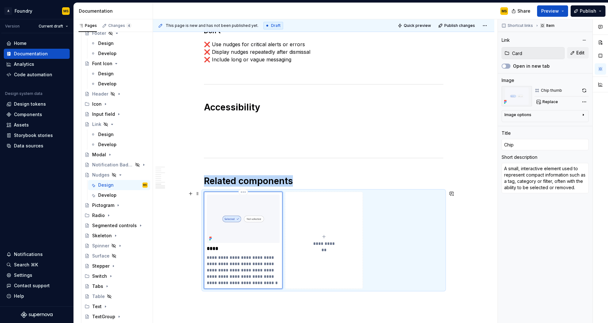
click at [215, 250] on div "**********" at bounding box center [243, 241] width 73 height 92
click at [213, 249] on p "****" at bounding box center [243, 249] width 73 height 6
type textarea "*"
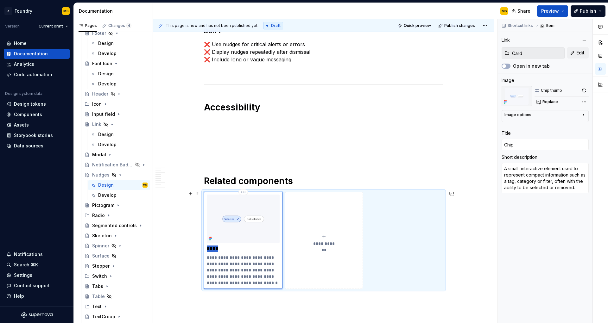
type input "c"
click at [327, 247] on button "**********" at bounding box center [324, 240] width 78 height 97
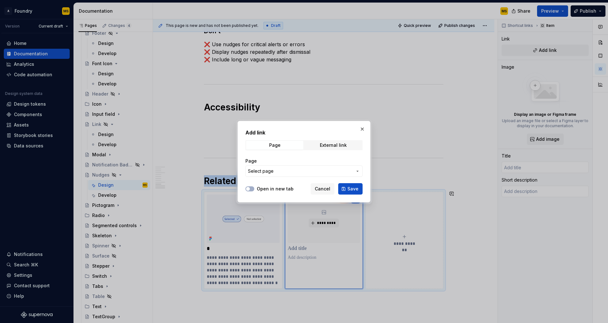
click at [333, 169] on span "Select page" at bounding box center [300, 171] width 104 height 6
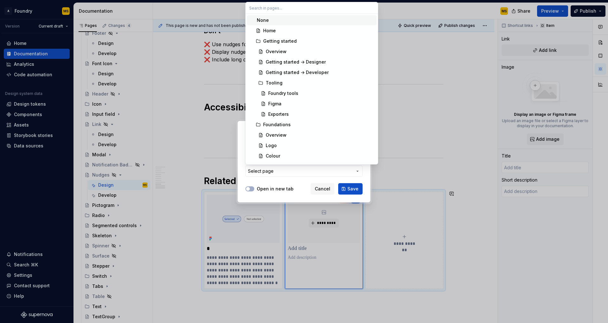
type textarea "*"
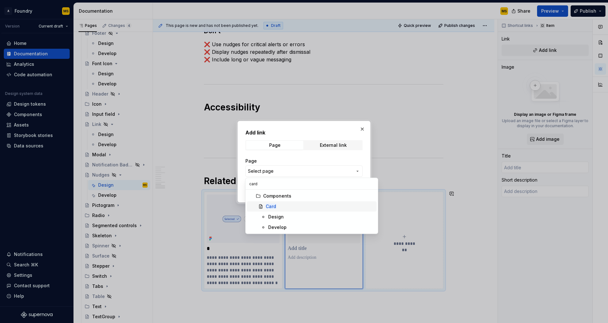
type input "card"
click at [302, 206] on div "Card" at bounding box center [320, 207] width 108 height 6
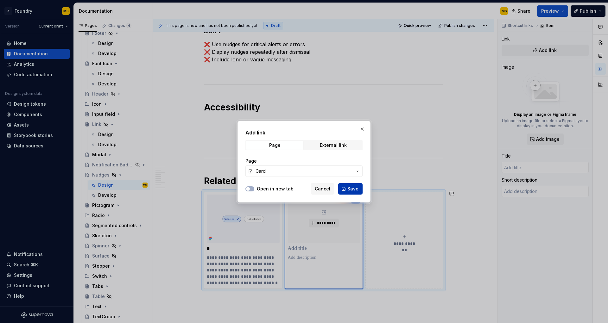
click at [353, 191] on span "Save" at bounding box center [352, 189] width 11 height 6
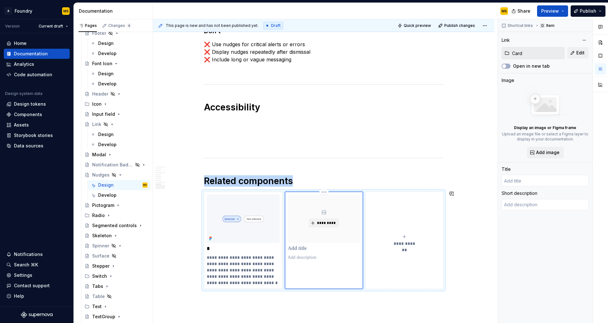
type textarea "*"
type input "Card"
type textarea "Cards are used to group information about subjects and their related actions."
click at [243, 191] on html "A Foundry MS Version Current draft Home Documentation Analytics Code automation…" at bounding box center [304, 161] width 608 height 323
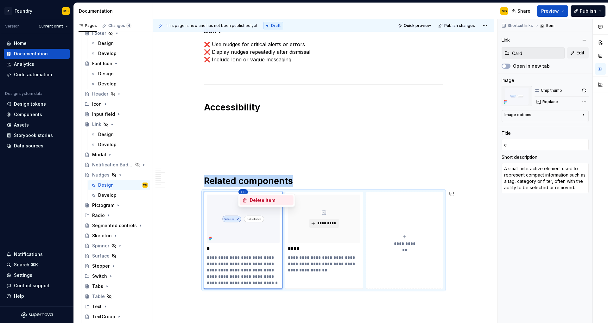
click at [253, 200] on div "Delete item" at bounding box center [270, 200] width 41 height 6
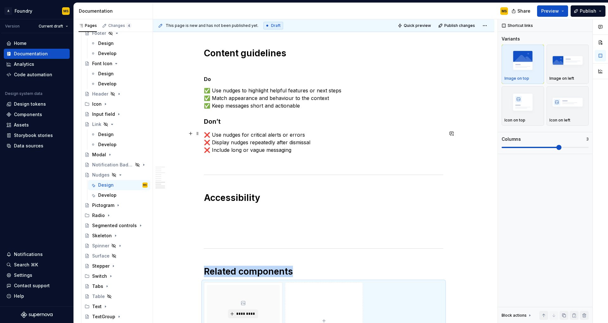
scroll to position [711, 0]
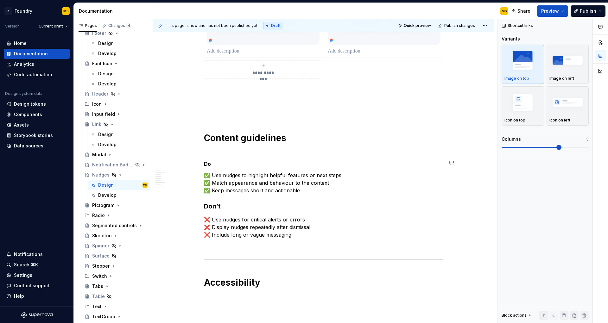
click at [262, 153] on p at bounding box center [323, 153] width 239 height 8
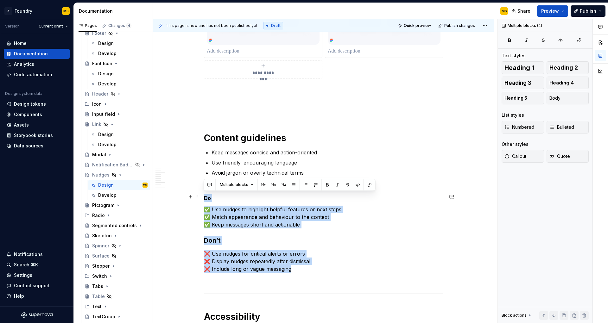
drag, startPoint x: 289, startPoint y: 266, endPoint x: 200, endPoint y: 197, distance: 112.6
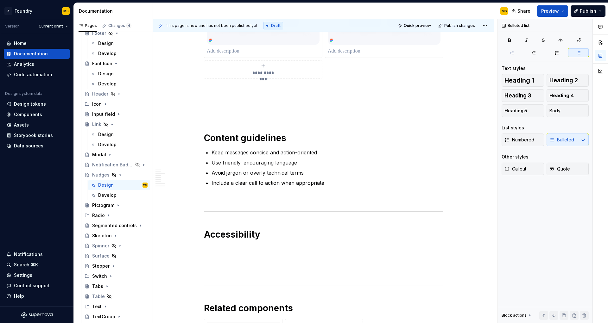
scroll to position [655, 0]
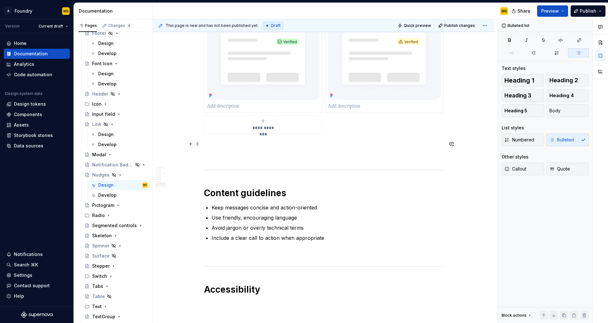
click at [268, 147] on p at bounding box center [323, 146] width 239 height 8
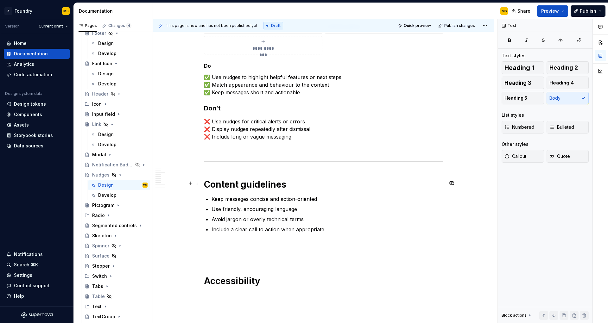
scroll to position [829, 0]
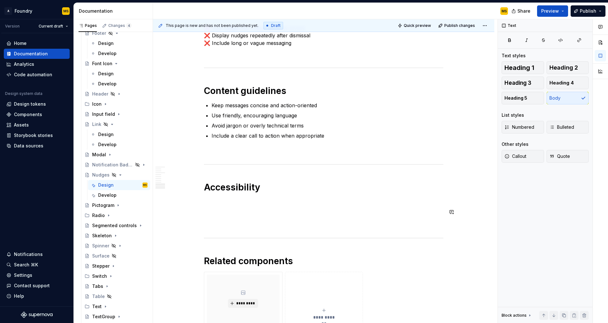
click at [243, 202] on p at bounding box center [323, 202] width 239 height 8
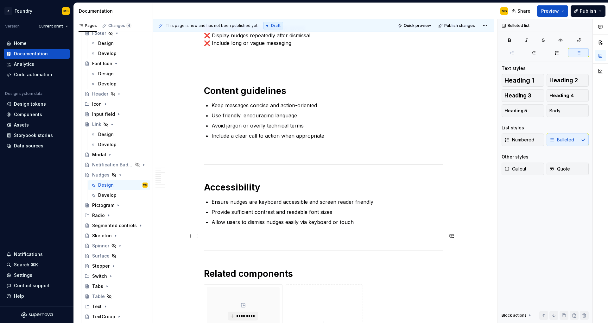
click at [279, 236] on p at bounding box center [323, 238] width 239 height 8
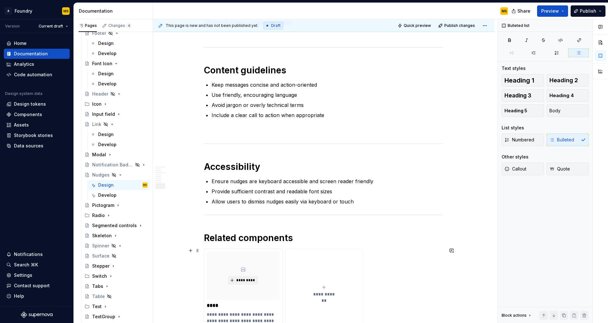
scroll to position [878, 0]
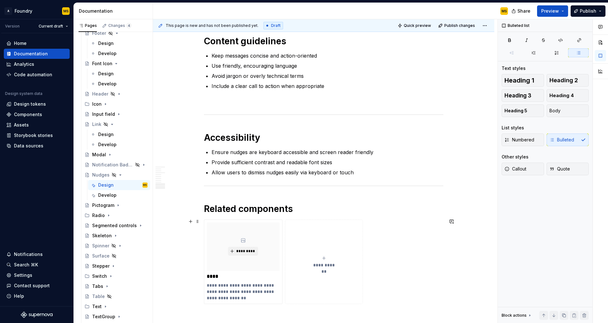
click at [325, 253] on button "**********" at bounding box center [324, 262] width 78 height 85
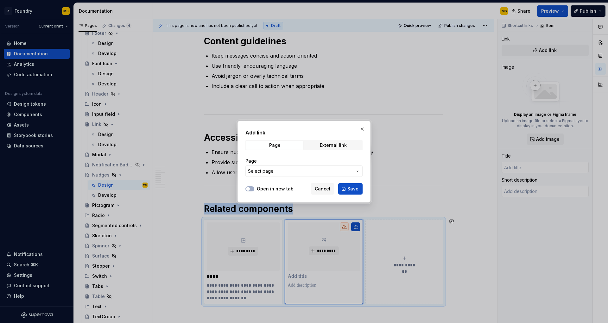
type textarea "*"
click at [313, 171] on span "Select page" at bounding box center [300, 171] width 104 height 6
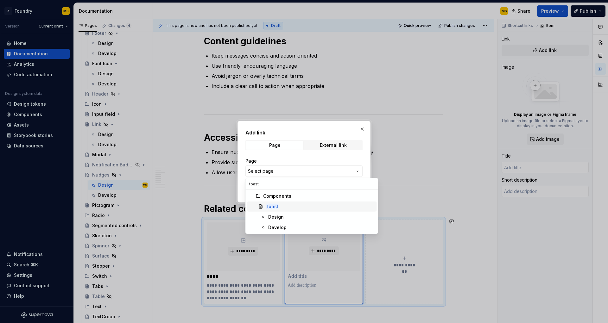
type input "toast"
click at [301, 208] on div "Toast" at bounding box center [320, 207] width 108 height 6
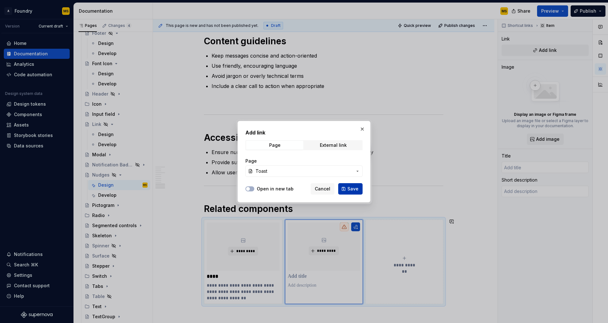
click at [355, 190] on span "Save" at bounding box center [352, 189] width 11 height 6
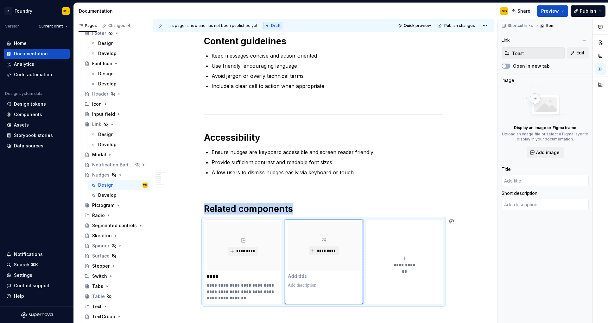
type textarea "*"
type input "Toast"
type textarea "Toasts are used to provide immediate feedback to a user, typically in response …"
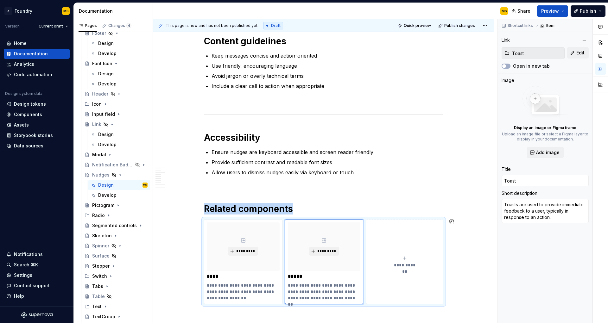
scroll to position [903, 0]
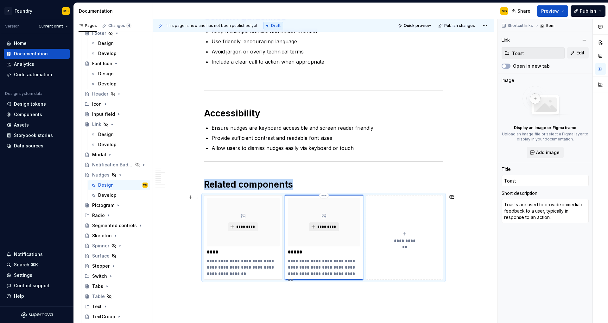
click at [332, 226] on span "*********" at bounding box center [326, 226] width 19 height 5
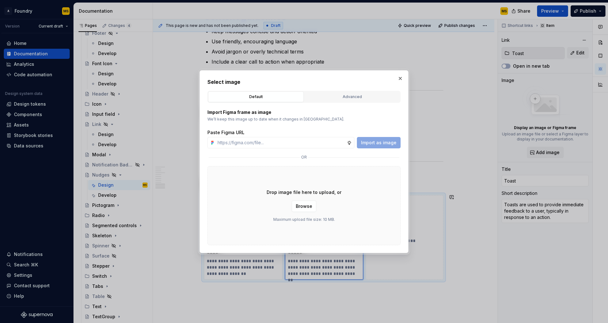
type textarea "*"
paste input "https://www.figma.com/design/xTMSaXlNTNaDe49D78NKHE/Supernova-Documentation-Sup…"
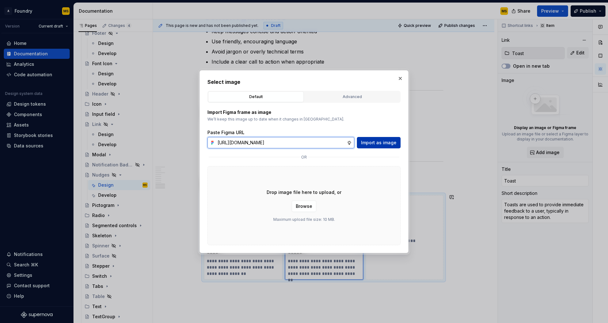
type input "https://www.figma.com/design/xTMSaXlNTNaDe49D78NKHE/Supernova-Documentation-Sup…"
click at [384, 144] on span "Import as image" at bounding box center [378, 143] width 35 height 6
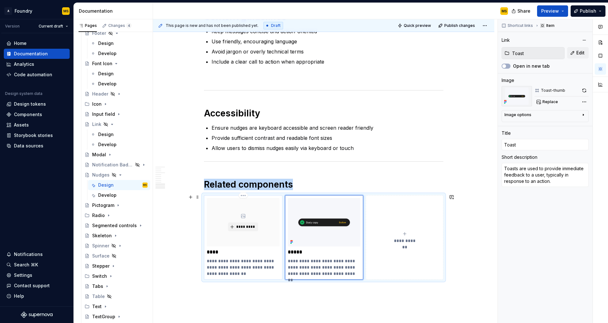
type textarea "*"
type input "Card"
click at [244, 204] on div "*********" at bounding box center [243, 222] width 73 height 48
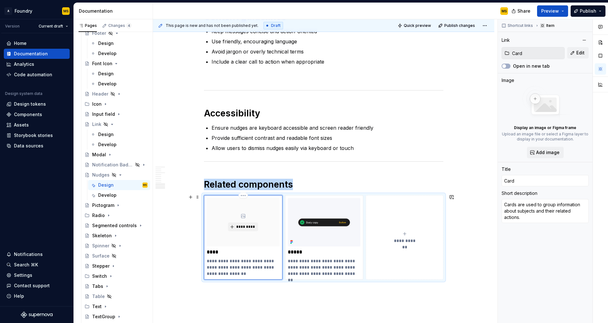
click at [248, 208] on div "*********" at bounding box center [243, 222] width 73 height 48
click at [246, 225] on span "*********" at bounding box center [245, 226] width 19 height 5
type textarea "*"
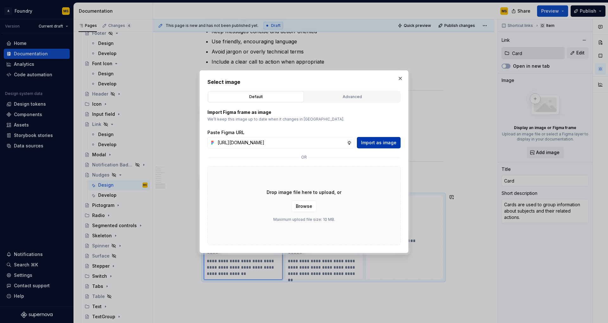
scroll to position [0, 204]
type input "https://www.figma.com/design/xTMSaXlNTNaDe49D78NKHE/Supernova-Documentation-Sup…"
click at [376, 141] on span "Import as image" at bounding box center [378, 143] width 35 height 6
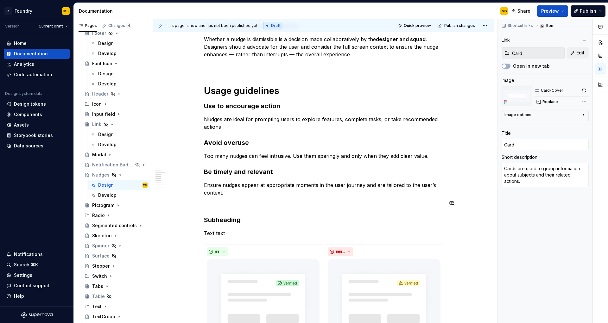
scroll to position [375, 0]
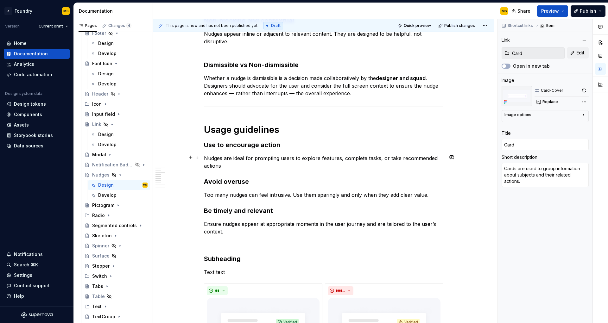
click at [316, 167] on p "Nudges are ideal for prompting users to explore features, complete tasks, or ta…" at bounding box center [323, 162] width 239 height 15
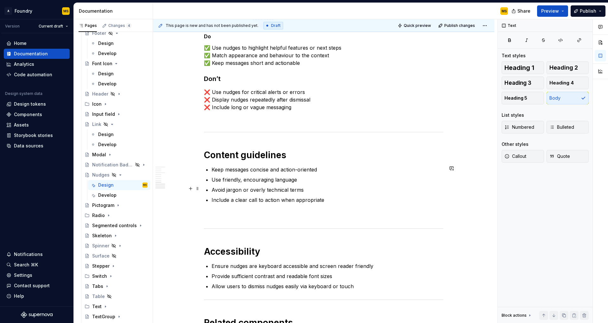
scroll to position [769, 0]
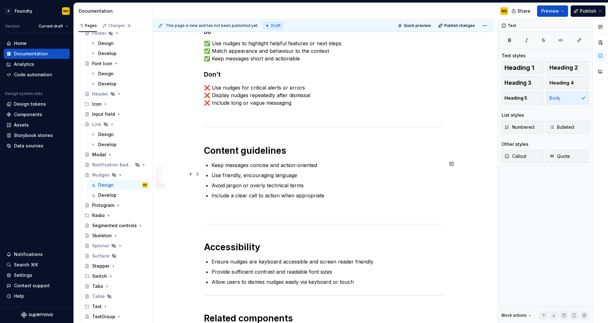
click at [340, 168] on ul "Keep messages concise and action-oriented Use friendly, encouraging language Av…" at bounding box center [328, 180] width 232 height 38
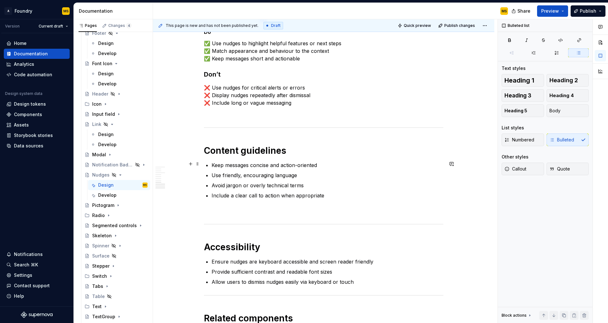
click at [338, 163] on p "Keep messages concise and action-oriented" at bounding box center [328, 165] width 232 height 8
click at [326, 172] on p "Use friendly, encouraging language" at bounding box center [328, 176] width 232 height 8
click at [327, 184] on p "Avoid jargon or overly technical terms" at bounding box center [328, 186] width 232 height 8
click at [337, 193] on p "Include a clear call to action when appropriate" at bounding box center [328, 196] width 232 height 8
click at [385, 261] on p "Ensure nudges are keyboard accessible and screen reader friendly" at bounding box center [328, 262] width 232 height 8
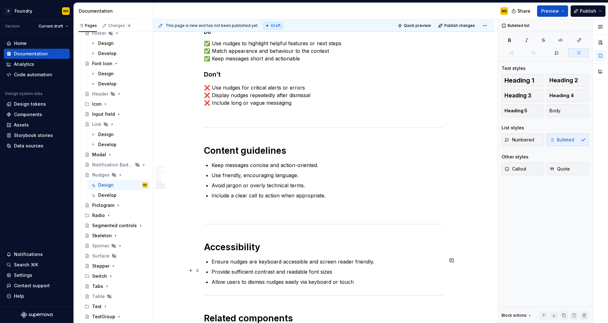
click at [342, 270] on p "Provide sufficient contrast and readable font sizes" at bounding box center [328, 272] width 232 height 8
click at [355, 278] on p "Allow users to dismiss nudges easily via keyboard or touch" at bounding box center [328, 282] width 232 height 8
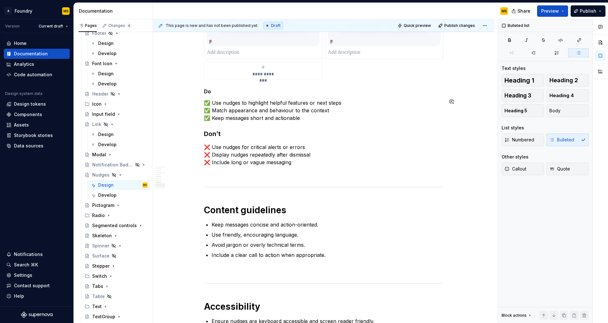
scroll to position [734, 0]
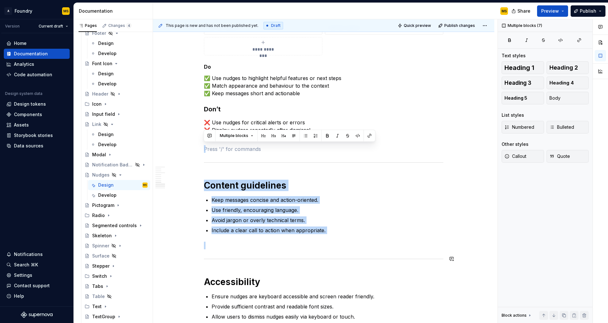
drag, startPoint x: 207, startPoint y: 157, endPoint x: 209, endPoint y: 269, distance: 112.1
drag, startPoint x: 209, startPoint y: 268, endPoint x: 199, endPoint y: 156, distance: 112.5
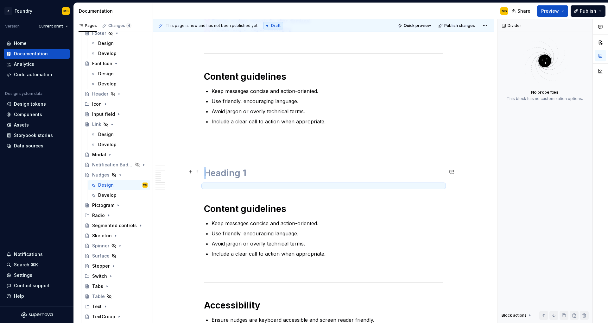
scroll to position [838, 0]
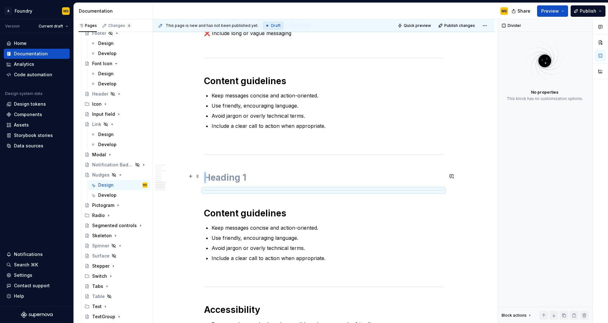
click at [294, 174] on h1 at bounding box center [323, 177] width 239 height 11
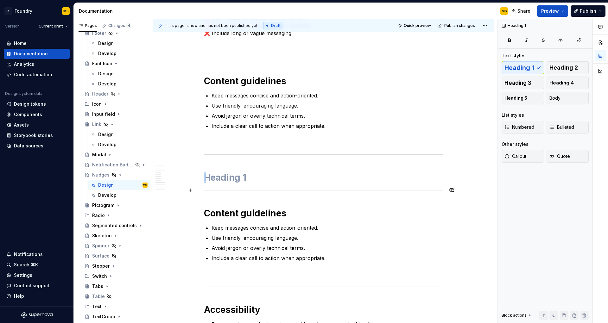
click at [290, 190] on hr at bounding box center [323, 190] width 239 height 0
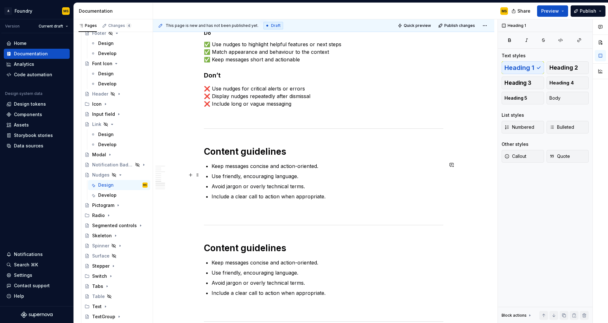
scroll to position [759, 0]
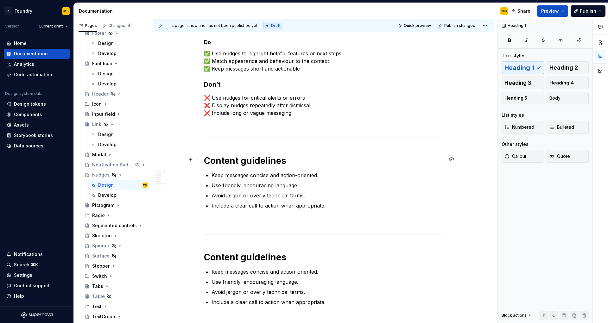
click at [228, 162] on h1 "Content guidelines" at bounding box center [323, 160] width 239 height 11
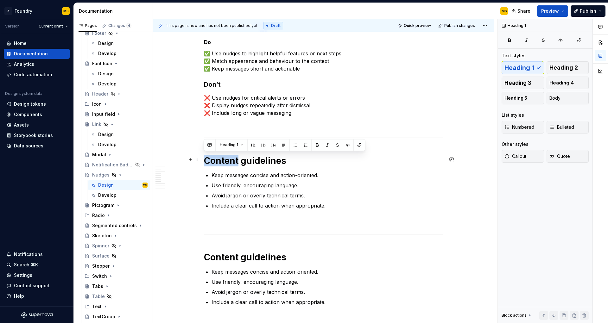
click at [228, 162] on h1 "Content guidelines" at bounding box center [323, 160] width 239 height 11
click at [256, 158] on h1 "Content guidelines" at bounding box center [323, 160] width 239 height 11
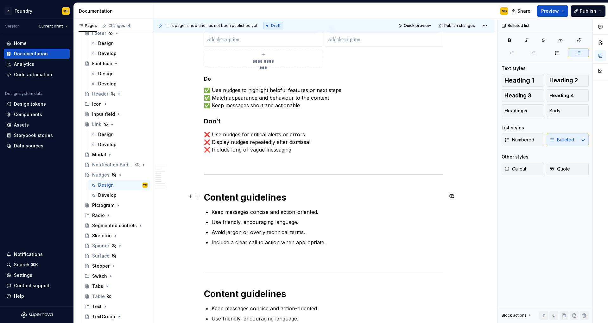
scroll to position [731, 0]
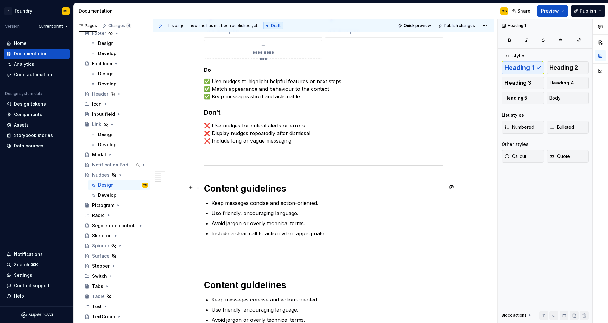
click at [259, 185] on h1 "Content guidelines" at bounding box center [323, 188] width 239 height 11
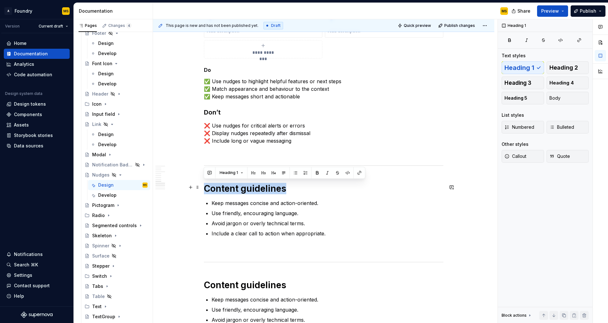
click at [259, 185] on h1 "Content guidelines" at bounding box center [323, 188] width 239 height 11
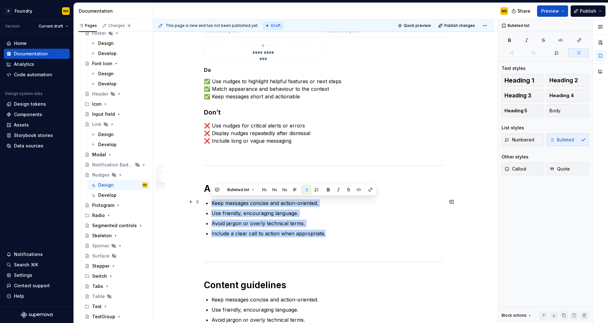
drag, startPoint x: 328, startPoint y: 235, endPoint x: 210, endPoint y: 201, distance: 123.0
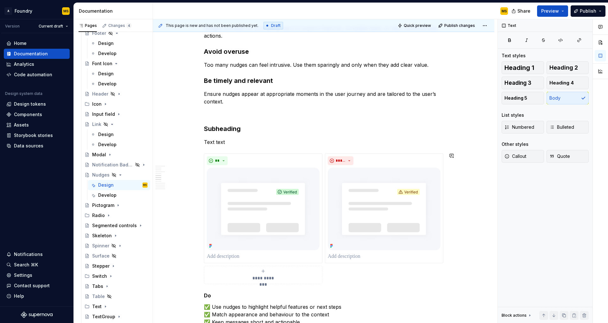
scroll to position [469, 0]
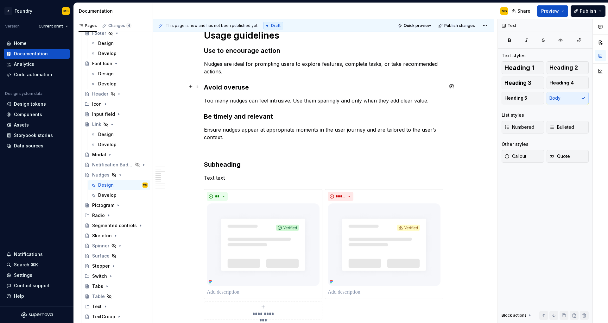
click at [232, 87] on strong "Avoid overuse" at bounding box center [226, 88] width 45 height 8
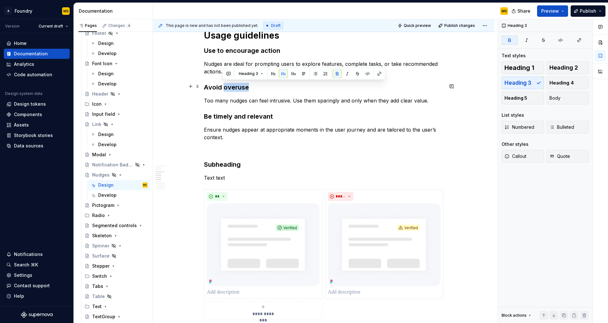
click at [232, 87] on strong "Avoid overuse" at bounding box center [226, 88] width 45 height 8
click at [238, 87] on strong "Avoid overuse" at bounding box center [226, 88] width 45 height 8
drag, startPoint x: 224, startPoint y: 87, endPoint x: 205, endPoint y: 87, distance: 18.7
click at [205, 87] on h3 "Avoid overuse" at bounding box center [323, 87] width 239 height 9
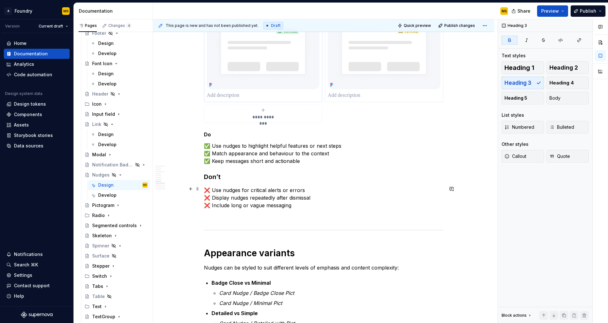
scroll to position [797, 0]
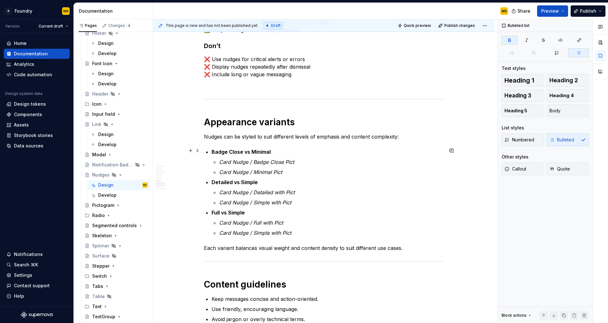
click at [271, 149] on p "Badge Close vs Minimal" at bounding box center [328, 152] width 232 height 8
click at [419, 135] on p "Nudges can be styled to suit different levels of emphasis and content complexit…" at bounding box center [323, 137] width 239 height 8
drag, startPoint x: 271, startPoint y: 150, endPoint x: 198, endPoint y: 149, distance: 72.8
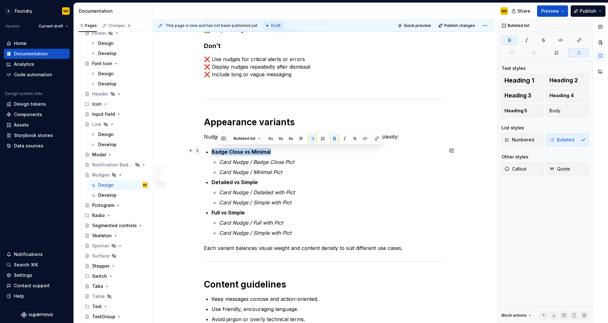
click at [265, 138] on button "button" at bounding box center [264, 138] width 9 height 9
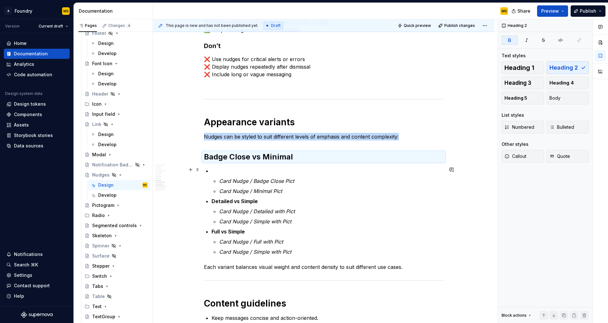
click at [233, 167] on p at bounding box center [328, 171] width 232 height 8
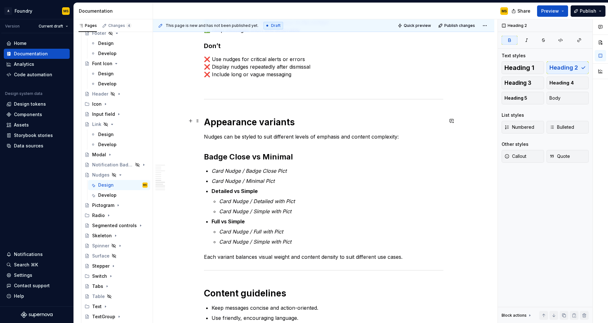
click at [270, 123] on h1 "Appearance variants" at bounding box center [323, 122] width 239 height 11
click at [272, 119] on h1 "Appearance variants" at bounding box center [323, 122] width 239 height 11
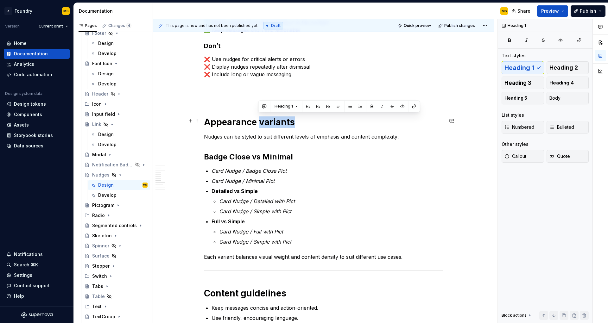
click at [272, 119] on h1 "Appearance variants" at bounding box center [323, 122] width 239 height 11
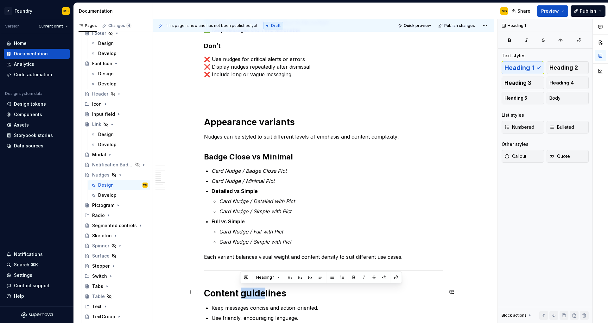
drag, startPoint x: 265, startPoint y: 291, endPoint x: 243, endPoint y: 289, distance: 22.2
click at [243, 289] on h1 "Content guidelines" at bounding box center [323, 293] width 239 height 11
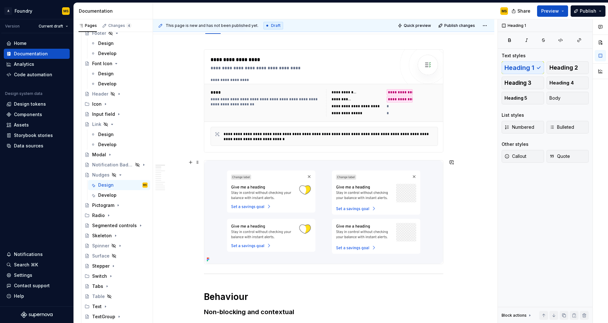
scroll to position [0, 0]
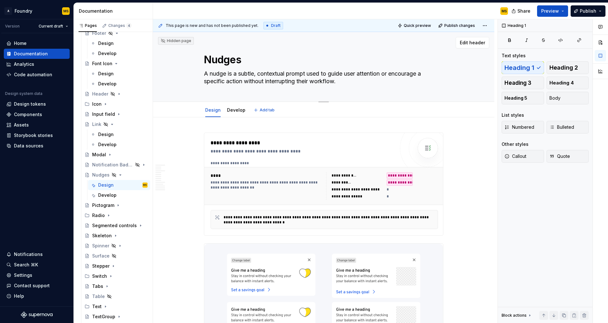
drag, startPoint x: 231, startPoint y: 57, endPoint x: 218, endPoint y: 56, distance: 13.4
click at [218, 56] on textarea "Nudges" at bounding box center [322, 59] width 239 height 15
click at [237, 60] on textarea "Nudges" at bounding box center [322, 59] width 239 height 15
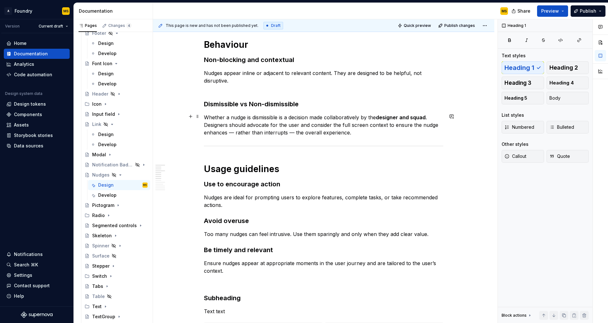
scroll to position [292, 0]
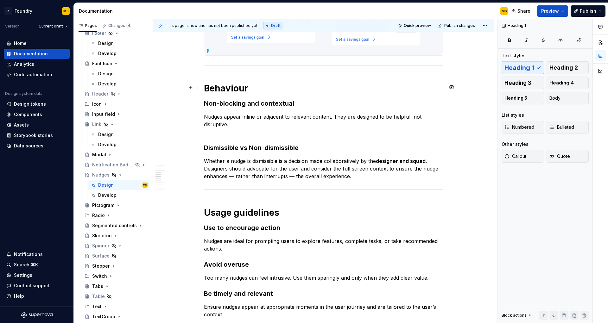
click at [237, 85] on h1 "Behaviour" at bounding box center [323, 88] width 239 height 11
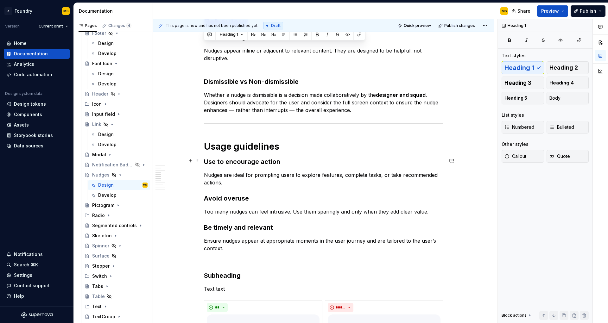
scroll to position [225, 0]
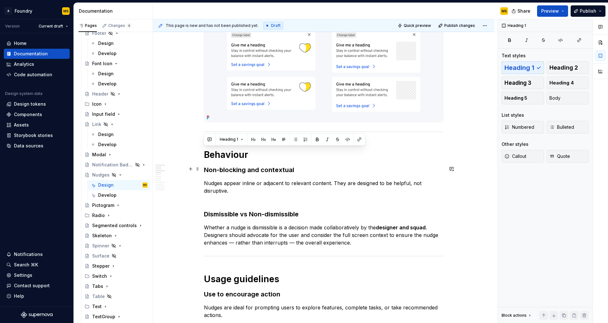
click at [245, 170] on strong "Non-blocking and contextual" at bounding box center [249, 170] width 90 height 8
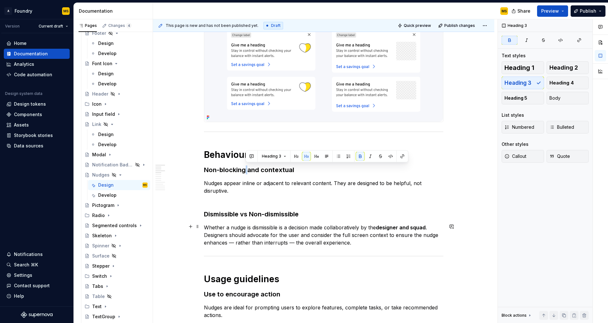
scroll to position [251, 0]
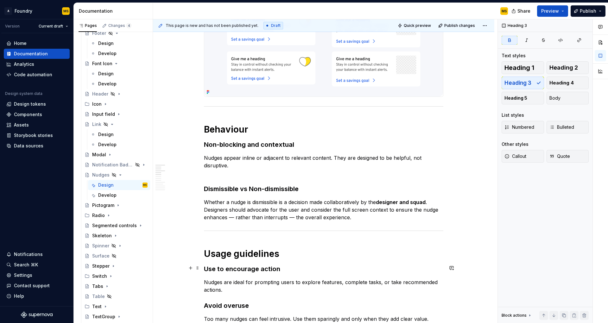
click at [249, 268] on strong "Use to encourage action" at bounding box center [242, 269] width 76 height 8
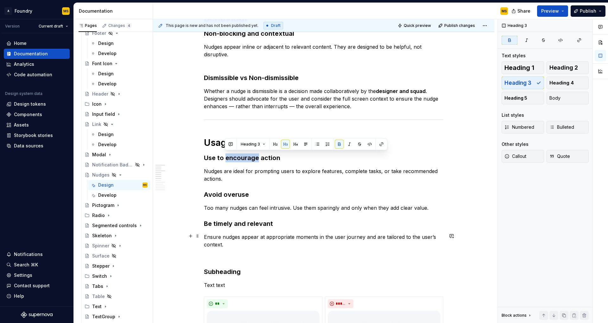
scroll to position [384, 0]
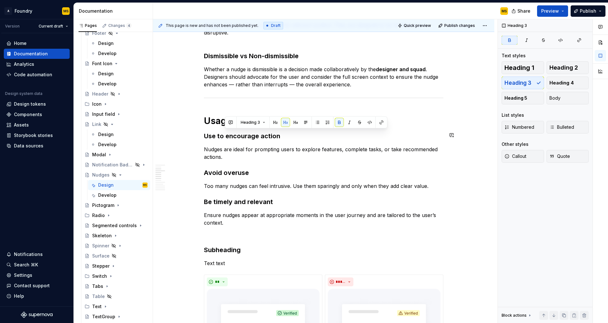
click at [219, 121] on h1 "Usage guidelines" at bounding box center [323, 120] width 239 height 11
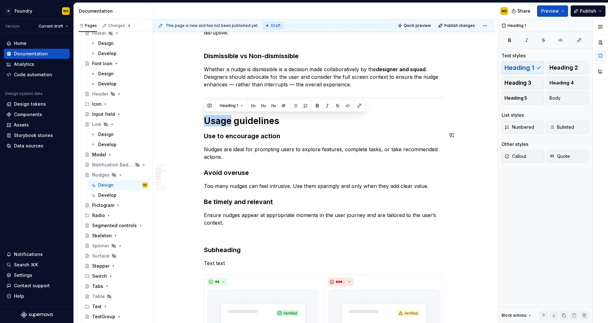
click at [219, 121] on h1 "Usage guidelines" at bounding box center [323, 120] width 239 height 11
click at [252, 106] on button "button" at bounding box center [253, 105] width 9 height 9
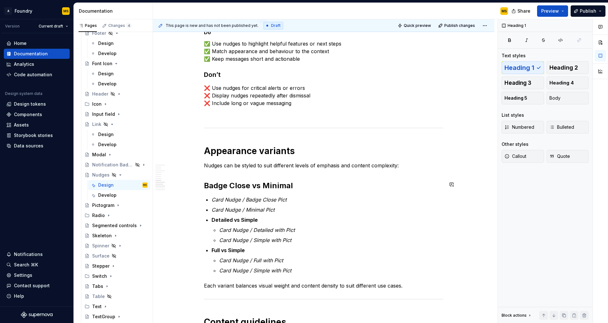
scroll to position [778, 0]
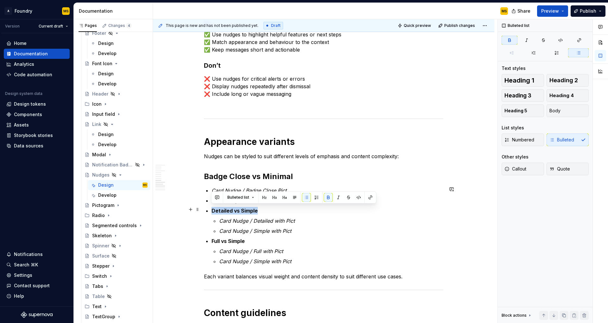
drag, startPoint x: 260, startPoint y: 210, endPoint x: 211, endPoint y: 209, distance: 49.1
click at [212, 209] on p "Detailed vs Simple" at bounding box center [328, 211] width 232 height 8
click at [274, 196] on button "button" at bounding box center [274, 197] width 9 height 9
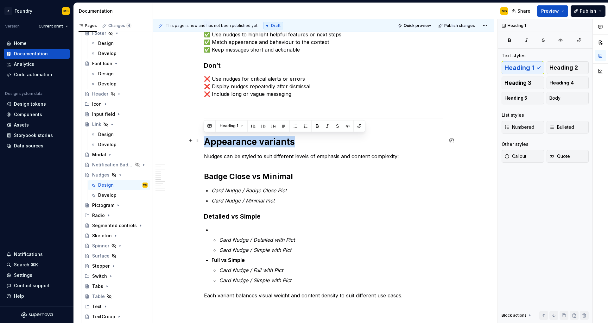
drag, startPoint x: 269, startPoint y: 140, endPoint x: 206, endPoint y: 143, distance: 62.5
click at [206, 143] on h1 "Appearance variants" at bounding box center [323, 141] width 239 height 11
click at [254, 127] on button "button" at bounding box center [253, 126] width 9 height 9
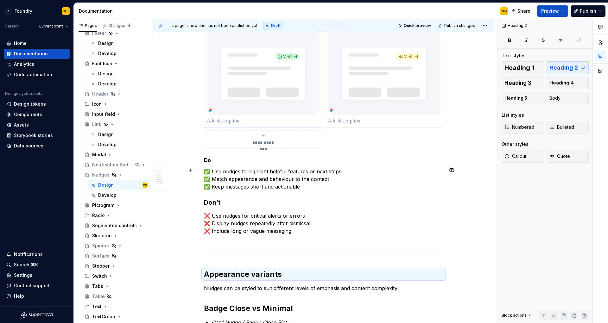
scroll to position [759, 0]
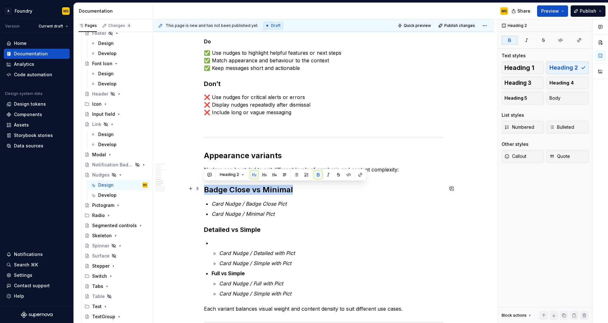
drag, startPoint x: 255, startPoint y: 187, endPoint x: 204, endPoint y: 187, distance: 51.0
click at [204, 187] on h2 "Badge Close vs Minimal" at bounding box center [323, 190] width 239 height 10
click at [266, 174] on button "button" at bounding box center [264, 174] width 9 height 9
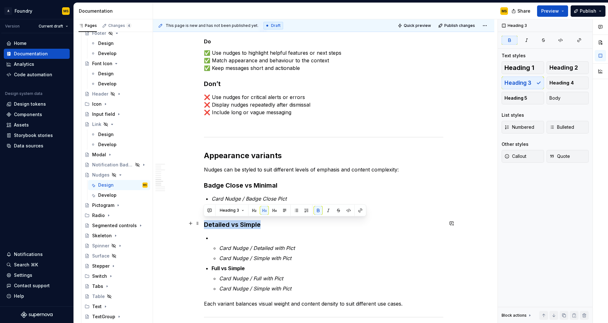
drag, startPoint x: 260, startPoint y: 223, endPoint x: 201, endPoint y: 221, distance: 59.6
click at [201, 221] on div "**********" at bounding box center [323, 33] width 341 height 1350
click at [263, 211] on button "button" at bounding box center [264, 210] width 9 height 9
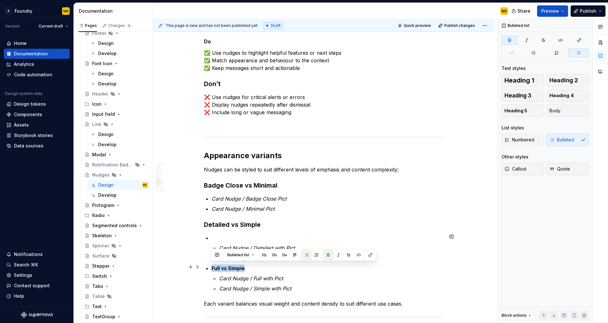
drag, startPoint x: 248, startPoint y: 266, endPoint x: 213, endPoint y: 265, distance: 34.8
click at [273, 253] on button "button" at bounding box center [274, 255] width 9 height 9
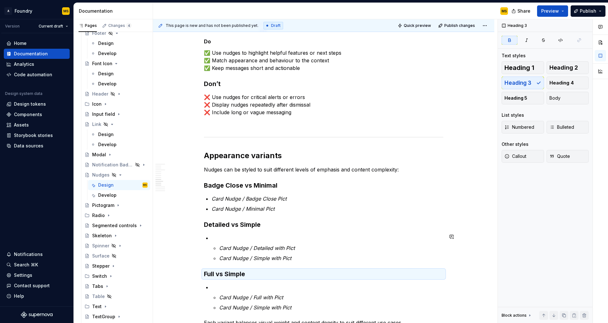
scroll to position [768, 0]
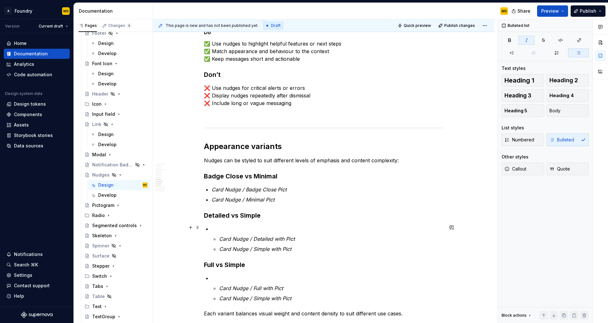
click at [237, 231] on li "Card Nudge / Detailed with Pict Card Nudge / Simple with Pict" at bounding box center [328, 239] width 232 height 28
click at [237, 226] on p at bounding box center [328, 229] width 232 height 8
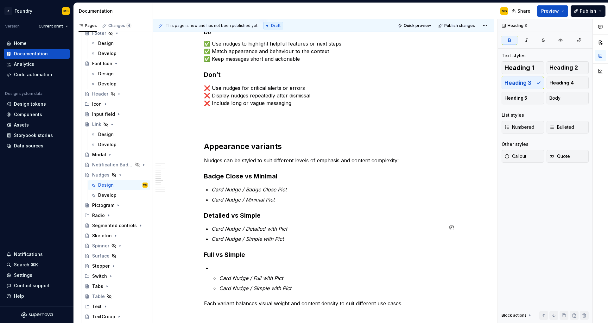
scroll to position [778, 0]
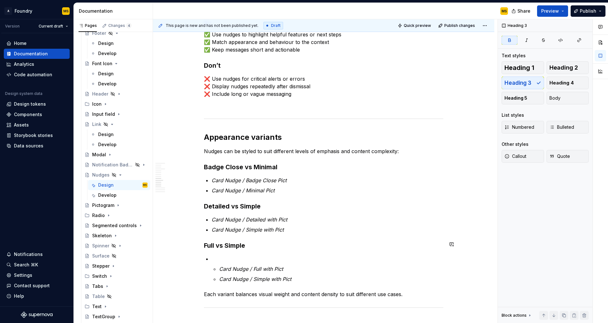
click at [238, 255] on p at bounding box center [328, 259] width 232 height 8
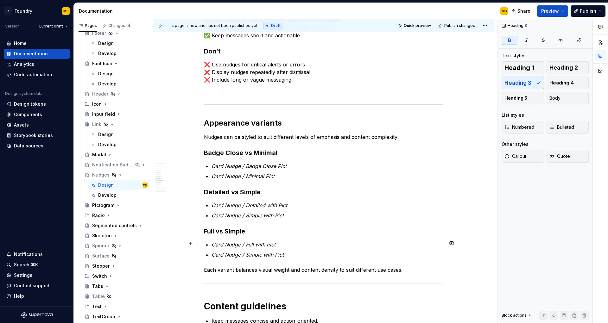
scroll to position [762, 0]
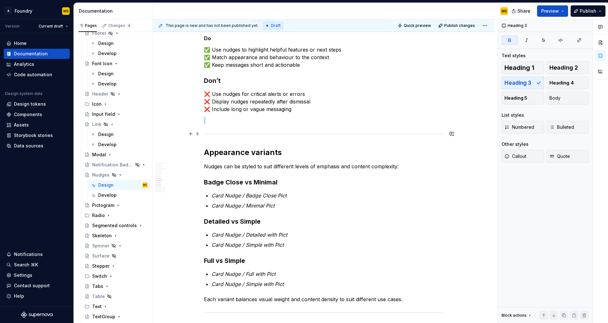
click at [314, 132] on div at bounding box center [323, 134] width 239 height 4
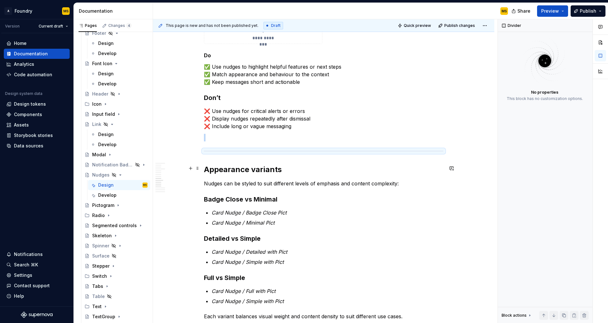
scroll to position [702, 0]
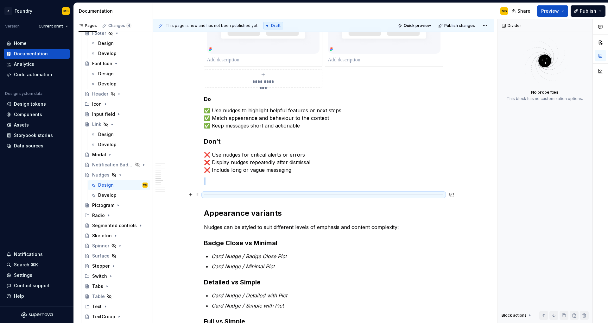
click at [215, 193] on div at bounding box center [323, 195] width 239 height 4
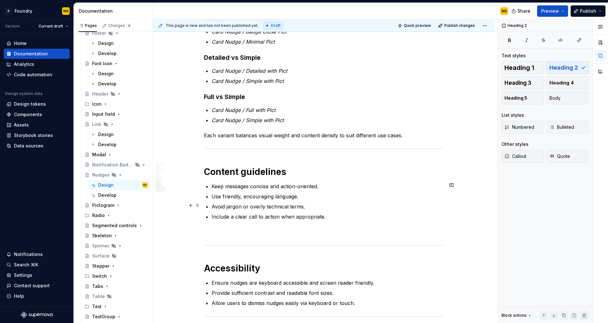
scroll to position [980, 0]
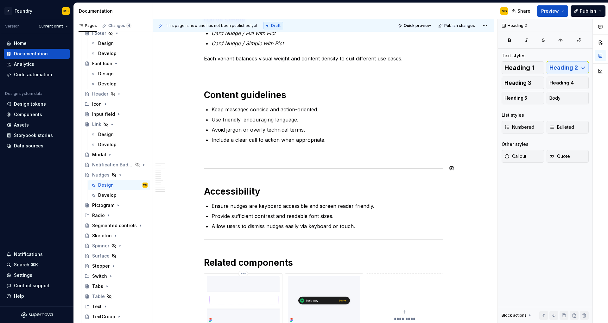
click at [264, 154] on p at bounding box center [323, 155] width 239 height 8
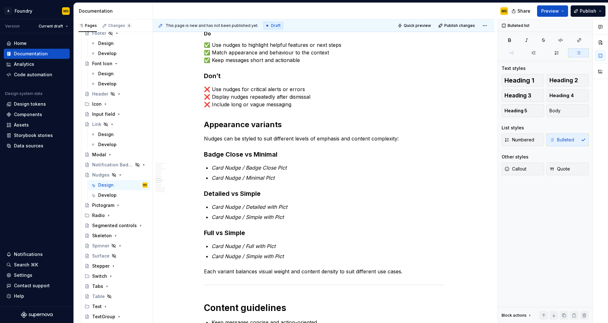
scroll to position [806, 0]
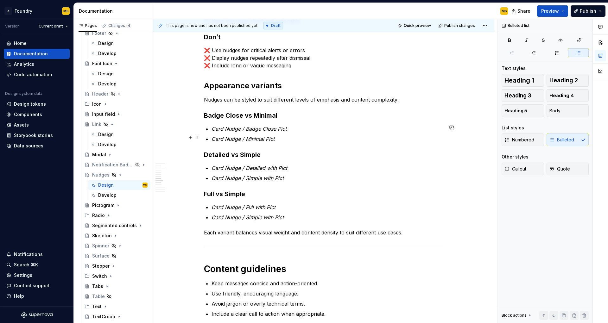
click at [311, 140] on p "Card Nudge / Minimal Pict" at bounding box center [328, 139] width 232 height 8
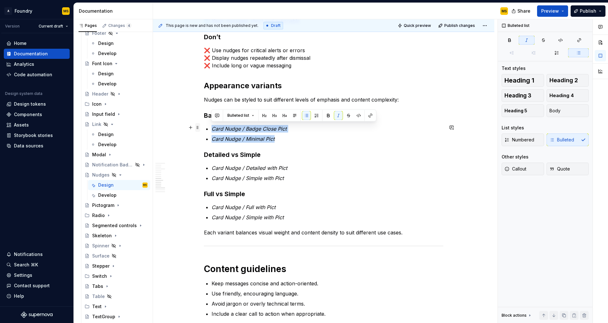
drag, startPoint x: 275, startPoint y: 138, endPoint x: 199, endPoint y: 130, distance: 77.3
click at [337, 116] on button "button" at bounding box center [338, 115] width 9 height 9
click at [282, 137] on p "Card Nudge / Minimal Pict" at bounding box center [328, 139] width 232 height 8
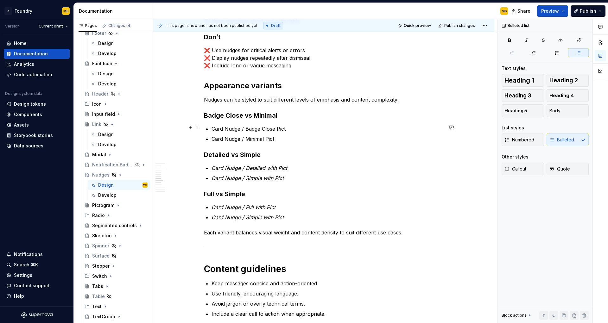
click at [298, 127] on p "Card Nudge / Badge Close Pict" at bounding box center [328, 129] width 232 height 8
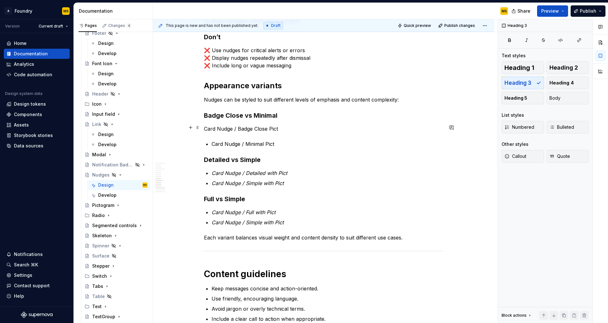
click at [286, 128] on p "Card Nudge / Badge Close Pict" at bounding box center [323, 129] width 239 height 8
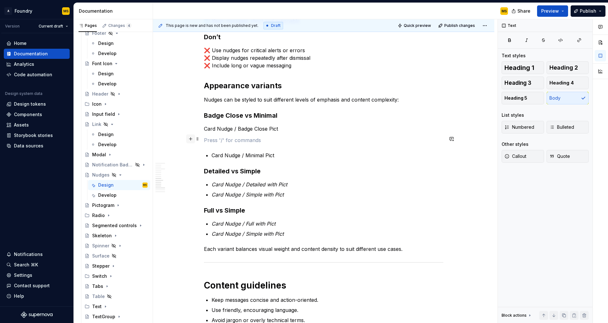
click at [189, 139] on button "button" at bounding box center [190, 139] width 9 height 9
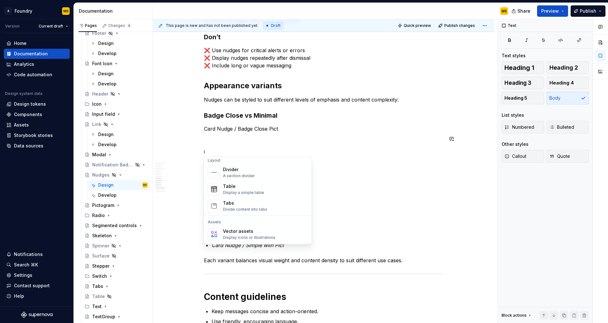
scroll to position [0, 0]
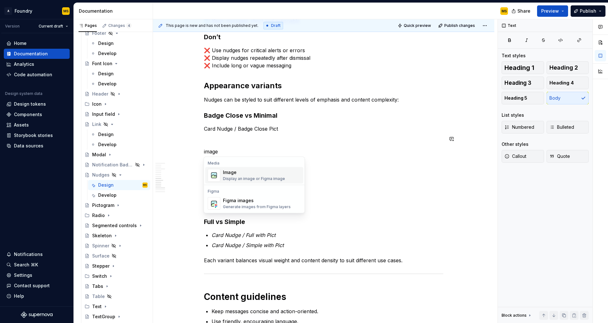
click at [267, 178] on div "Display an image or Figma image" at bounding box center [254, 178] width 62 height 5
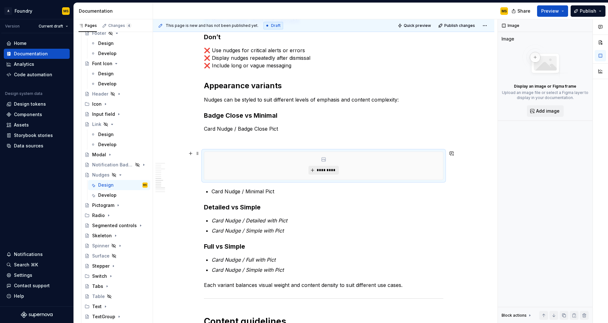
click at [325, 168] on span "*********" at bounding box center [325, 170] width 19 height 5
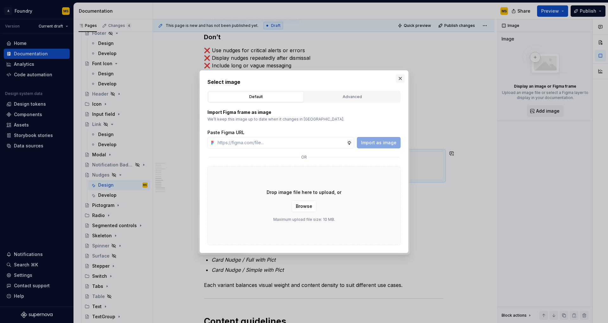
click at [399, 80] on button "button" at bounding box center [400, 78] width 9 height 9
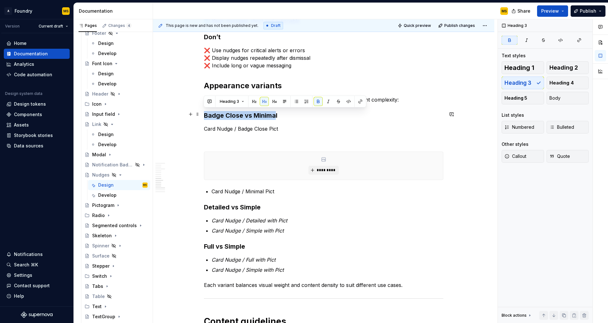
drag, startPoint x: 275, startPoint y: 113, endPoint x: 205, endPoint y: 113, distance: 70.0
click at [205, 113] on strong "Badge Close vs Minimal" at bounding box center [240, 116] width 73 height 8
click at [247, 205] on strong "Detailed vs Simple" at bounding box center [232, 208] width 57 height 8
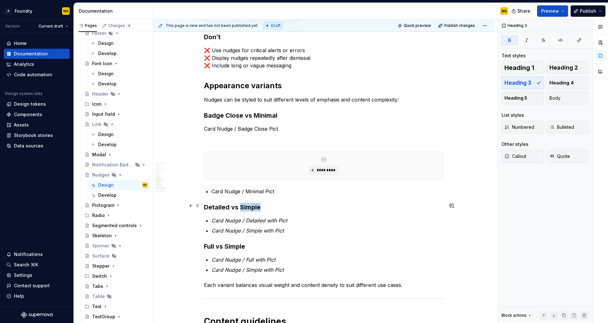
click at [247, 205] on strong "Detailed vs Simple" at bounding box center [232, 208] width 57 height 8
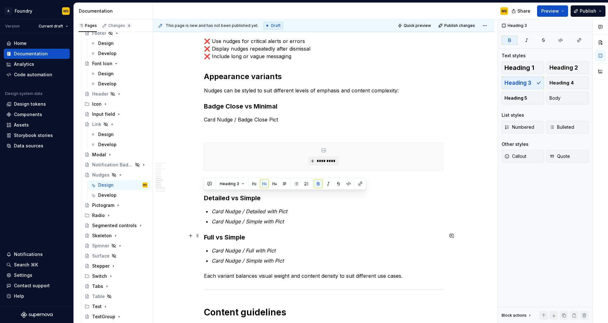
click at [233, 237] on strong "Full vs Simple" at bounding box center [224, 238] width 41 height 8
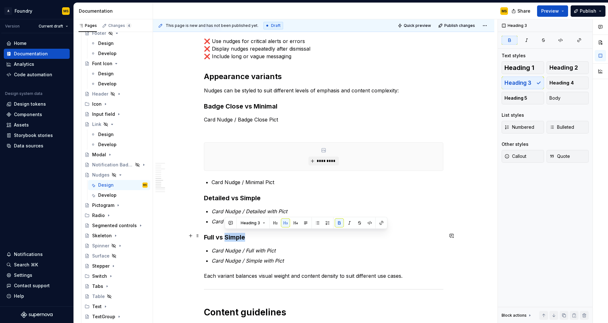
click at [233, 237] on strong "Full vs Simple" at bounding box center [224, 238] width 41 height 8
click at [335, 157] on button "*********" at bounding box center [323, 161] width 30 height 9
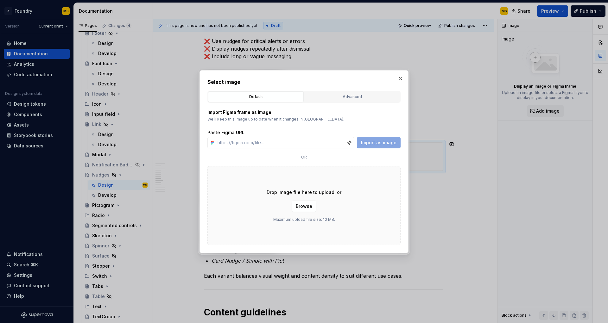
drag, startPoint x: 317, startPoint y: 139, endPoint x: 295, endPoint y: 151, distance: 25.4
type textarea "*"
click at [301, 144] on input "text" at bounding box center [281, 142] width 132 height 11
click at [375, 143] on span "Import as image" at bounding box center [378, 143] width 35 height 6
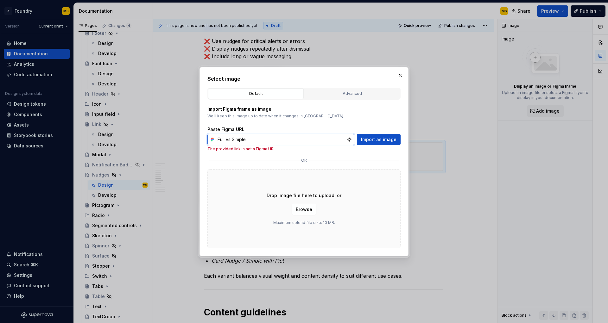
click at [259, 142] on input "Full vs Simple" at bounding box center [281, 139] width 132 height 11
paste input "https://www.figma.com/design/xTMSaXlNTNaDe49D78NKHE/Supernova-Documentation-Sup…"
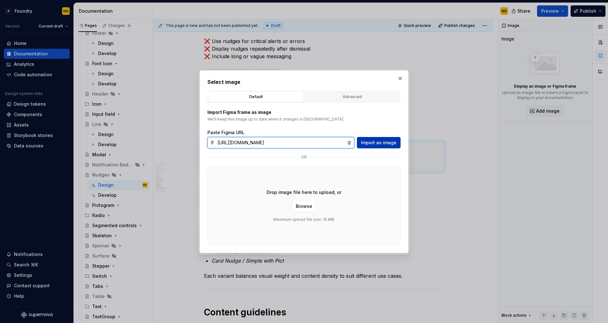
type input "https://www.figma.com/design/xTMSaXlNTNaDe49D78NKHE/Supernova-Documentation-Sup…"
click at [381, 140] on span "Import as image" at bounding box center [378, 143] width 35 height 6
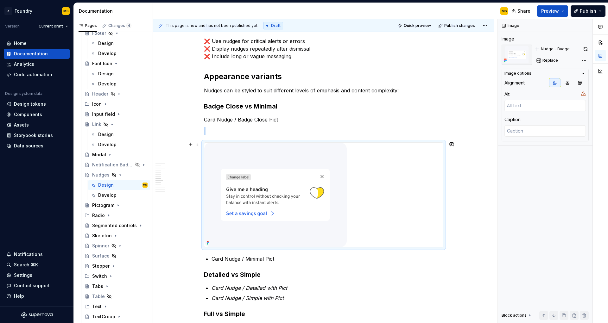
click at [471, 156] on div "**********" at bounding box center [323, 22] width 341 height 1440
click at [419, 178] on div at bounding box center [323, 195] width 239 height 104
drag, startPoint x: 451, startPoint y: 219, endPoint x: 454, endPoint y: 217, distance: 4.7
click at [451, 219] on div "**********" at bounding box center [323, 22] width 341 height 1440
click at [440, 197] on div at bounding box center [323, 195] width 239 height 104
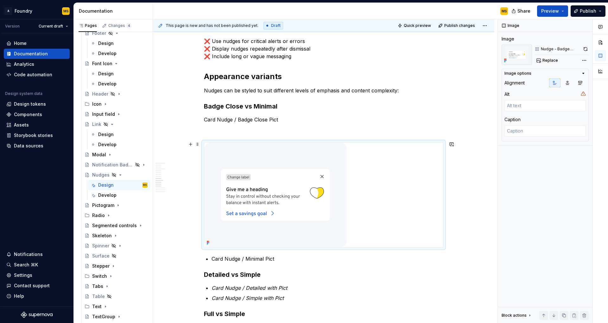
drag, startPoint x: 423, startPoint y: 202, endPoint x: 446, endPoint y: 220, distance: 28.6
click at [443, 219] on div at bounding box center [323, 194] width 239 height 105
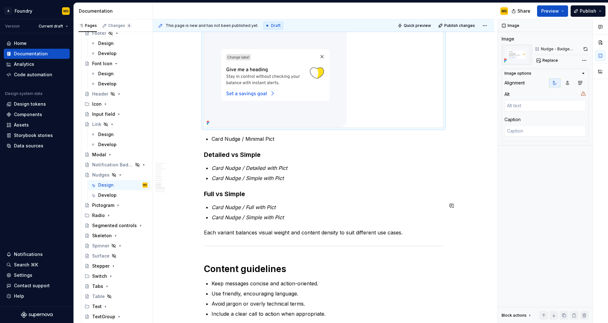
scroll to position [775, 0]
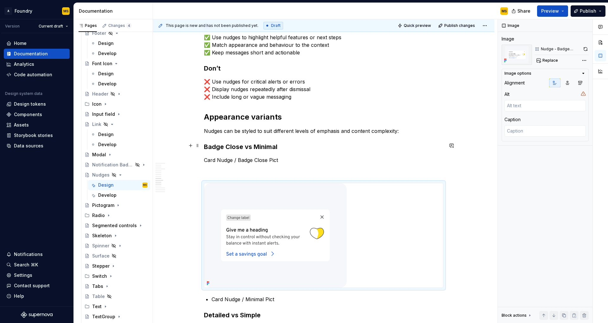
click at [424, 142] on h3 "Badge Close vs Minimal" at bounding box center [323, 146] width 239 height 9
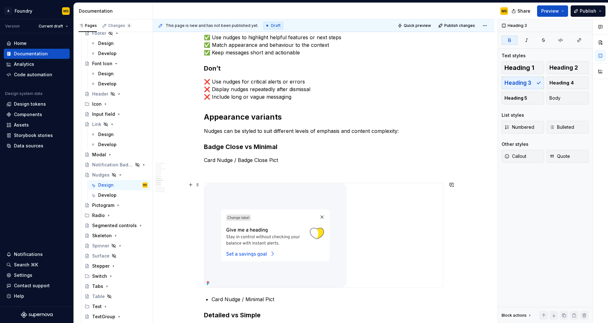
click at [437, 206] on div at bounding box center [323, 235] width 239 height 104
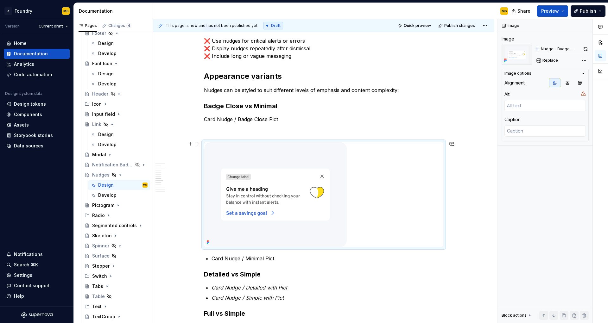
scroll to position [844, 0]
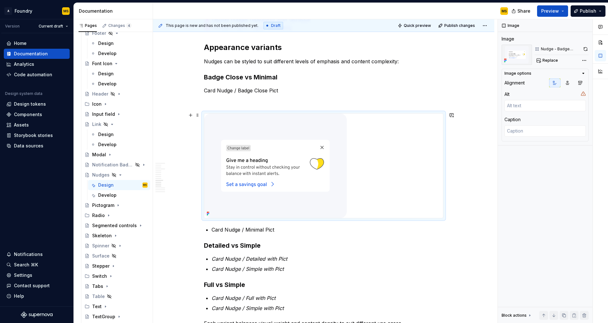
click at [426, 159] on div at bounding box center [323, 166] width 239 height 104
click at [383, 168] on div at bounding box center [323, 166] width 239 height 104
click at [440, 141] on div at bounding box center [323, 166] width 239 height 104
click at [197, 117] on span at bounding box center [197, 115] width 5 height 9
click at [212, 168] on div "Delete" at bounding box center [226, 170] width 41 height 6
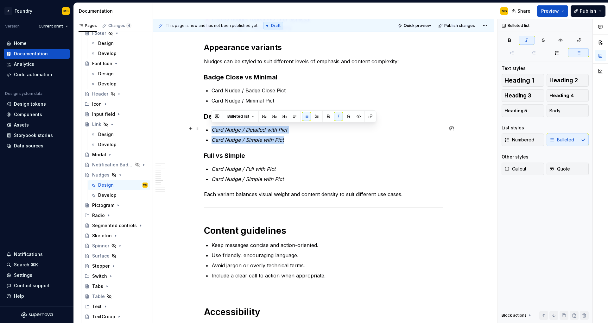
drag, startPoint x: 238, startPoint y: 134, endPoint x: 211, endPoint y: 129, distance: 27.4
click at [212, 129] on ul "Card Nudge / Detailed with Pict Card Nudge / Simple with Pict" at bounding box center [328, 135] width 232 height 18
click at [337, 117] on button "button" at bounding box center [338, 116] width 9 height 9
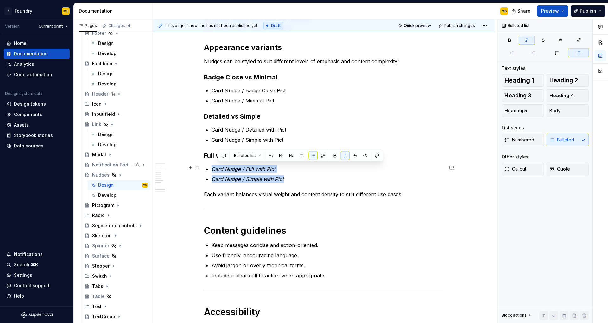
drag, startPoint x: 272, startPoint y: 177, endPoint x: 212, endPoint y: 167, distance: 61.0
click at [212, 167] on ul "Card Nudge / Full with Pict Card Nudge / Simple with Pict" at bounding box center [328, 174] width 232 height 18
click at [337, 154] on button "button" at bounding box center [338, 155] width 9 height 9
click at [320, 191] on p "Each variant balances visual weight and content density to suit different use c…" at bounding box center [323, 195] width 239 height 8
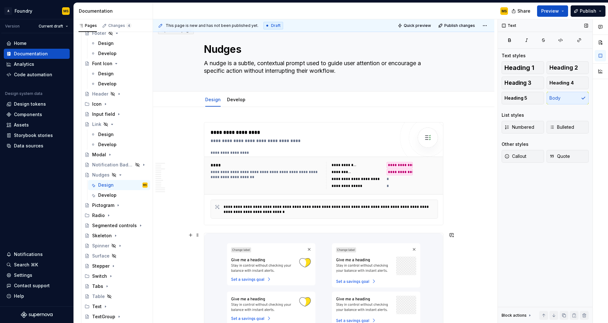
scroll to position [0, 0]
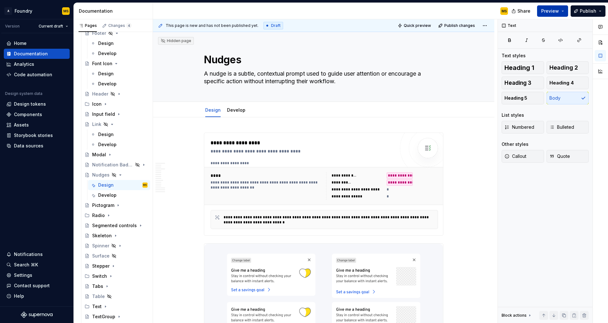
click at [564, 11] on button "Preview" at bounding box center [552, 10] width 31 height 11
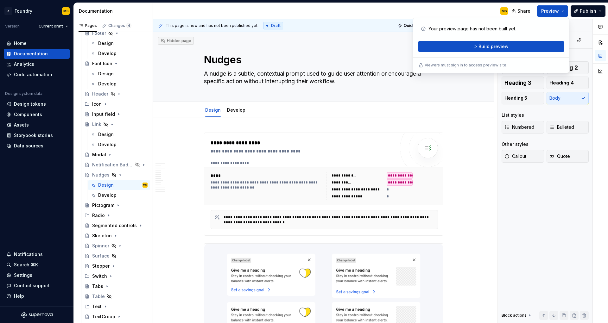
click at [462, 10] on div "MS" at bounding box center [333, 11] width 360 height 16
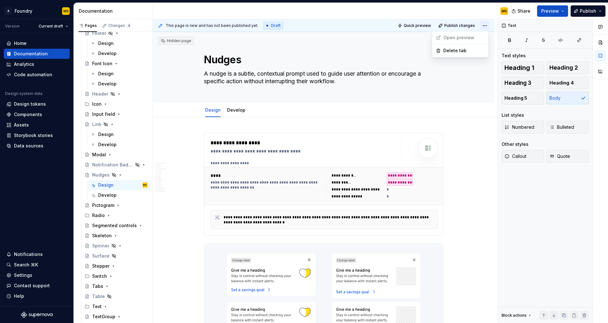
click at [483, 25] on html "A Foundry MS Version Current draft Home Documentation Analytics Code automation…" at bounding box center [304, 161] width 608 height 323
click at [99, 176] on div "Nudges" at bounding box center [100, 175] width 17 height 6
click at [104, 203] on div "Pictogram" at bounding box center [103, 205] width 22 height 6
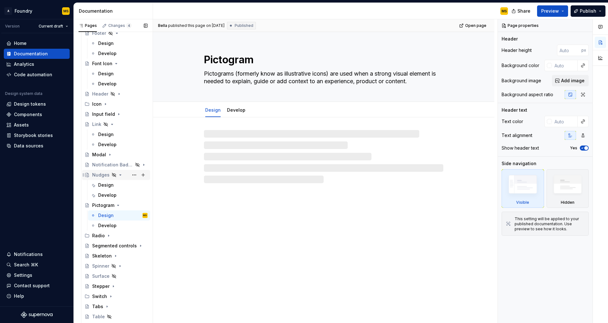
click at [100, 176] on div "Nudges" at bounding box center [100, 175] width 17 height 6
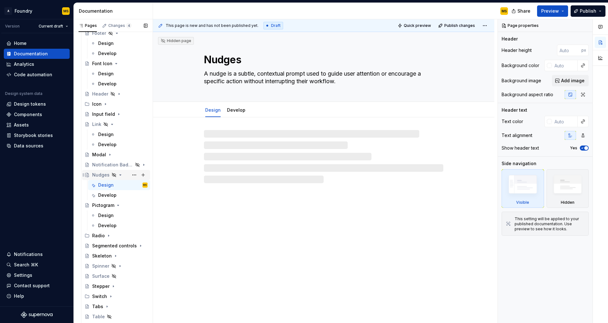
click at [99, 176] on div "Nudges" at bounding box center [100, 175] width 17 height 6
click at [99, 154] on div "Modal" at bounding box center [99, 155] width 14 height 6
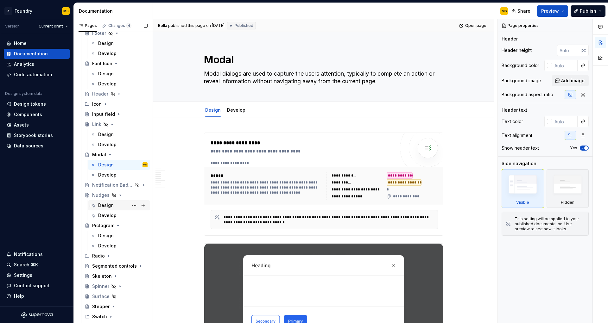
click at [101, 207] on div "Design" at bounding box center [106, 205] width 16 height 6
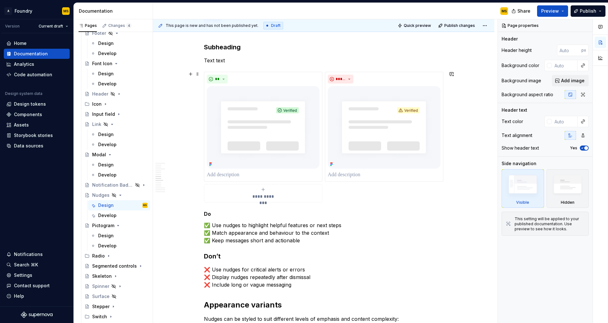
scroll to position [596, 0]
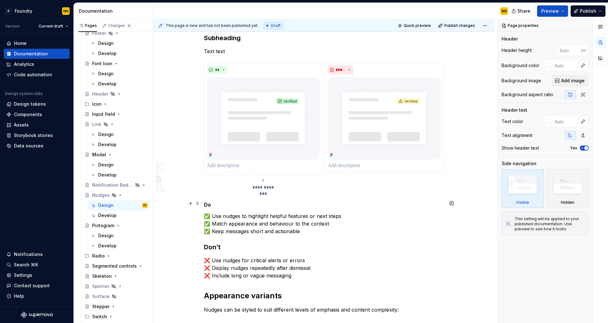
click at [208, 204] on strong "Do" at bounding box center [207, 205] width 7 height 6
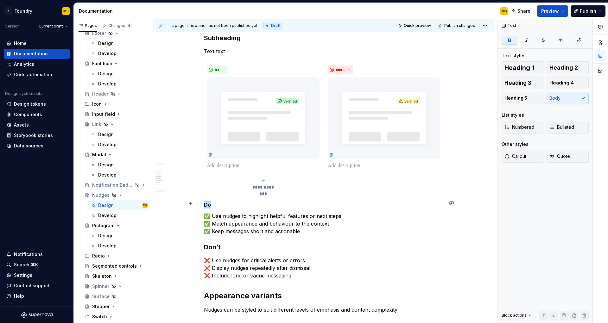
click at [208, 204] on strong "Do" at bounding box center [207, 205] width 7 height 6
click at [250, 192] on button "button" at bounding box center [253, 191] width 9 height 9
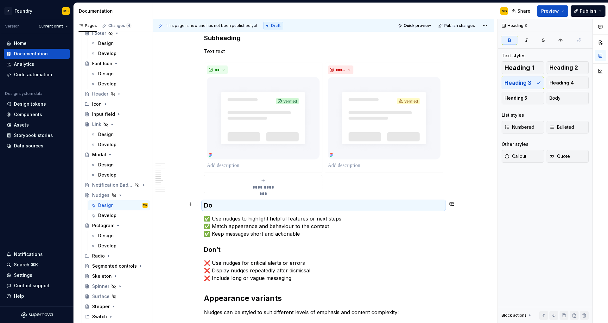
click at [227, 205] on h3 "Do" at bounding box center [323, 205] width 239 height 9
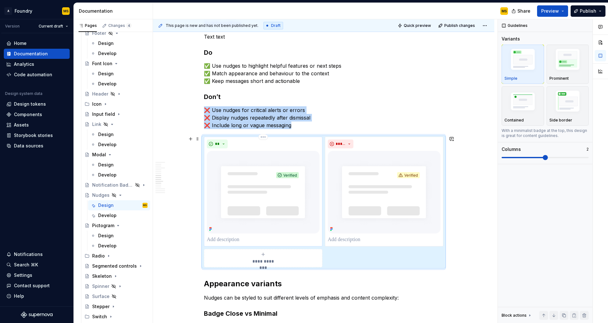
scroll to position [480, 0]
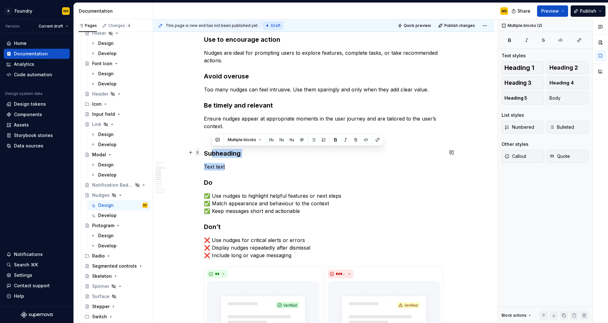
drag, startPoint x: 216, startPoint y: 162, endPoint x: 199, endPoint y: 149, distance: 21.2
click at [204, 149] on div "**********" at bounding box center [323, 252] width 239 height 1201
type textarea "*"
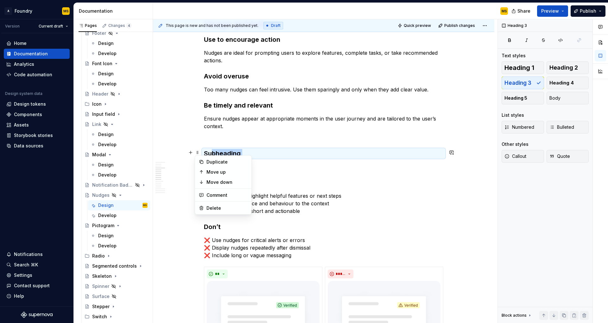
click at [218, 149] on h3 "Subheading" at bounding box center [323, 153] width 239 height 9
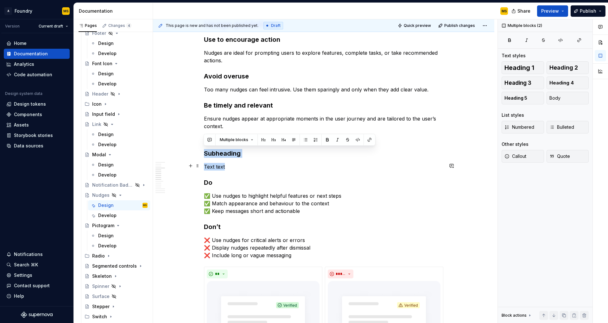
drag, startPoint x: 204, startPoint y: 150, endPoint x: 236, endPoint y: 167, distance: 37.0
click at [236, 167] on div "**********" at bounding box center [323, 248] width 239 height 1193
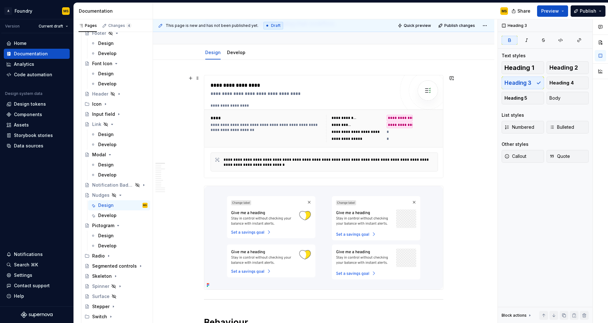
scroll to position [0, 0]
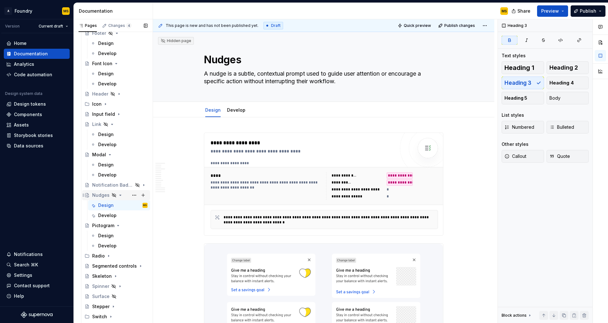
click at [97, 194] on div "Nudges" at bounding box center [100, 195] width 17 height 6
click at [484, 24] on html "A Foundry MS Version Current draft Home Documentation Analytics Code automation…" at bounding box center [304, 161] width 608 height 323
click at [565, 9] on html "A Foundry MS Version Current draft Home Documentation Analytics Code automation…" at bounding box center [304, 161] width 608 height 323
click at [565, 10] on button "Preview" at bounding box center [552, 10] width 31 height 11
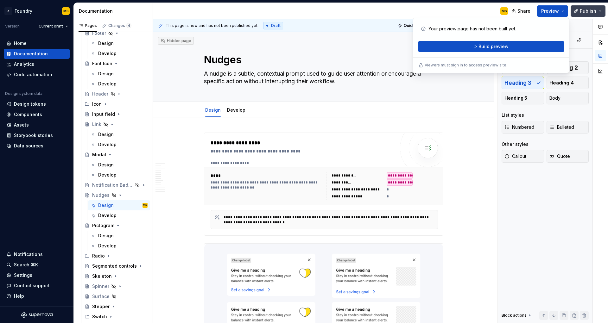
click at [601, 12] on button "Publish" at bounding box center [588, 10] width 35 height 11
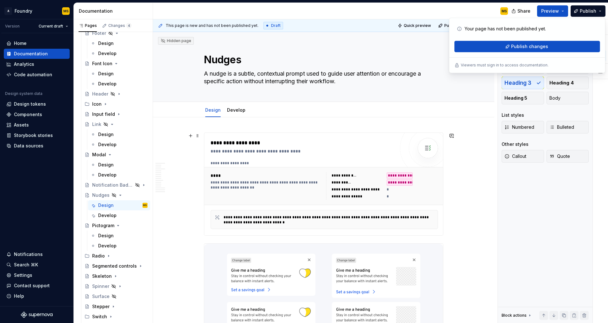
drag, startPoint x: 471, startPoint y: 137, endPoint x: 459, endPoint y: 104, distance: 35.5
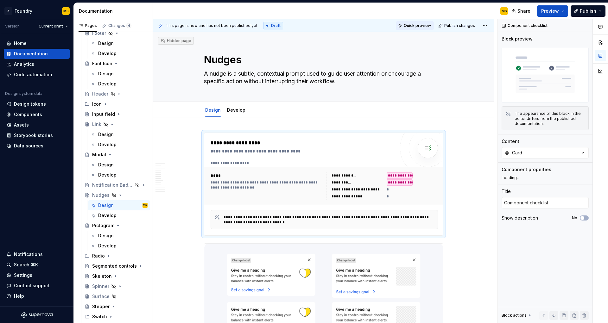
click at [419, 27] on span "Quick preview" at bounding box center [417, 25] width 27 height 5
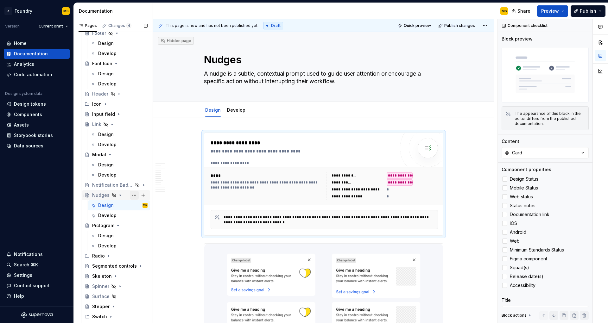
click at [130, 195] on button "Page tree" at bounding box center [134, 195] width 9 height 9
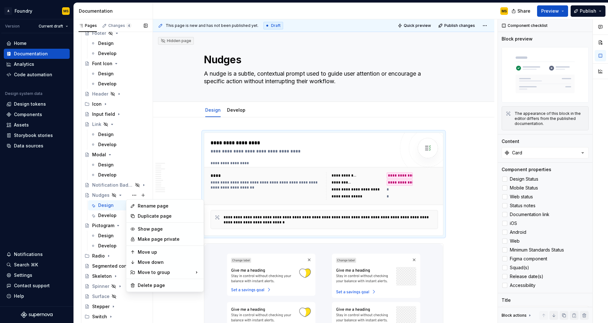
click at [101, 196] on div "Pages Changes 4 Add Accessibility guide for tree Page tree. Navigate the tree w…" at bounding box center [112, 172] width 79 height 307
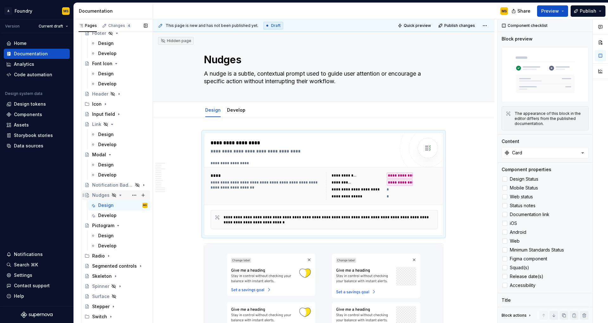
click at [100, 196] on div "Nudges" at bounding box center [100, 195] width 17 height 6
click at [229, 60] on textarea "Nudges" at bounding box center [322, 59] width 239 height 15
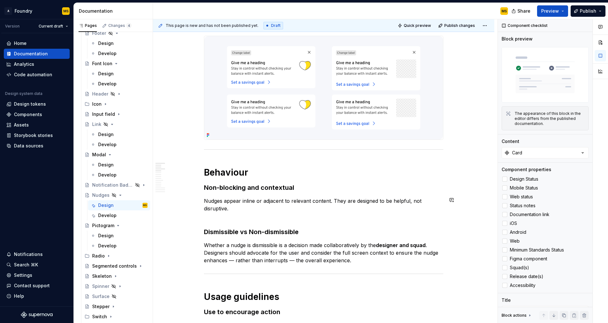
scroll to position [151, 0]
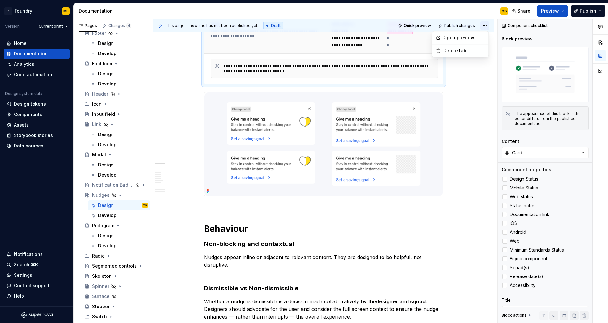
click at [485, 29] on html "A Foundry MS Version Current draft Home Documentation Analytics Code automation…" at bounding box center [304, 161] width 608 height 323
click at [468, 114] on html "A Foundry MS Version Current draft Home Documentation Analytics Code automation…" at bounding box center [304, 161] width 608 height 323
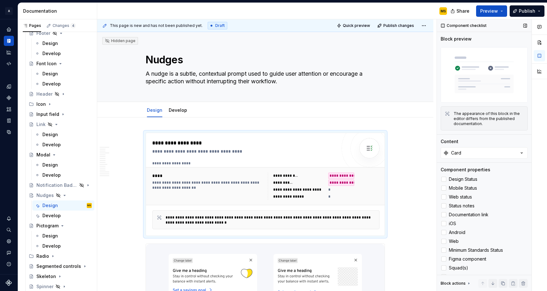
scroll to position [372, 0]
click at [65, 26] on div "Changes 4" at bounding box center [64, 25] width 23 height 5
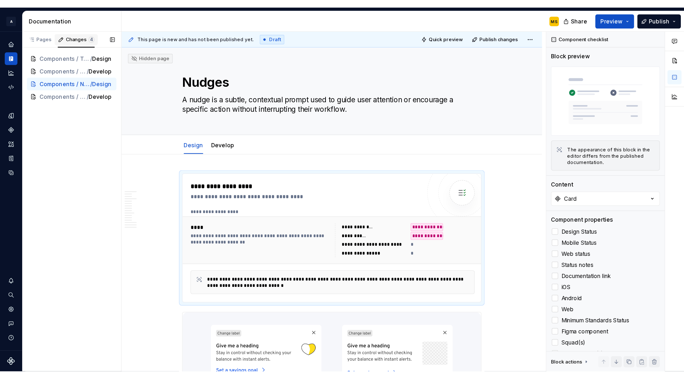
scroll to position [0, 0]
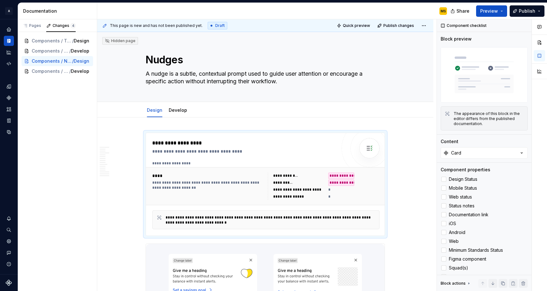
drag, startPoint x: 96, startPoint y: 12, endPoint x: 100, endPoint y: 12, distance: 3.5
click at [107, 12] on div "Documentation MS" at bounding box center [235, 11] width 434 height 16
click at [537, 10] on button "Publish" at bounding box center [527, 10] width 35 height 11
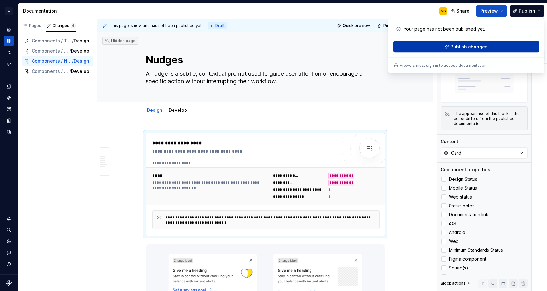
click at [482, 47] on span "Publish changes" at bounding box center [469, 47] width 37 height 6
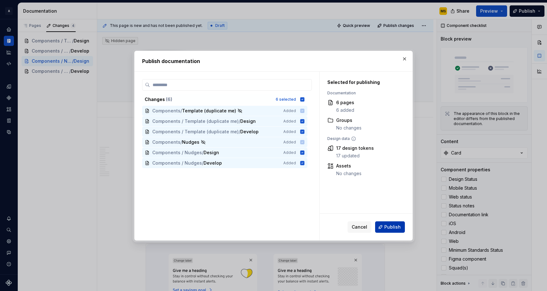
click at [391, 227] on span "Publish" at bounding box center [392, 227] width 16 height 6
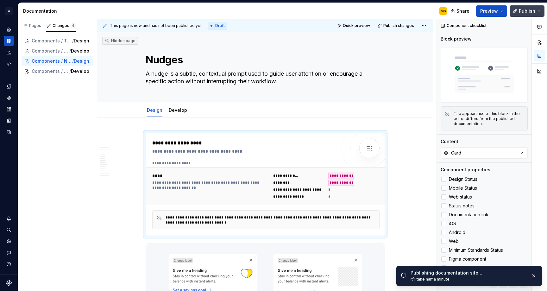
click at [537, 11] on button "Publish" at bounding box center [527, 10] width 35 height 11
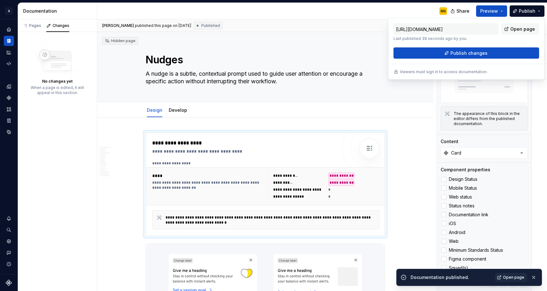
click at [447, 31] on input "https://asb-foundry.supernova-docs.io/latest/components/nudges/design-iwsw7kog" at bounding box center [446, 28] width 105 height 11
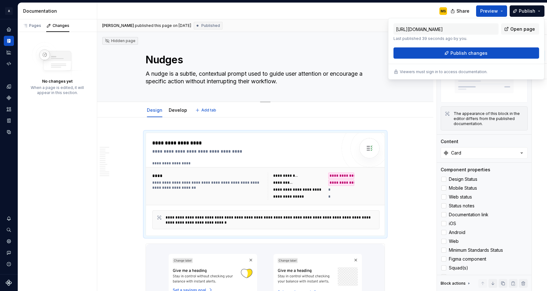
click at [354, 41] on div "Edit header" at bounding box center [262, 42] width 331 height 11
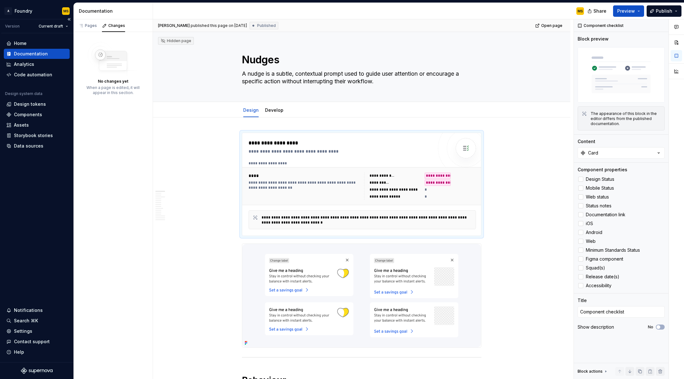
click at [46, 52] on div "Documentation" at bounding box center [36, 54] width 61 height 6
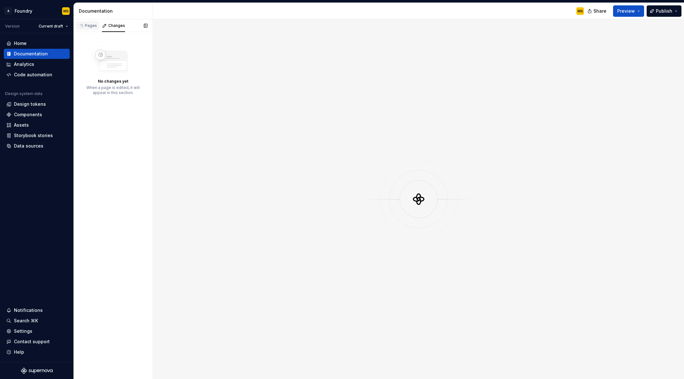
click at [87, 27] on div "Pages" at bounding box center [88, 25] width 18 height 5
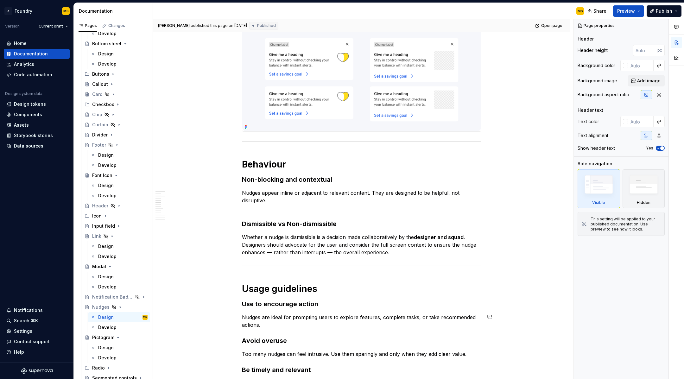
scroll to position [130, 0]
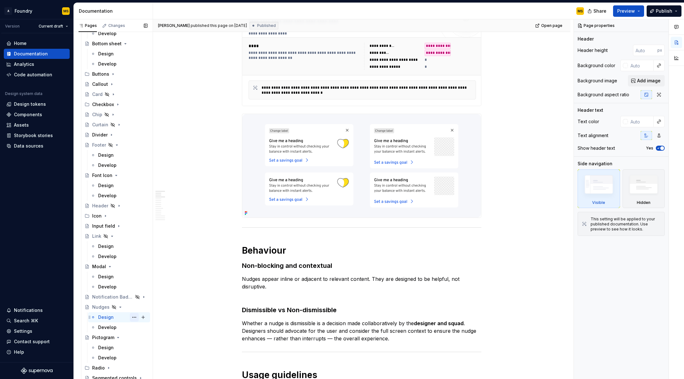
click at [130, 316] on button "Page tree" at bounding box center [134, 317] width 9 height 9
click at [98, 307] on div "Pages Changes Add Accessibility guide for tree Page tree. Navigate the tree wit…" at bounding box center [112, 200] width 79 height 363
click at [98, 307] on div "Nudges" at bounding box center [100, 307] width 17 height 6
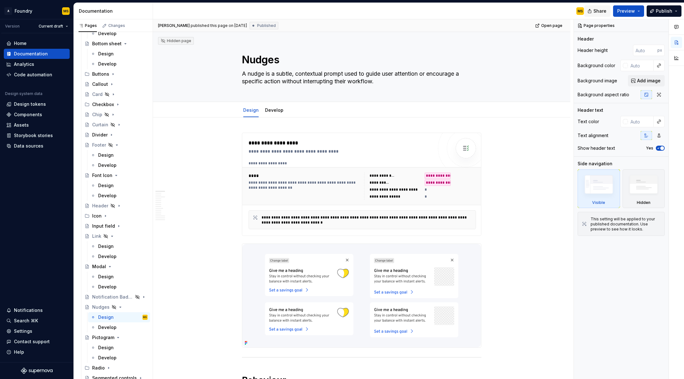
click at [601, 13] on span "Share" at bounding box center [599, 11] width 13 height 6
click at [593, 37] on span "Copy link" at bounding box center [593, 36] width 21 height 6
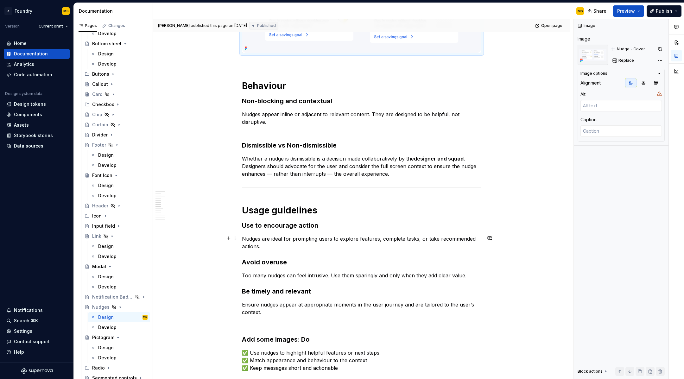
scroll to position [327, 0]
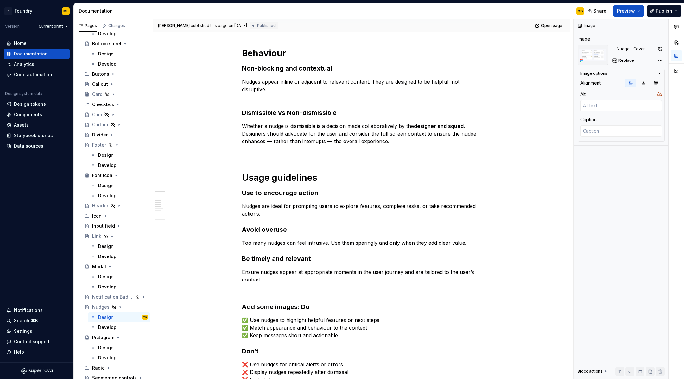
type textarea "*"
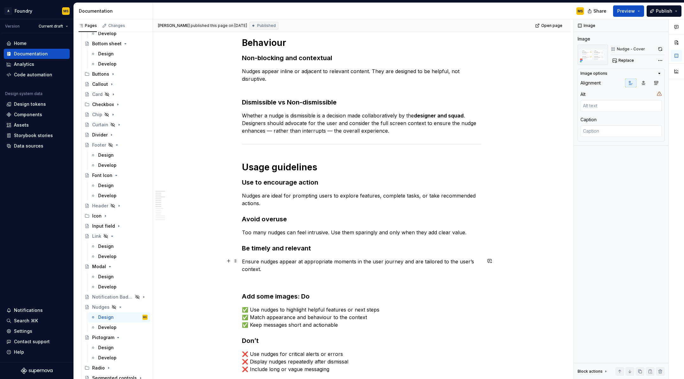
scroll to position [322, 0]
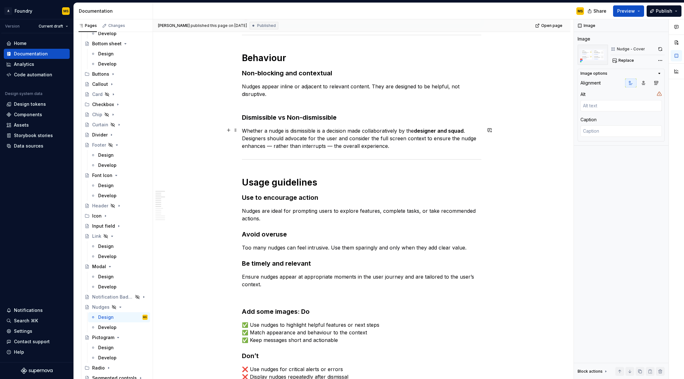
click at [268, 146] on p "Whether a nudge is dismissible is a decision made collaboratively by the design…" at bounding box center [361, 138] width 239 height 23
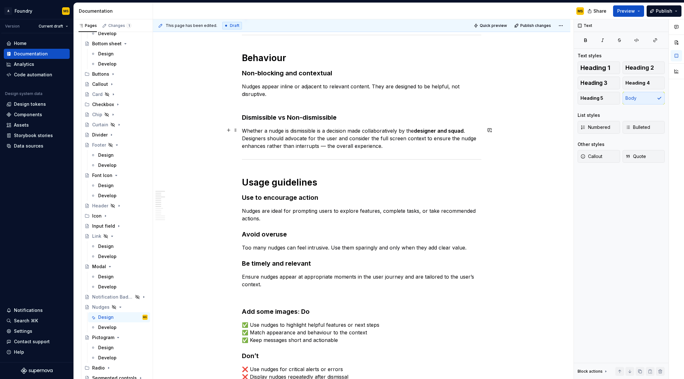
click at [319, 145] on p "Whether a nudge is dismissible is a decision made collaboratively by the design…" at bounding box center [361, 138] width 239 height 23
click at [263, 145] on p "Whether a nudge is dismissible is a decision made collaboratively by the design…" at bounding box center [361, 138] width 239 height 23
click at [320, 146] on p "Whether a nudge is dismissible is a decision made collaboratively by the design…" at bounding box center [361, 138] width 239 height 23
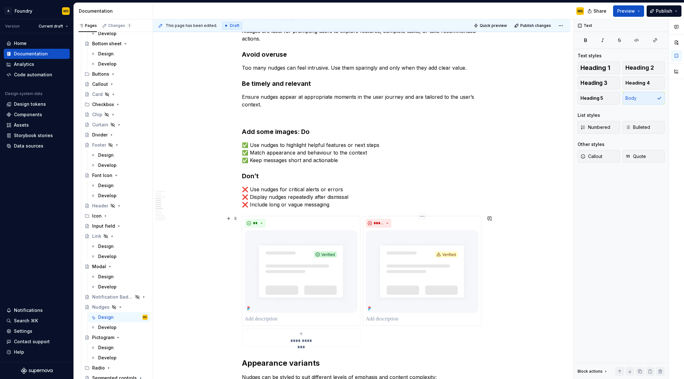
scroll to position [315, 0]
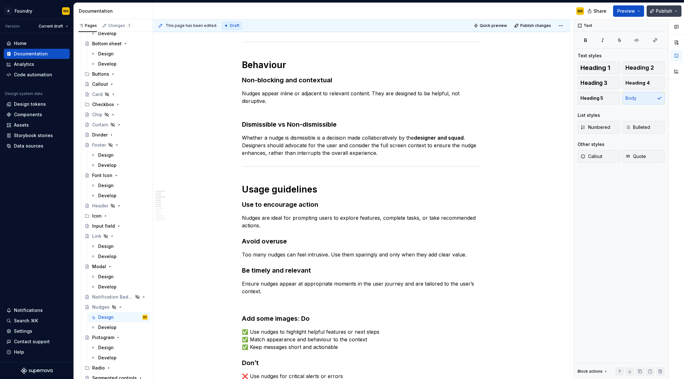
click at [608, 10] on button "Publish" at bounding box center [664, 10] width 35 height 11
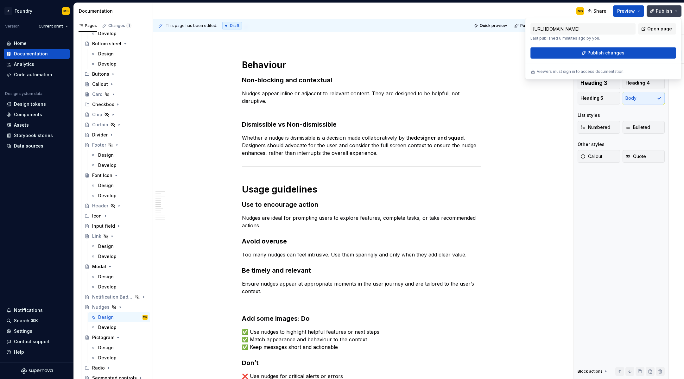
click at [608, 10] on button "Publish" at bounding box center [664, 10] width 35 height 11
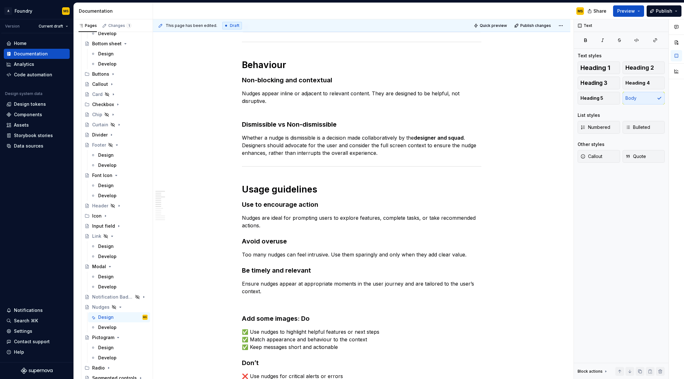
scroll to position [308, 0]
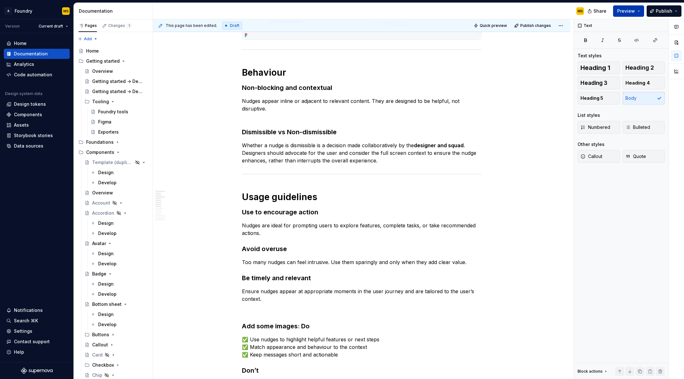
click at [608, 11] on button "Preview" at bounding box center [628, 10] width 31 height 11
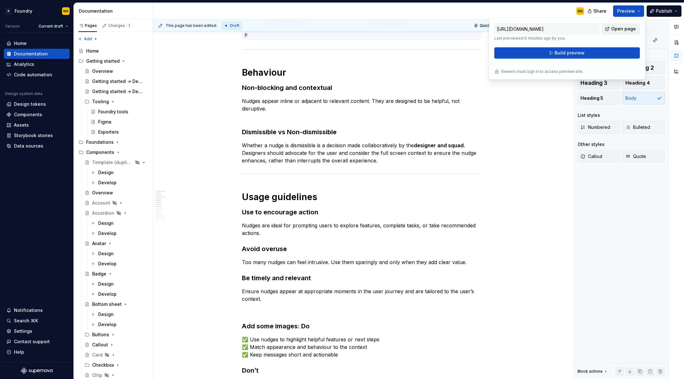
click at [608, 28] on span "Open page" at bounding box center [623, 29] width 25 height 6
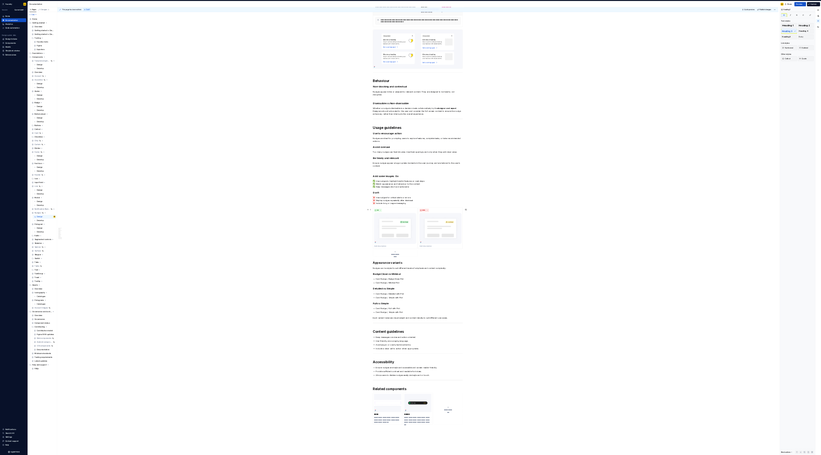
scroll to position [0, 0]
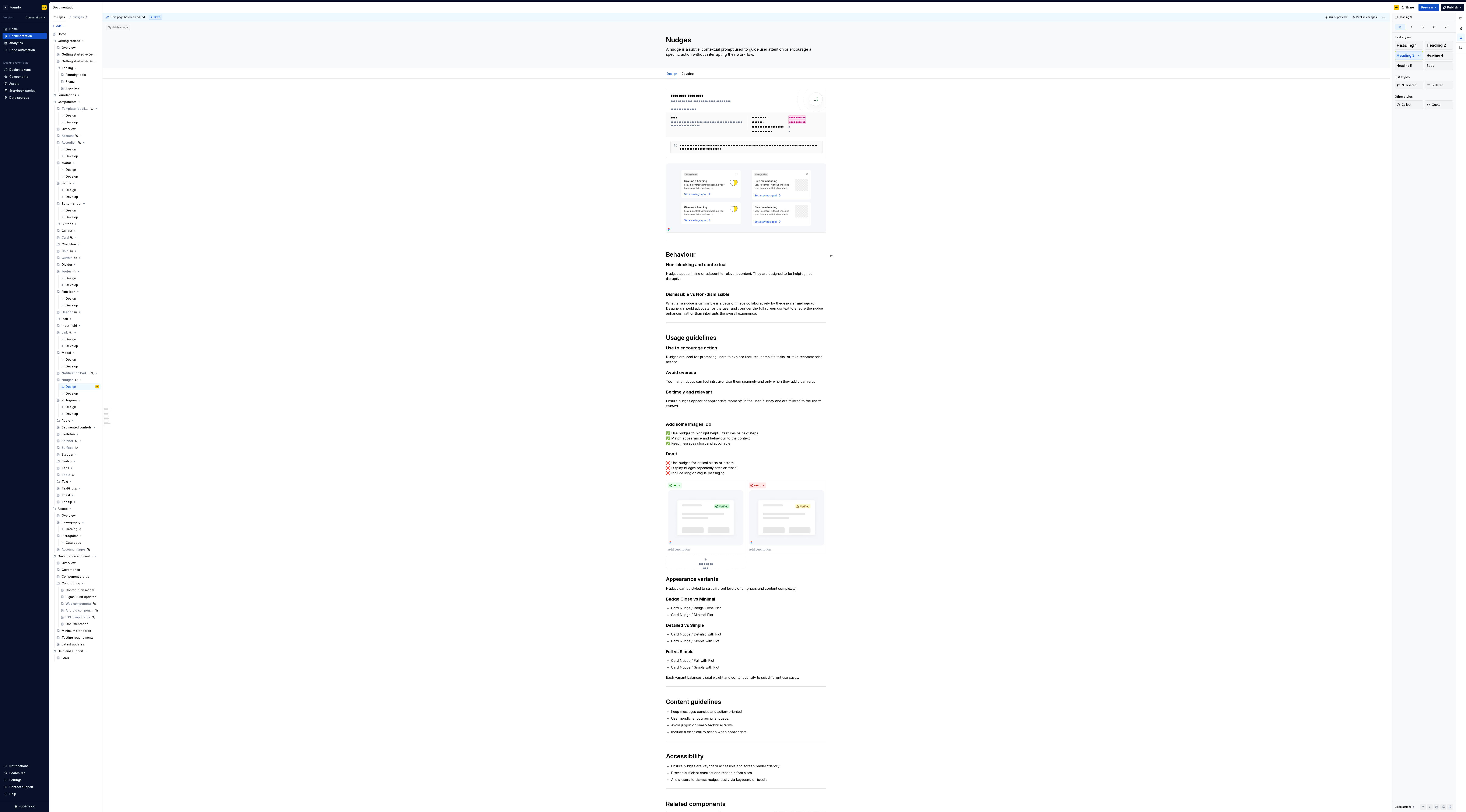
drag, startPoint x: 880, startPoint y: 250, endPoint x: 1055, endPoint y: 183, distance: 187.4
click at [407, 216] on div "**********" at bounding box center [747, 412] width 1289 height 799
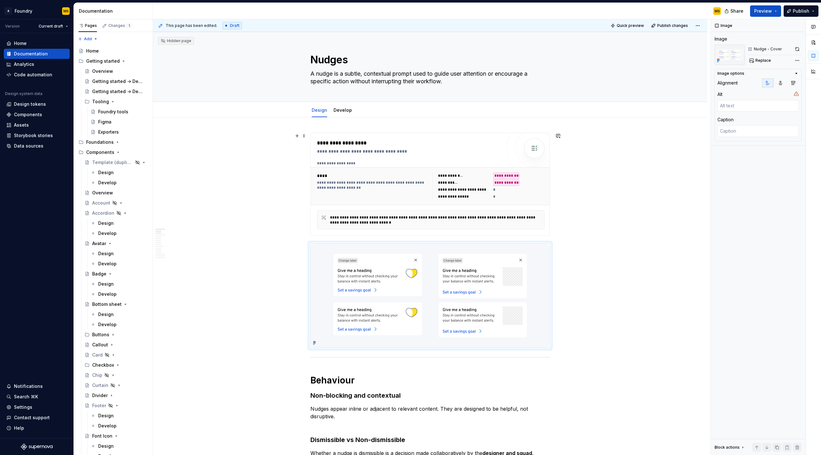
drag, startPoint x: 616, startPoint y: 198, endPoint x: 632, endPoint y: 176, distance: 27.2
click at [608, 198] on div "**********" at bounding box center [431, 237] width 557 height 436
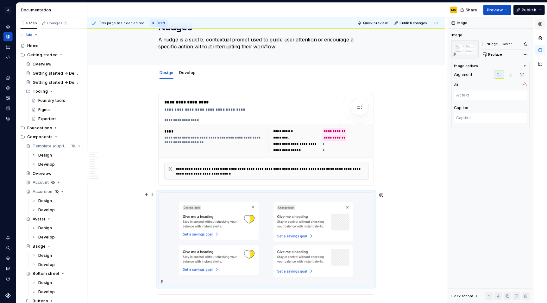
scroll to position [30, 0]
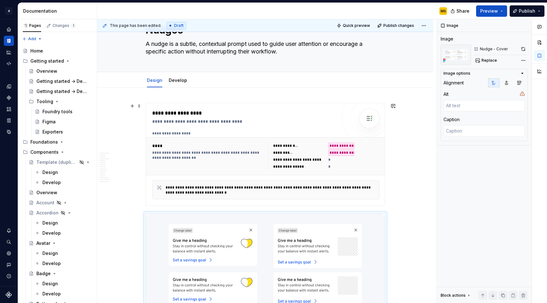
type textarea "*"
